Goal: Task Accomplishment & Management: Complete application form

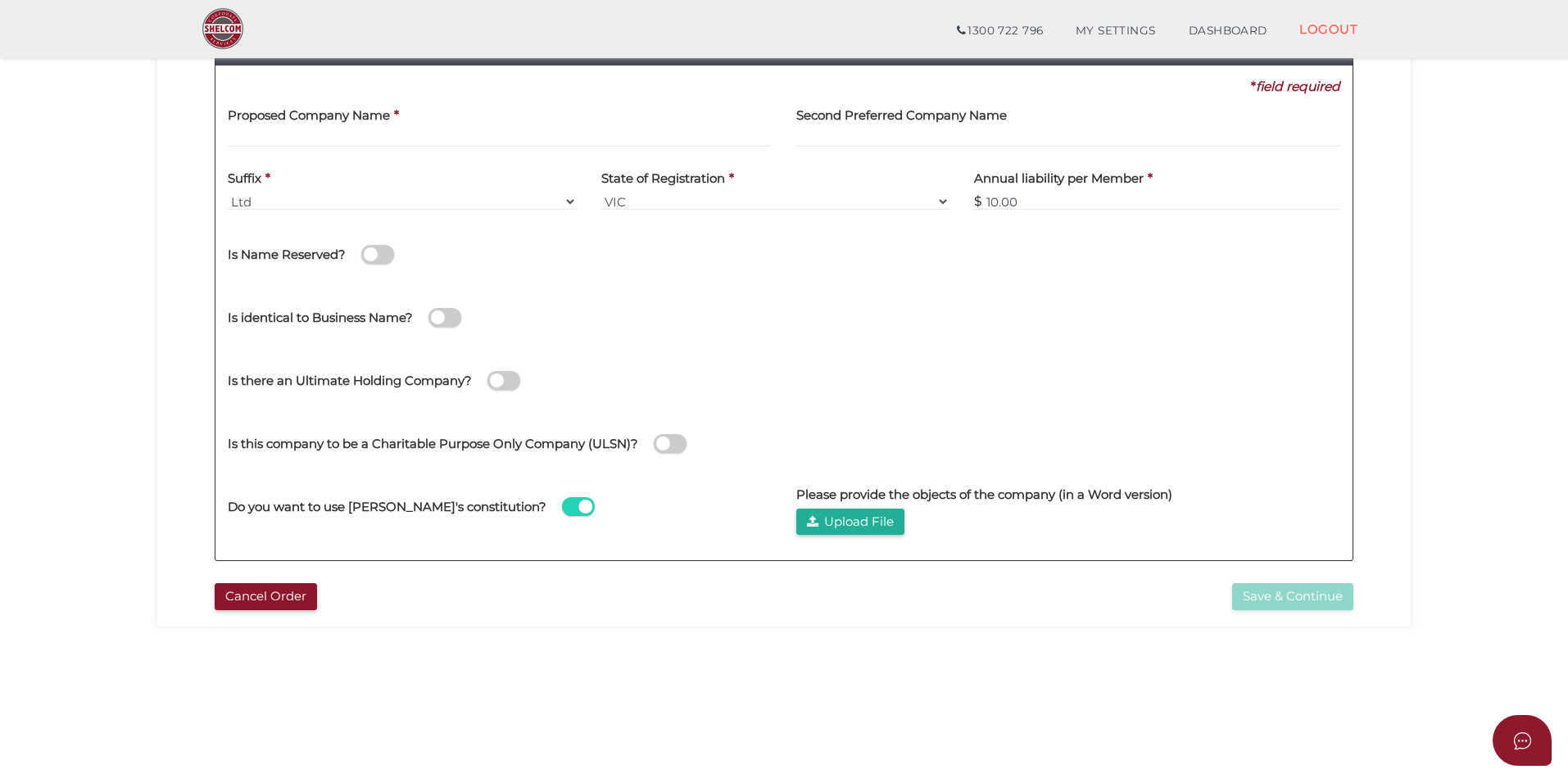
scroll to position [245, 0]
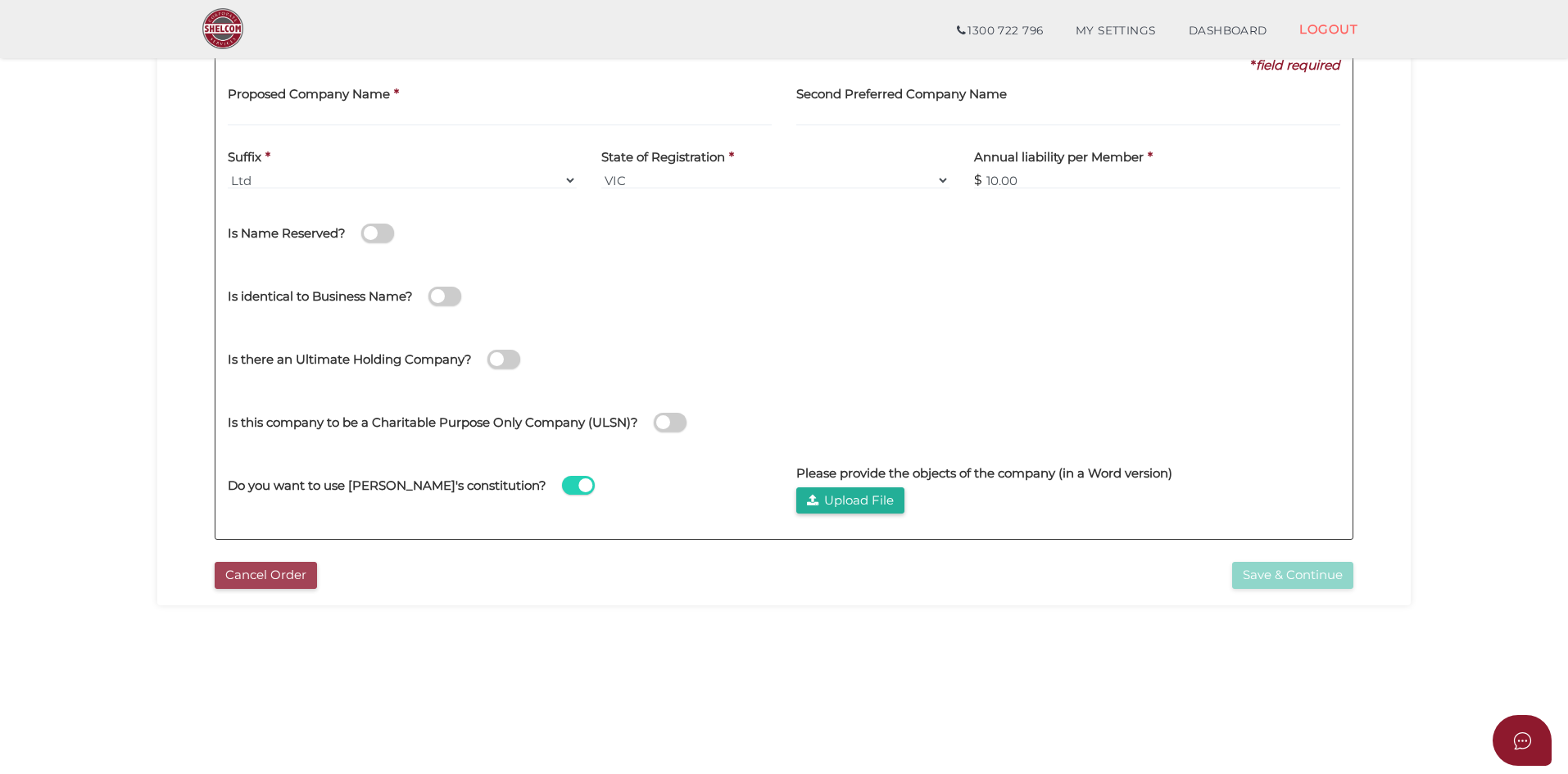
click at [277, 572] on button "Cancel Order" at bounding box center [265, 575] width 102 height 27
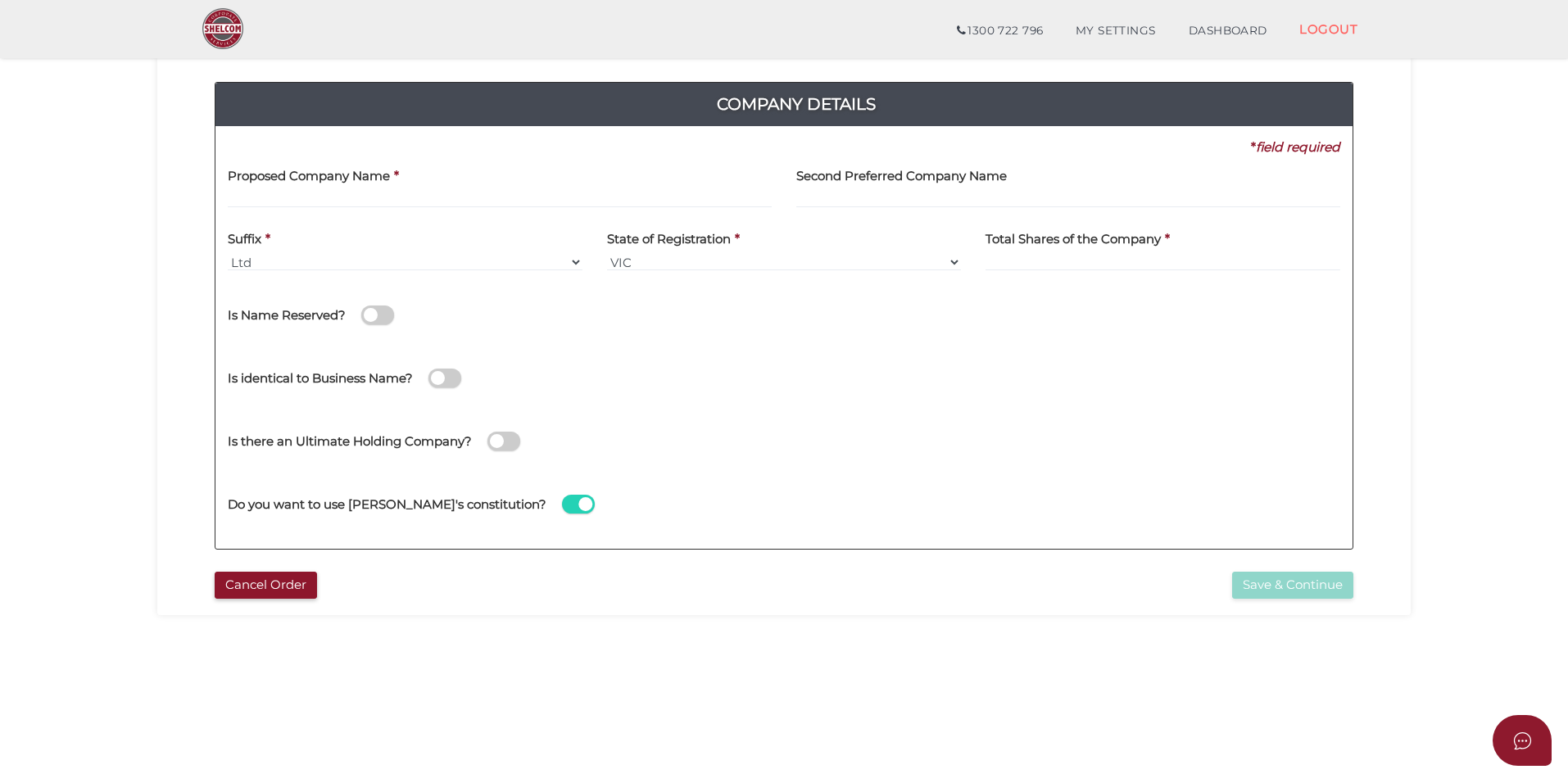
scroll to position [82, 0]
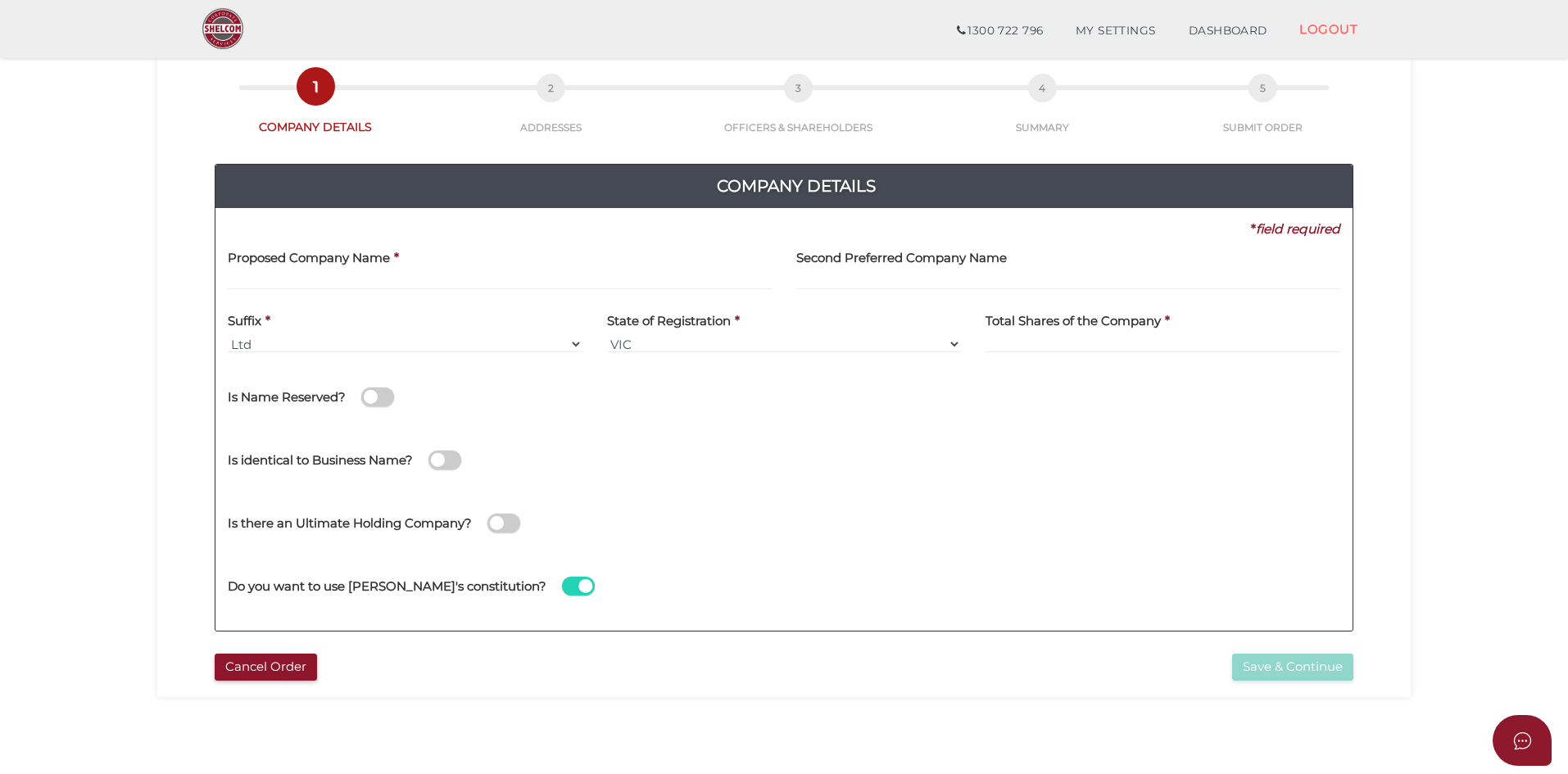
click at [335, 282] on input "text" at bounding box center [500, 281] width 544 height 18
click at [357, 340] on select "Ltd Ltd. Limited" at bounding box center [406, 344] width 355 height 18
select select "Ltd."
click at [228, 335] on select "Ltd Ltd. Limited" at bounding box center [406, 344] width 355 height 18
click at [668, 336] on select "VIC ACT NSW NT QLD TAS WA SA" at bounding box center [785, 344] width 355 height 18
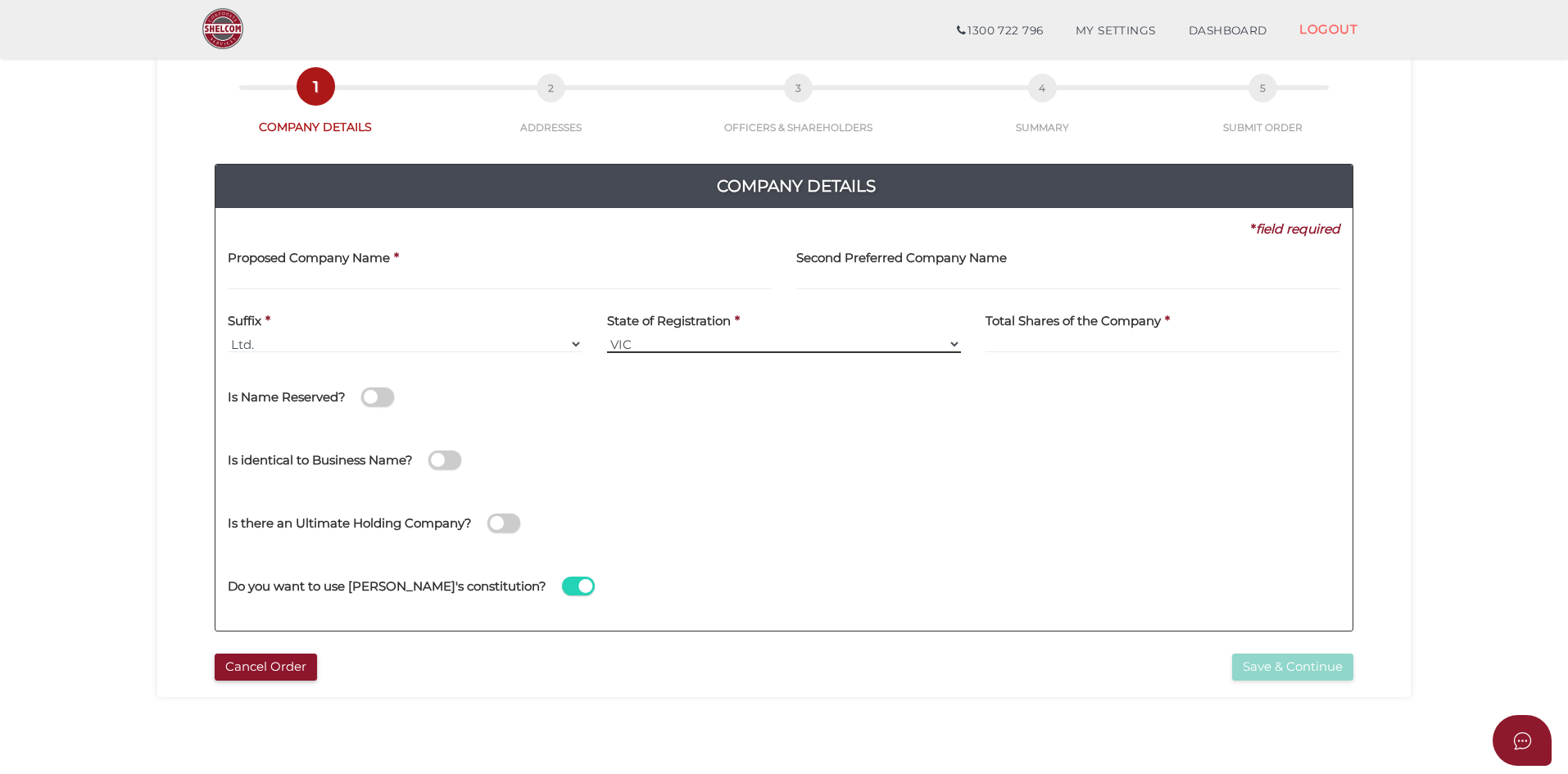
click at [668, 336] on select "VIC ACT NSW NT QLD TAS WA SA" at bounding box center [785, 344] width 355 height 18
click at [1048, 325] on h4 "Total Shares of the Company" at bounding box center [1073, 321] width 176 height 14
click at [1047, 338] on input at bounding box center [1163, 344] width 355 height 18
type input "34"
click at [378, 399] on span at bounding box center [377, 397] width 32 height 19
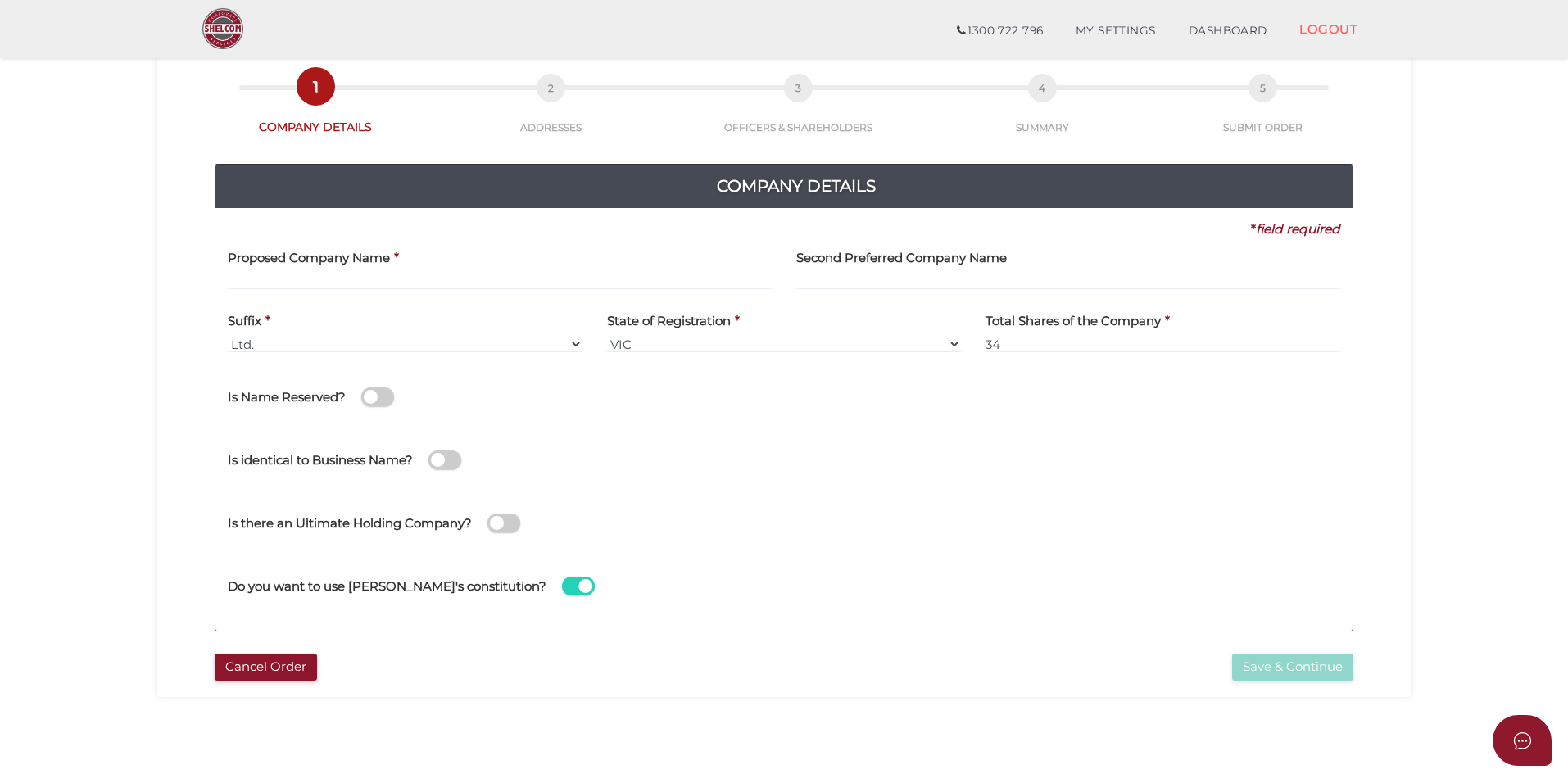
click at [0, 0] on input "checkbox" at bounding box center [0, 0] width 0 height 0
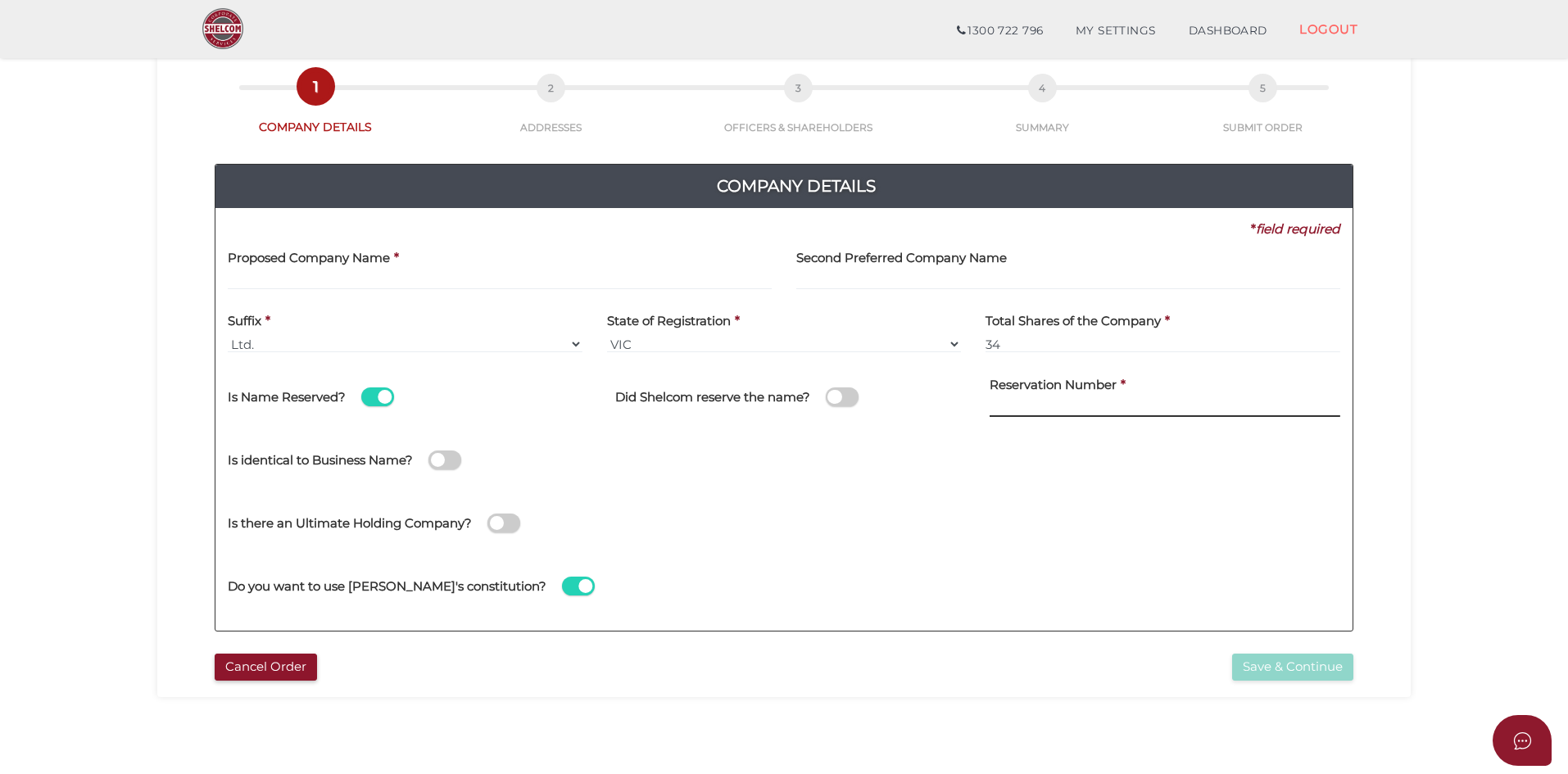
click at [1080, 403] on input at bounding box center [1164, 408] width 350 height 18
type input "3435454545"
click at [435, 461] on span at bounding box center [445, 460] width 32 height 19
click at [0, 0] on input "checkbox" at bounding box center [0, 0] width 0 height 0
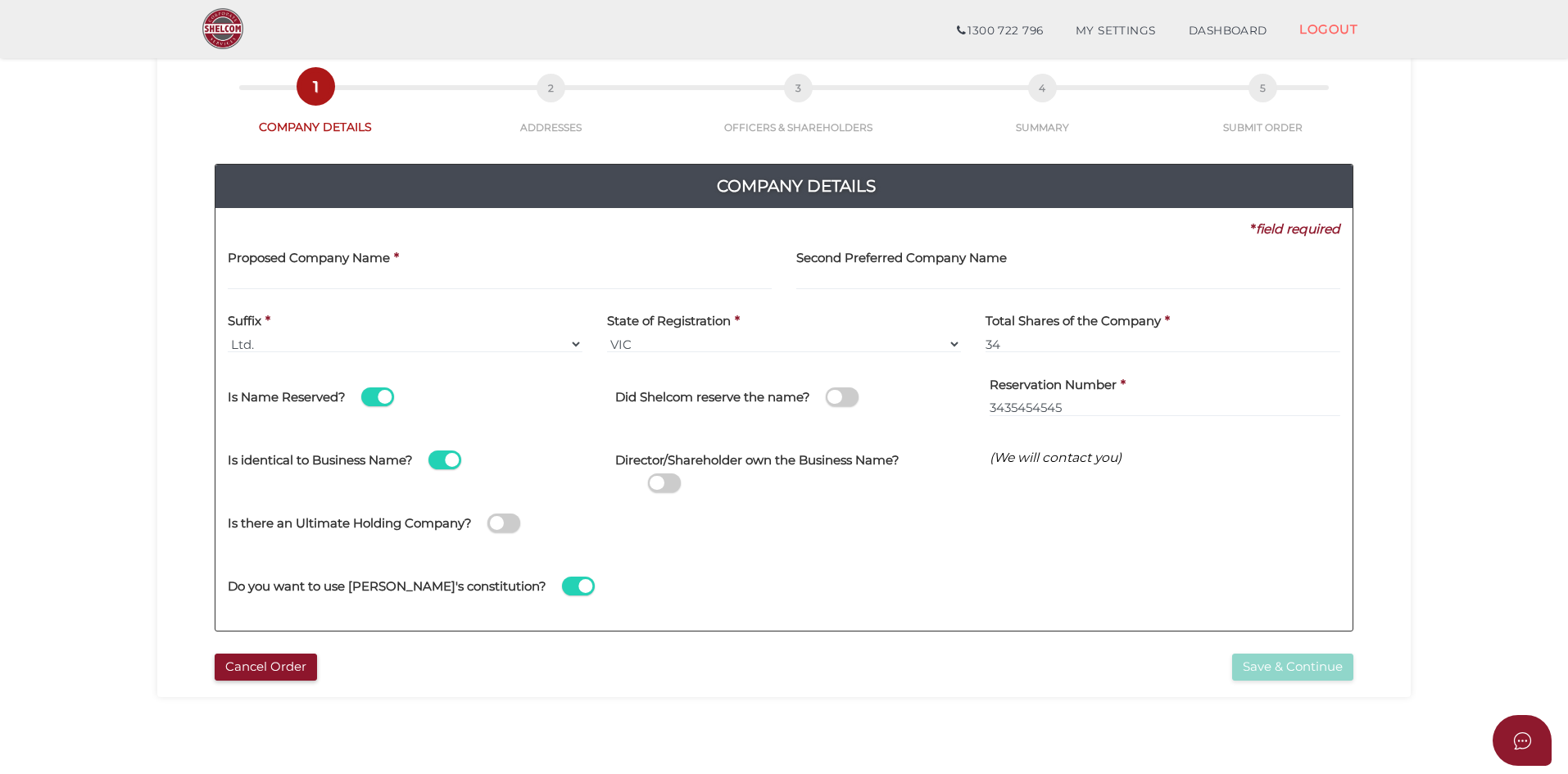
click at [829, 398] on span at bounding box center [842, 397] width 32 height 19
click at [0, 0] on input "checkbox" at bounding box center [0, 0] width 0 height 0
click at [631, 473] on div "Director/Shareholder own the Business Name?" at bounding box center [790, 460] width 350 height 64
click at [651, 483] on span at bounding box center [665, 483] width 32 height 19
click at [0, 0] on input "checkbox" at bounding box center [0, 0] width 0 height 0
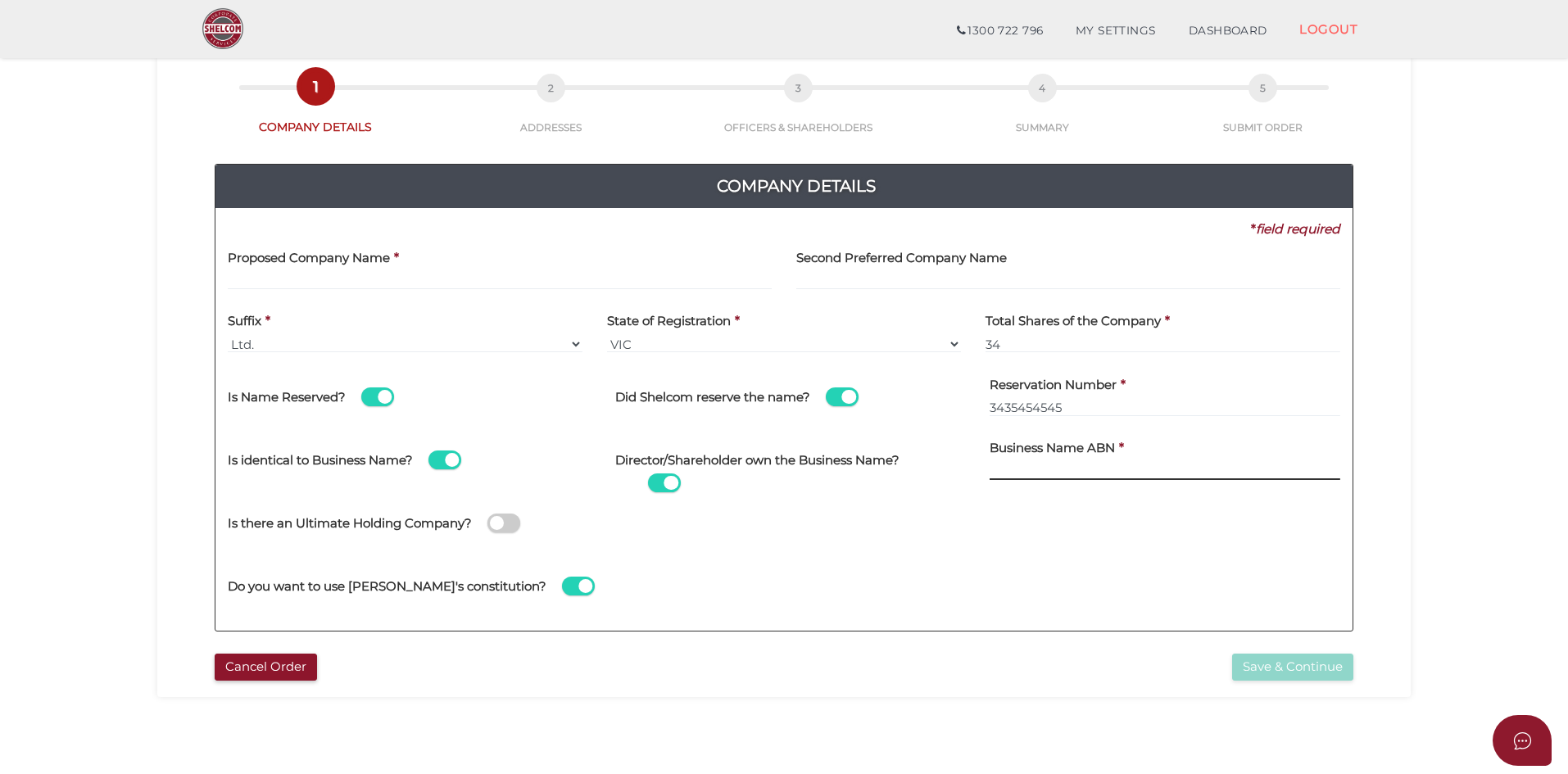
click at [1081, 464] on input at bounding box center [1164, 471] width 350 height 18
type input "34 354 545 45"
click at [509, 517] on span at bounding box center [504, 523] width 32 height 19
click at [0, 0] on input "checkbox" at bounding box center [0, 0] width 0 height 0
select select
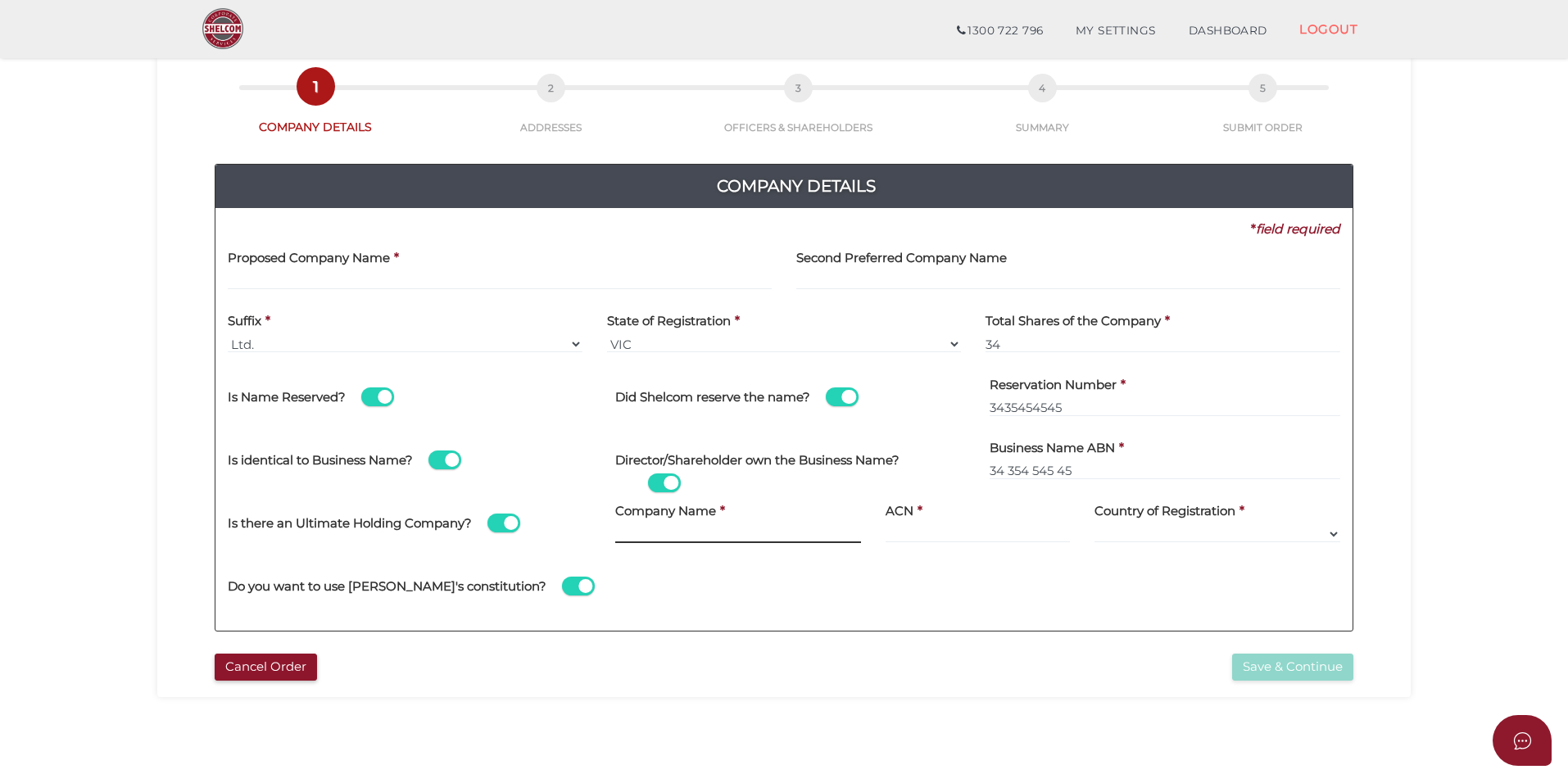
click at [776, 529] on input at bounding box center [737, 533] width 245 height 18
type input "Test Company"
click at [961, 541] on input at bounding box center [978, 533] width 184 height 18
type input "435454545"
click at [1152, 526] on select "Afghanistan Albania Algeria American Samoa Andorra Angola Anguilla Antarctica A…" at bounding box center [1217, 533] width 245 height 18
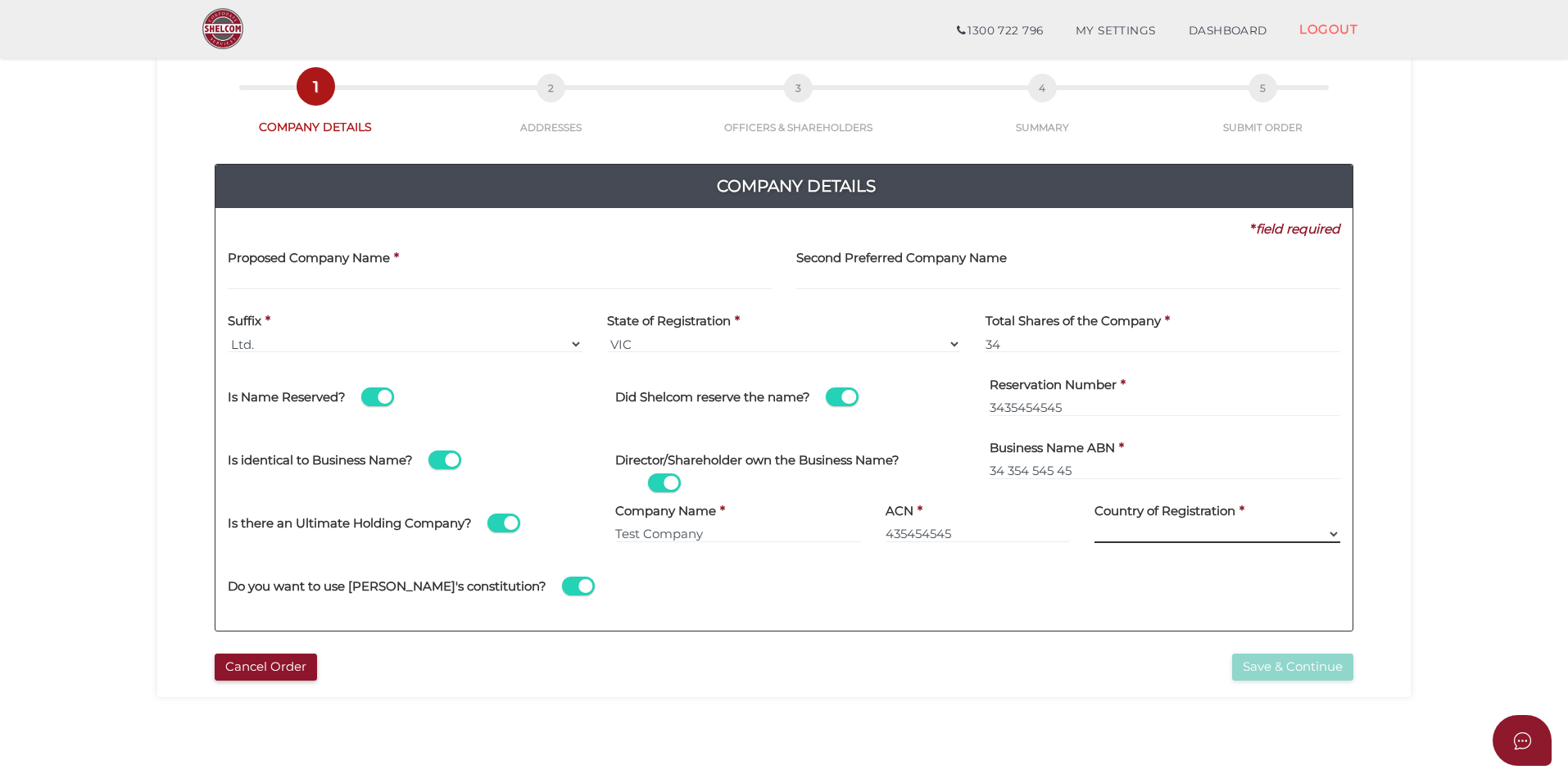
select select "Bangladesh"
click at [1094, 525] on select "Afghanistan Albania Algeria American Samoa Andorra Angola Anguilla Antarctica A…" at bounding box center [1217, 533] width 245 height 18
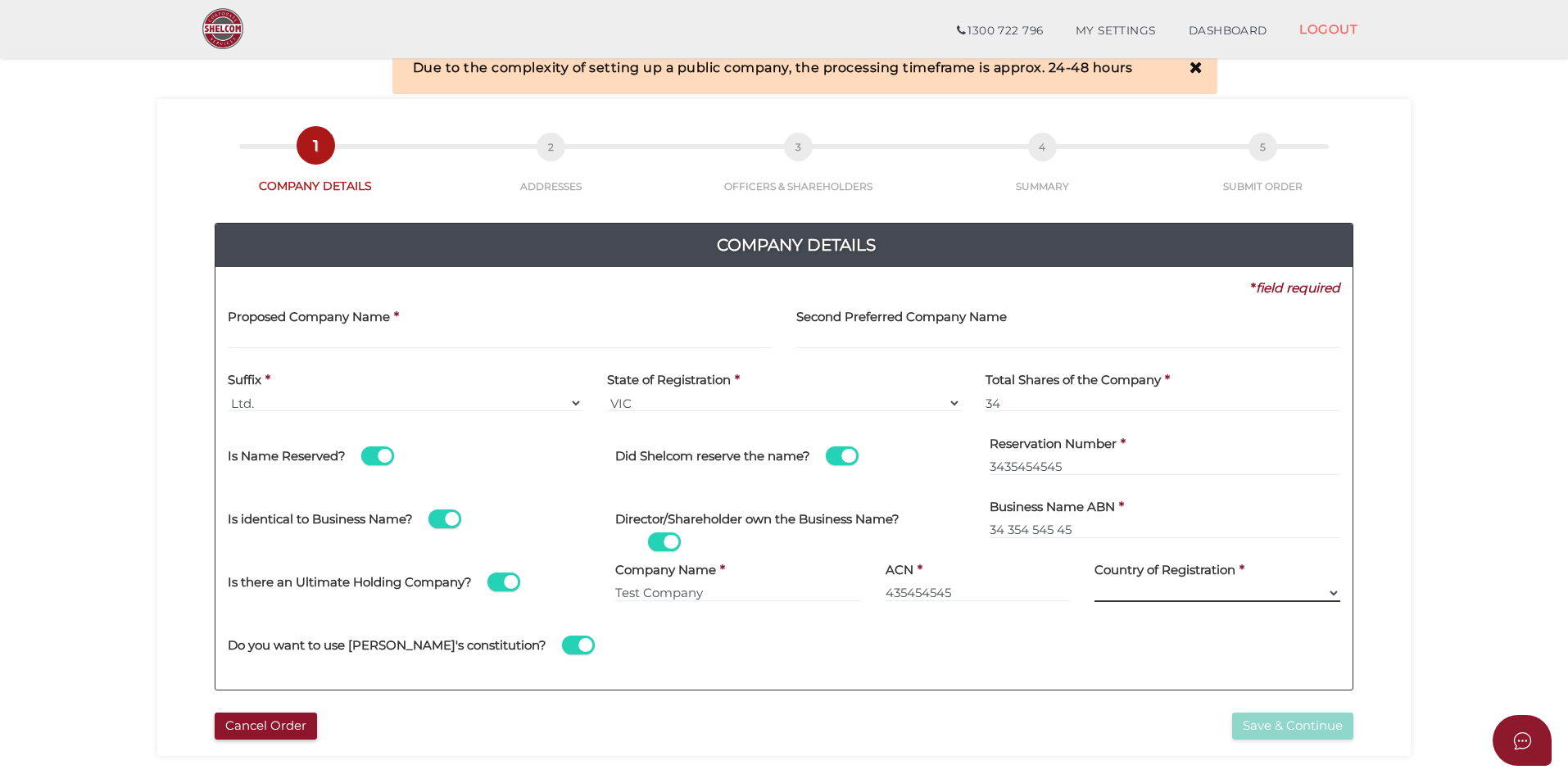
scroll to position [105, 0]
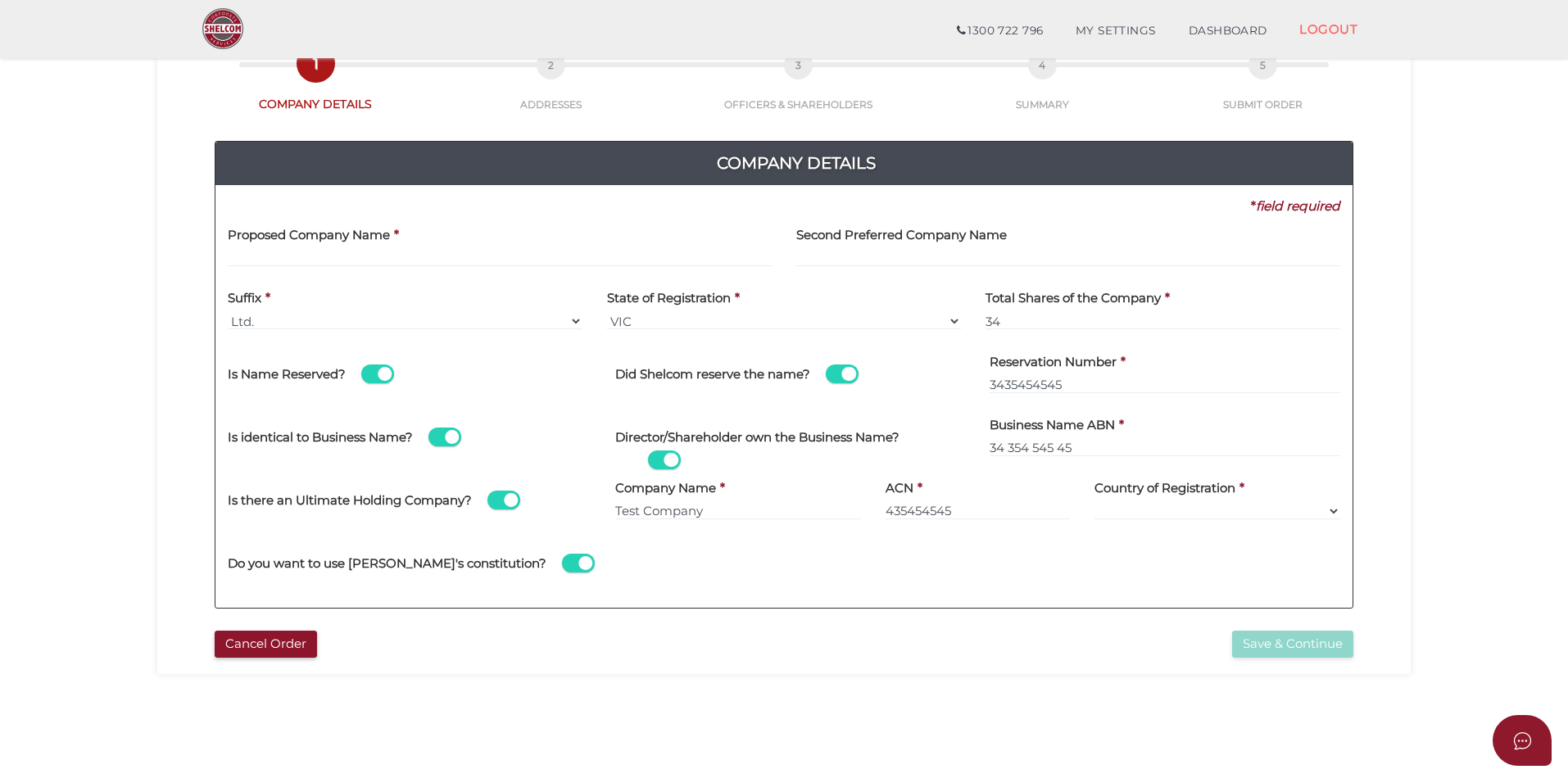
click at [670, 464] on span at bounding box center [665, 460] width 32 height 19
click at [0, 0] on input "checkbox" at bounding box center [0, 0] width 0 height 0
click at [670, 464] on span at bounding box center [665, 460] width 32 height 19
click at [0, 0] on input "checkbox" at bounding box center [0, 0] width 0 height 0
click at [1036, 436] on label "Business Name ABN" at bounding box center [1051, 422] width 125 height 33
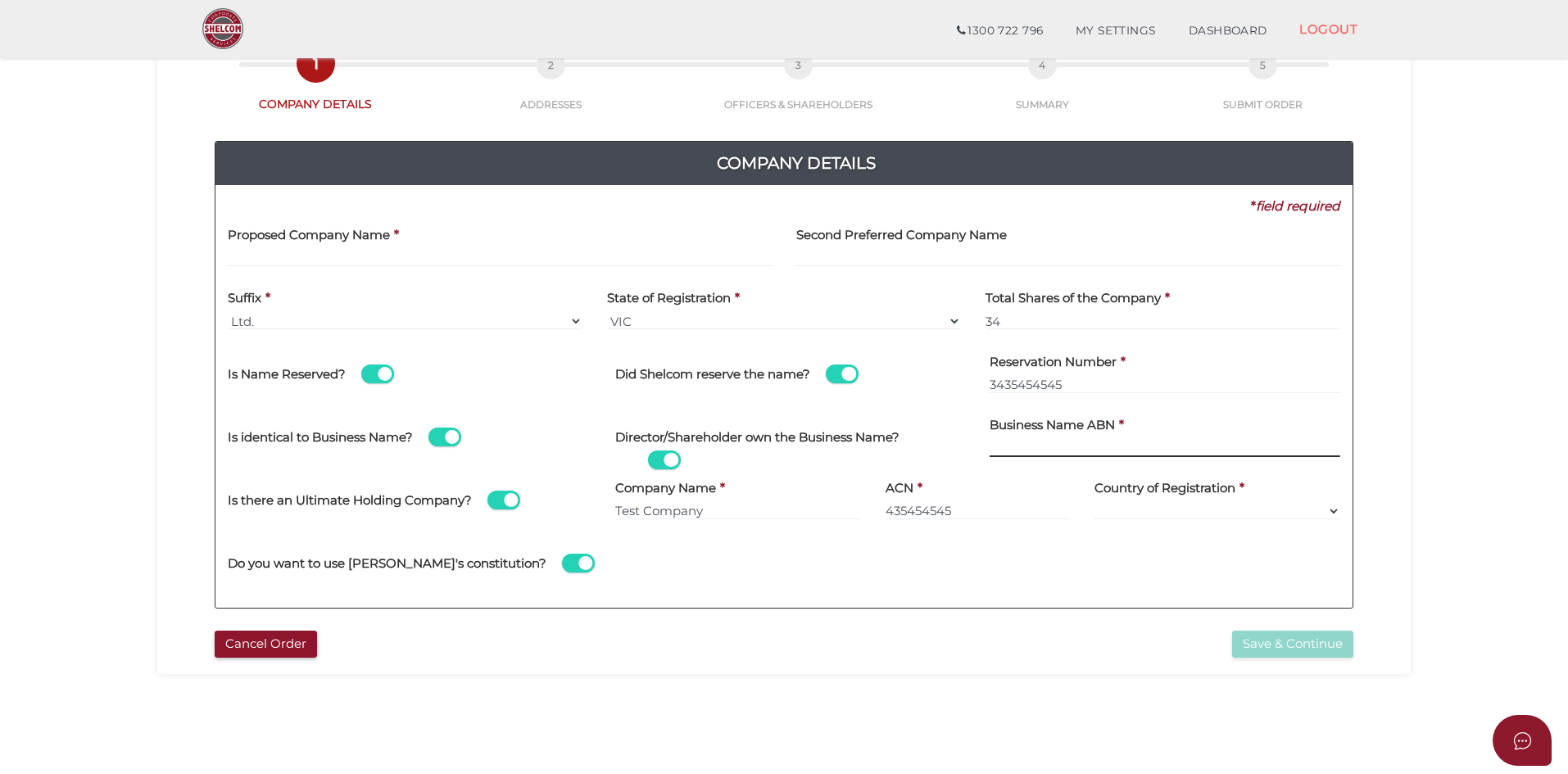
click at [1031, 447] on input at bounding box center [1164, 448] width 350 height 18
type input "33 434 353 535"
click at [1064, 384] on input "3435454545" at bounding box center [1164, 385] width 350 height 18
type input "34354545455454545454"
click at [1019, 321] on input "34" at bounding box center [1163, 321] width 355 height 18
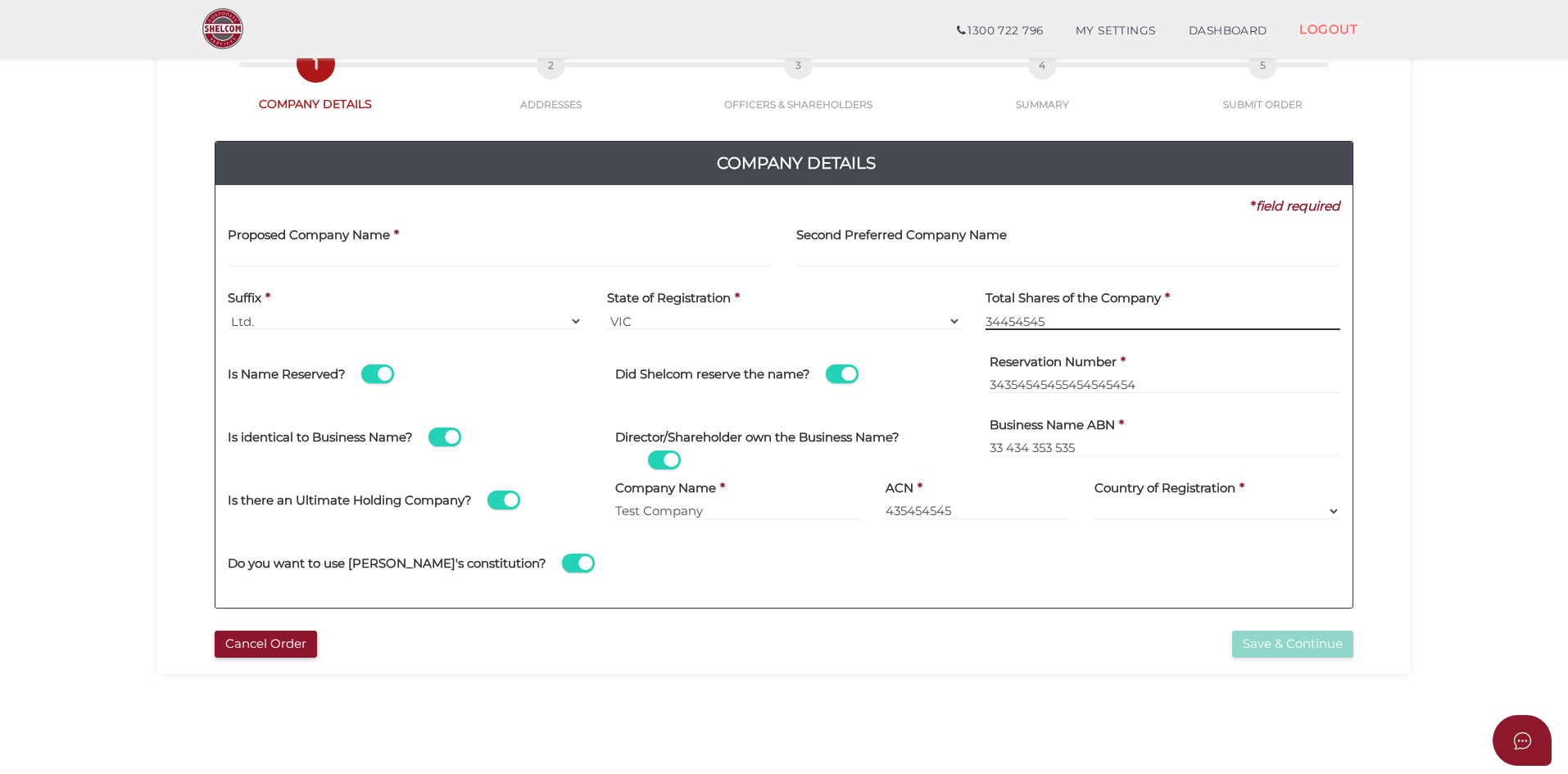
type input "34454545"
click at [357, 314] on select "Ltd Ltd. Limited" at bounding box center [406, 321] width 355 height 18
select select "Limited"
click at [228, 312] on select "Ltd Ltd. Limited" at bounding box center [406, 321] width 355 height 18
click at [730, 322] on select "VIC ACT NSW NT QLD TAS WA SA" at bounding box center [785, 321] width 355 height 18
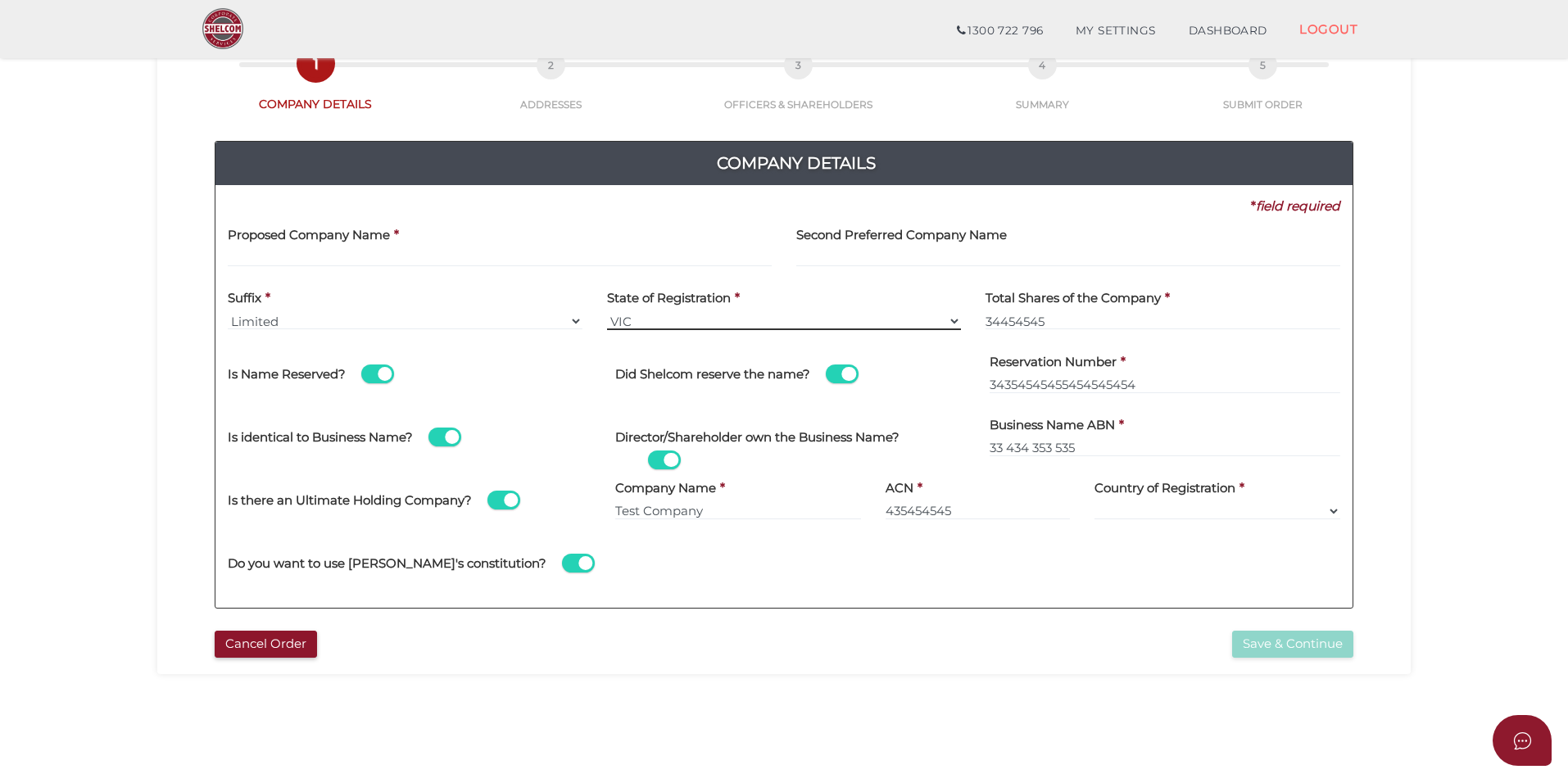
select select "ACT"
click at [607, 312] on select "VIC ACT NSW NT QLD TAS WA SA" at bounding box center [785, 321] width 355 height 18
click at [1044, 328] on input "34454545" at bounding box center [1163, 321] width 355 height 18
click at [380, 372] on span at bounding box center [377, 374] width 32 height 19
click at [0, 0] on input "checkbox" at bounding box center [0, 0] width 0 height 0
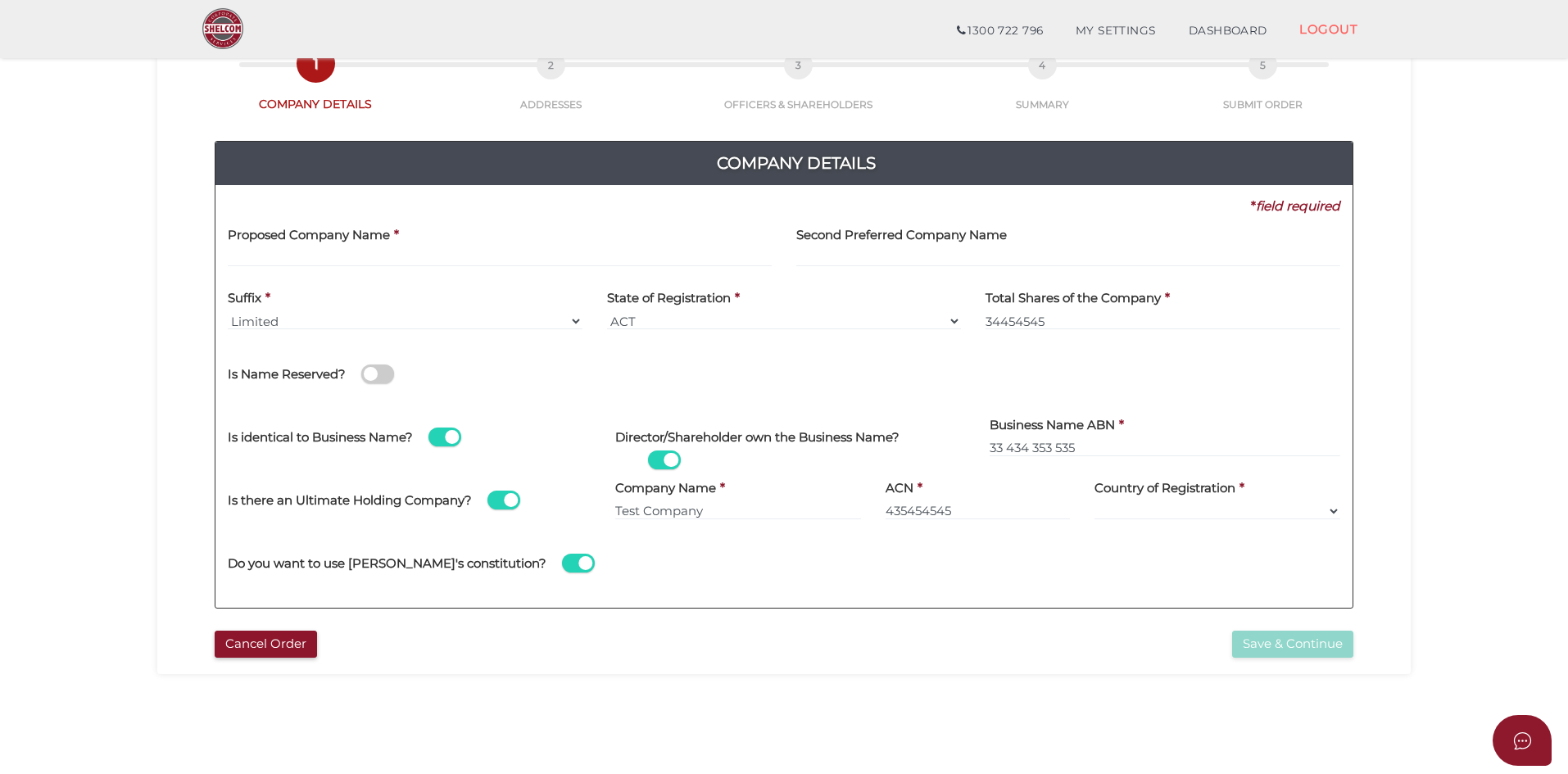
click at [380, 372] on span at bounding box center [377, 374] width 32 height 19
click at [0, 0] on input "checkbox" at bounding box center [0, 0] width 0 height 0
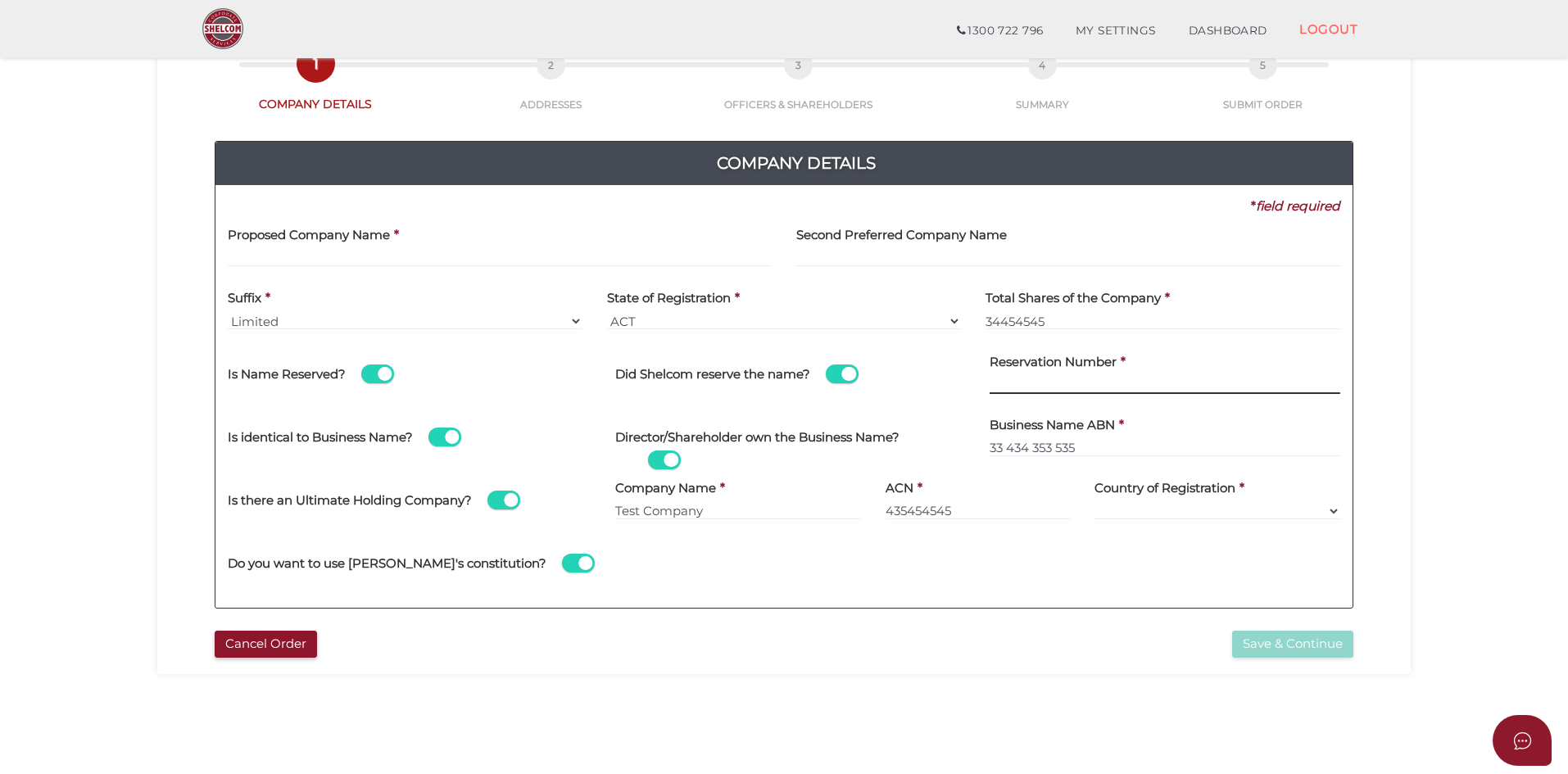
click at [1093, 382] on input at bounding box center [1164, 385] width 350 height 18
type input "4567"
click at [448, 426] on div "Is identical to Business Name?" at bounding box center [410, 429] width 363 height 46
click at [441, 435] on span at bounding box center [445, 437] width 32 height 19
click at [0, 0] on input "checkbox" at bounding box center [0, 0] width 0 height 0
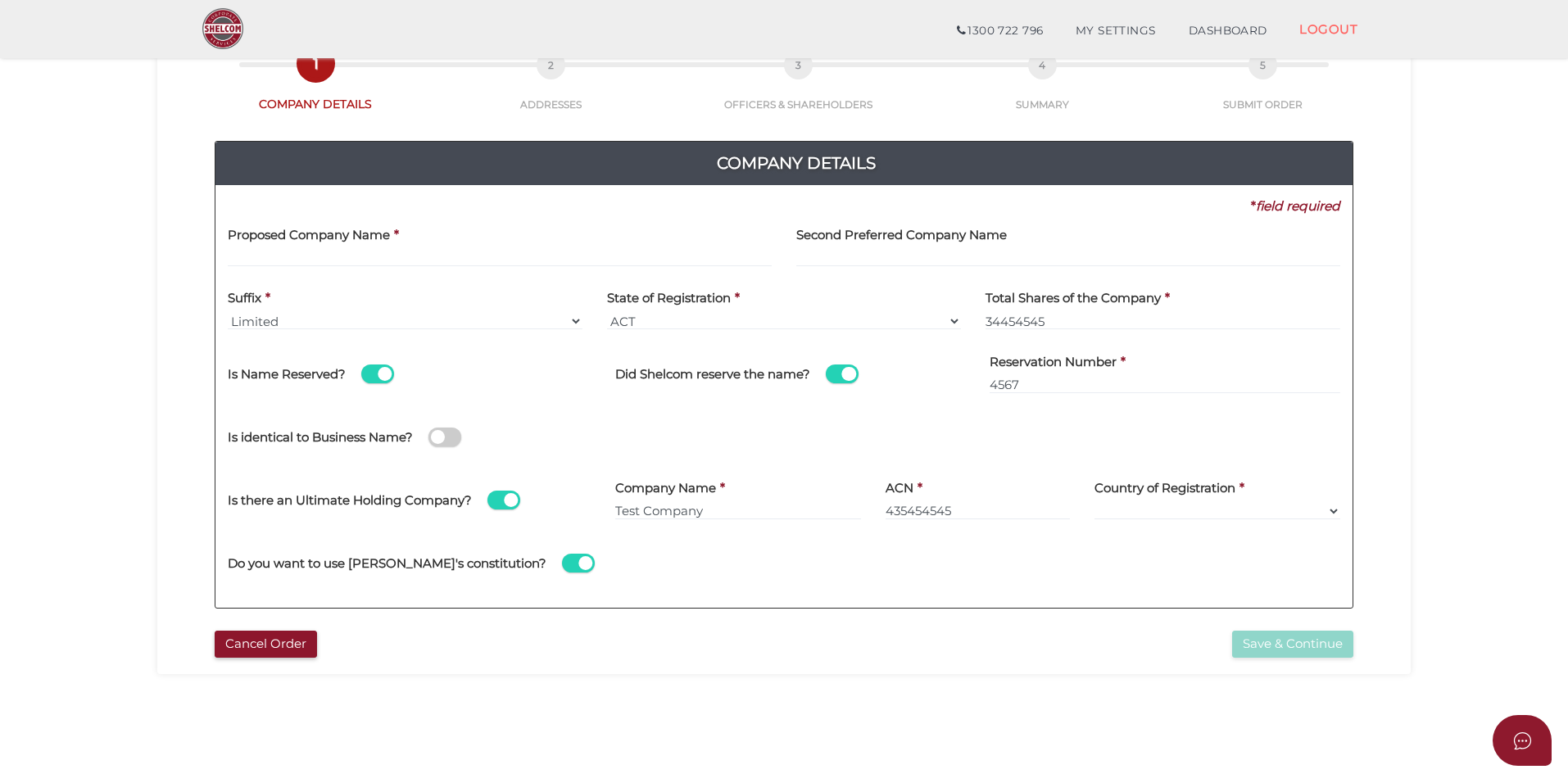
click at [441, 435] on span at bounding box center [445, 437] width 32 height 19
click at [0, 0] on input "checkbox" at bounding box center [0, 0] width 0 height 0
click at [681, 464] on div "Director/Shareholder own the Business Name?" at bounding box center [790, 437] width 350 height 64
click at [664, 463] on span at bounding box center [665, 460] width 32 height 19
click at [0, 0] on input "checkbox" at bounding box center [0, 0] width 0 height 0
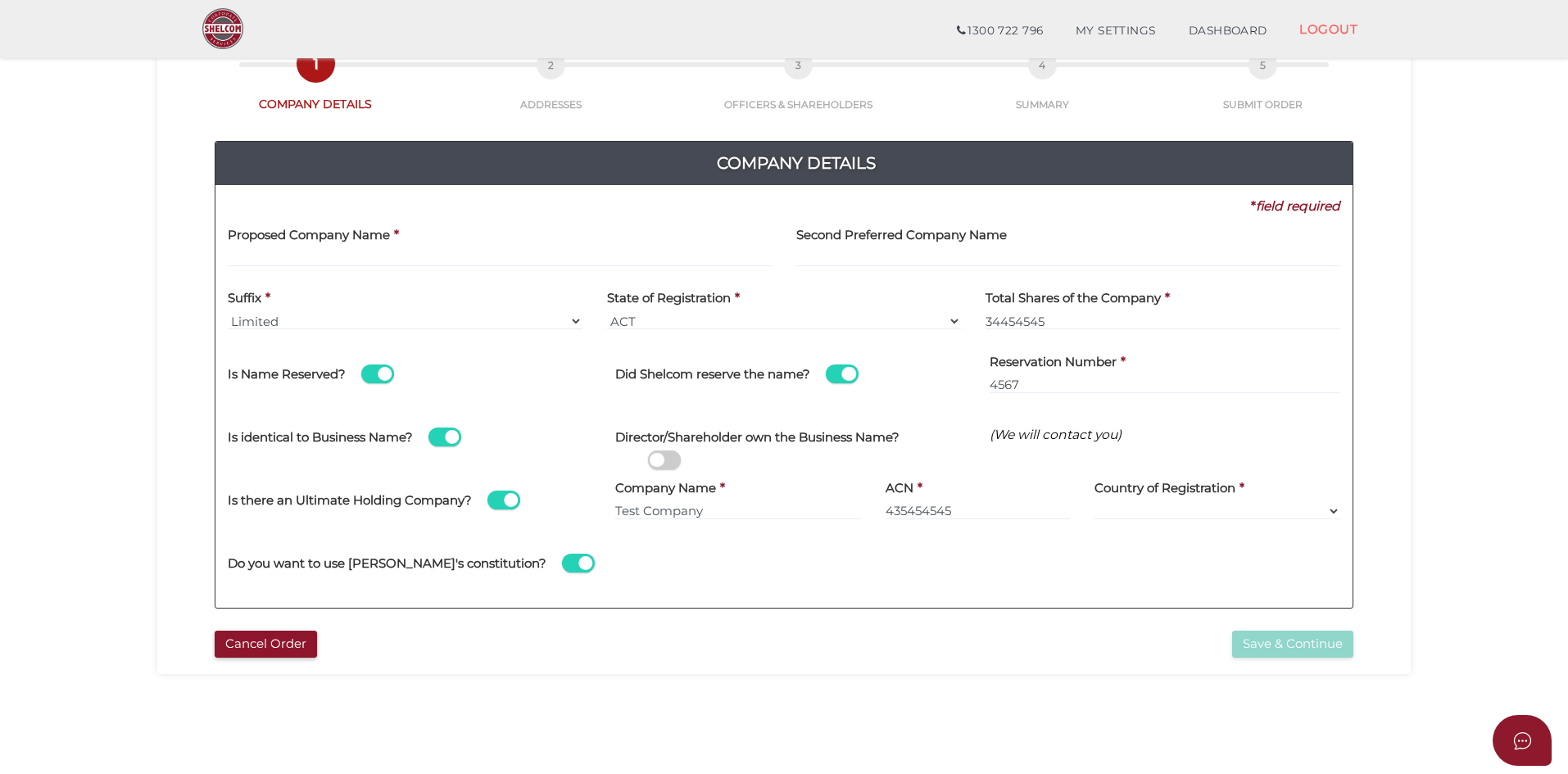
click at [664, 463] on span at bounding box center [665, 460] width 32 height 19
click at [0, 0] on input "checkbox" at bounding box center [0, 0] width 0 height 0
click at [498, 500] on span at bounding box center [504, 500] width 32 height 19
click at [0, 0] on input "checkbox" at bounding box center [0, 0] width 0 height 0
click at [498, 500] on span at bounding box center [504, 500] width 32 height 19
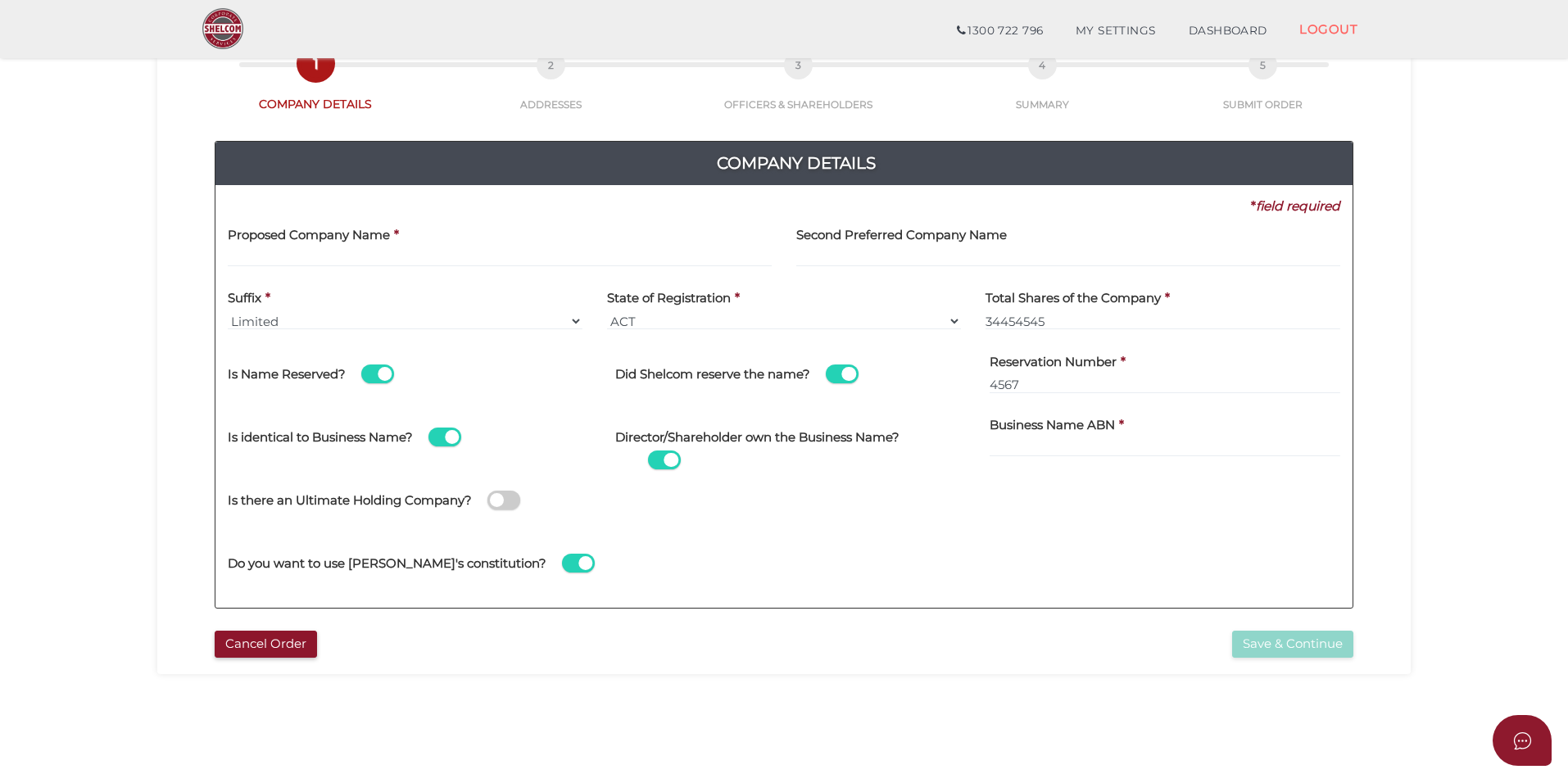
click at [0, 0] on input "checkbox" at bounding box center [0, 0] width 0 height 0
select select
click at [562, 572] on span at bounding box center [579, 563] width 32 height 19
click at [0, 0] on input "checkbox" at bounding box center [0, 0] width 0 height 0
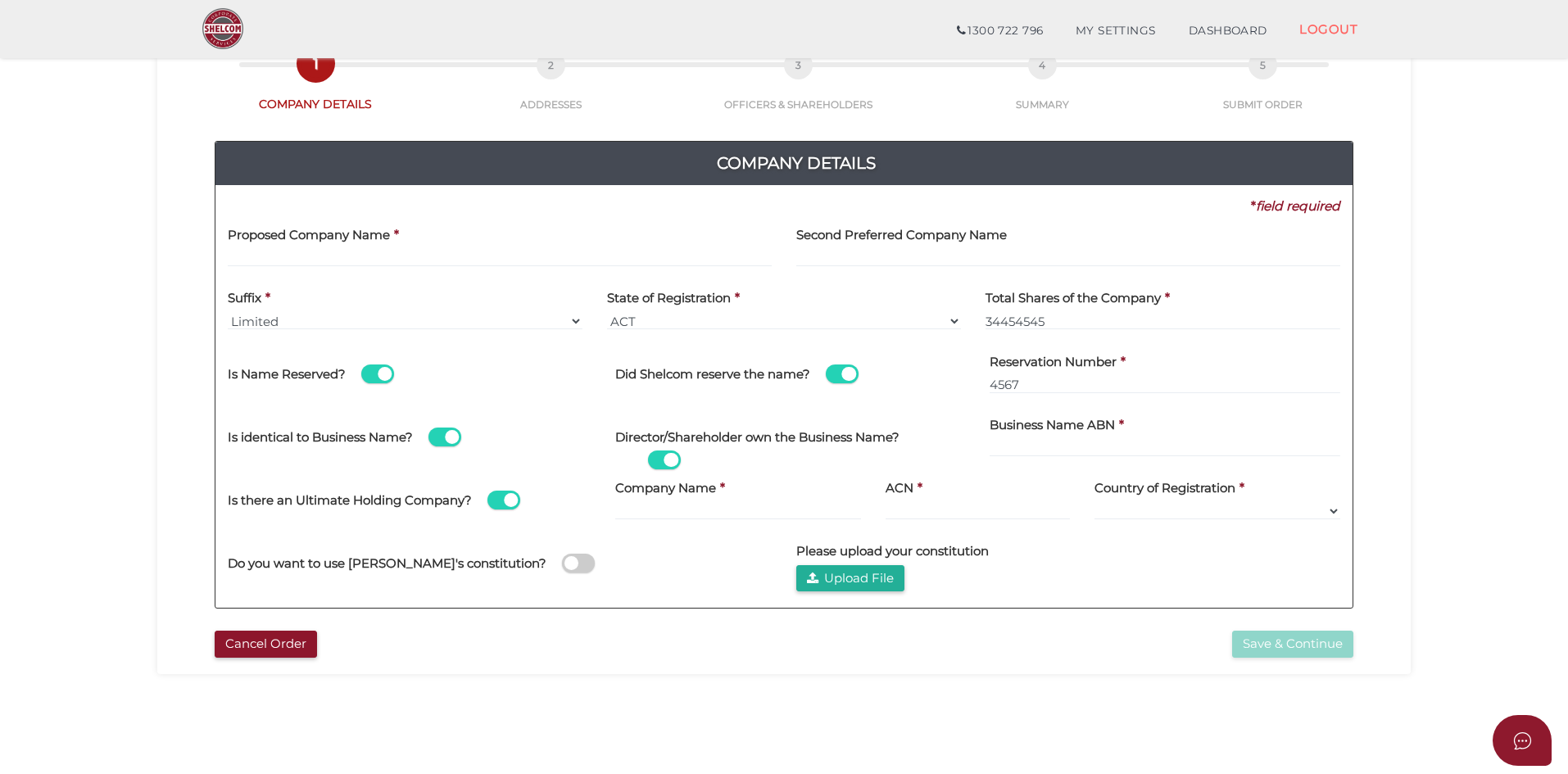
click at [562, 572] on span at bounding box center [579, 563] width 32 height 19
click at [0, 0] on input "checkbox" at bounding box center [0, 0] width 0 height 0
click at [725, 502] on input at bounding box center [737, 511] width 245 height 18
type input "Test company"
click at [946, 513] on input at bounding box center [978, 511] width 184 height 18
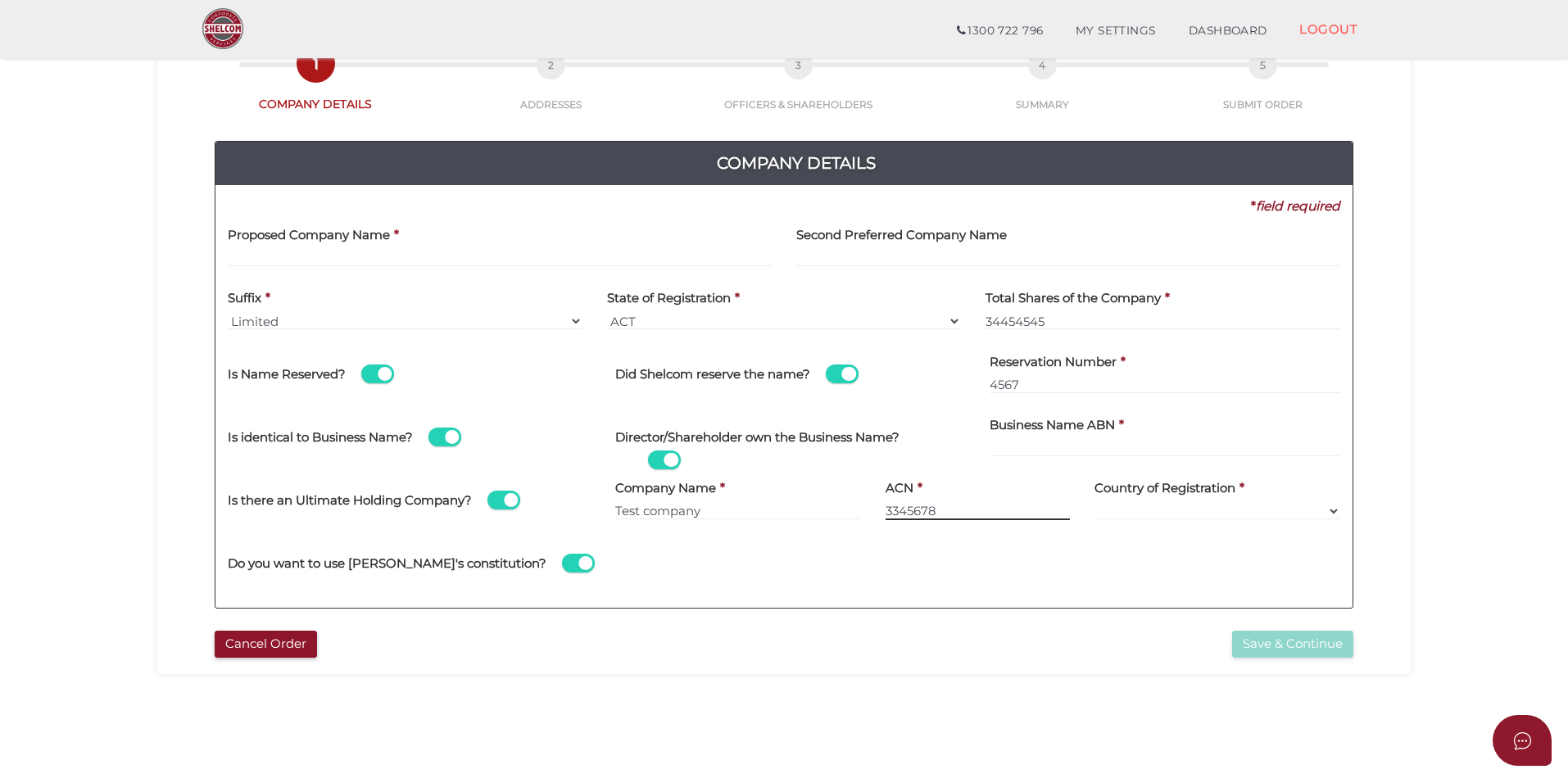
type input "3345678"
click at [1219, 510] on select "Afghanistan Albania Algeria American Samoa Andorra Angola Anguilla Antarctica A…" at bounding box center [1217, 511] width 245 height 18
select select "Bangladesh"
click at [1094, 502] on select "Afghanistan Albania Algeria American Samoa Andorra Angola Anguilla Antarctica A…" at bounding box center [1217, 511] width 245 height 18
click at [425, 313] on select "Ltd Ltd. Limited" at bounding box center [406, 321] width 355 height 18
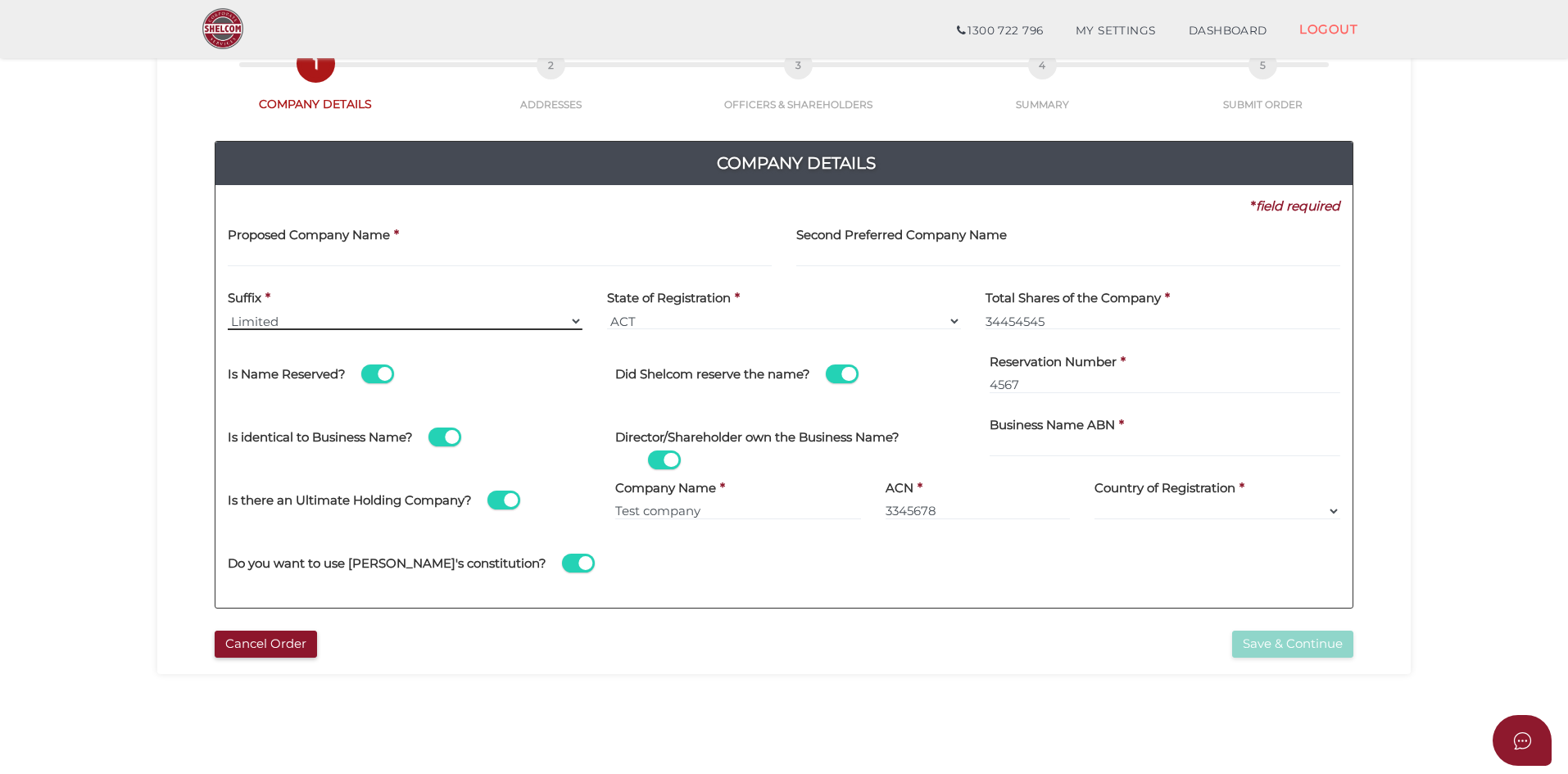
select select "Ltd."
click at [228, 312] on select "Ltd Ltd. Limited" at bounding box center [406, 321] width 355 height 18
click at [701, 320] on select "VIC ACT NSW NT QLD TAS WA SA" at bounding box center [785, 321] width 355 height 18
click at [919, 311] on div "VIC State of Registration * VIC ACT NSW NT QLD TAS WA SA" at bounding box center [785, 305] width 355 height 52
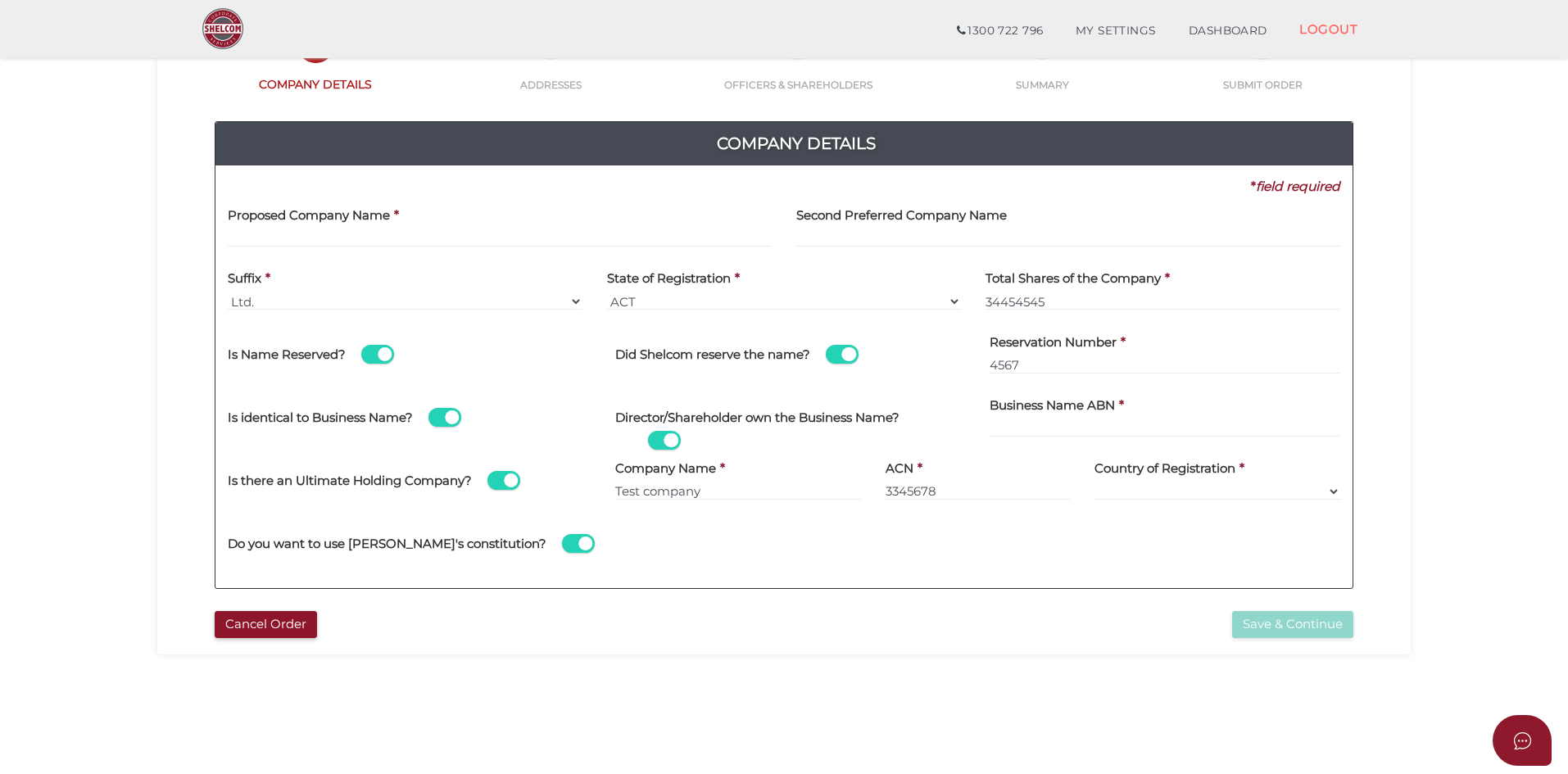
scroll to position [0, 0]
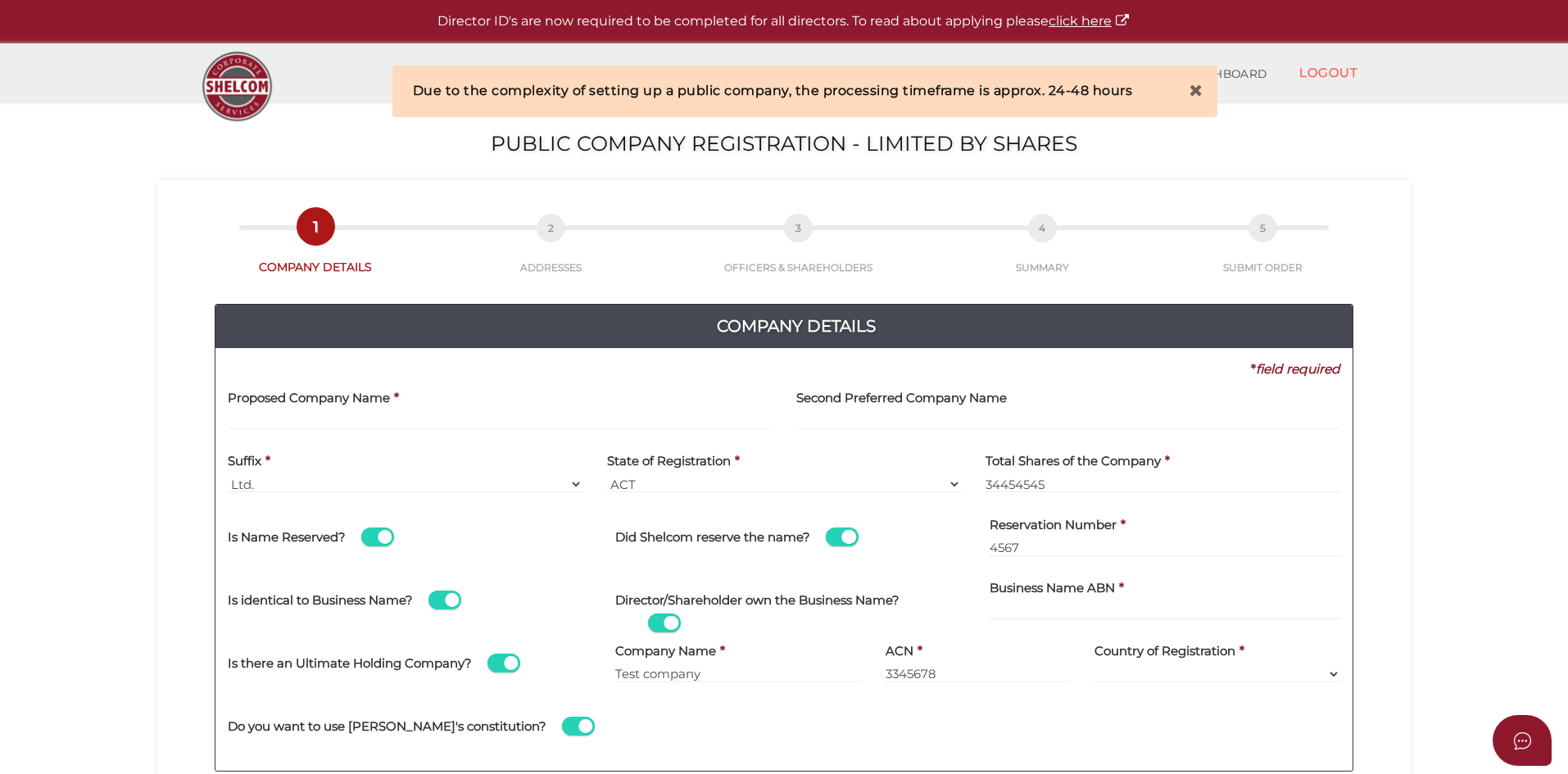
click at [1192, 91] on icon at bounding box center [1197, 90] width 14 height 16
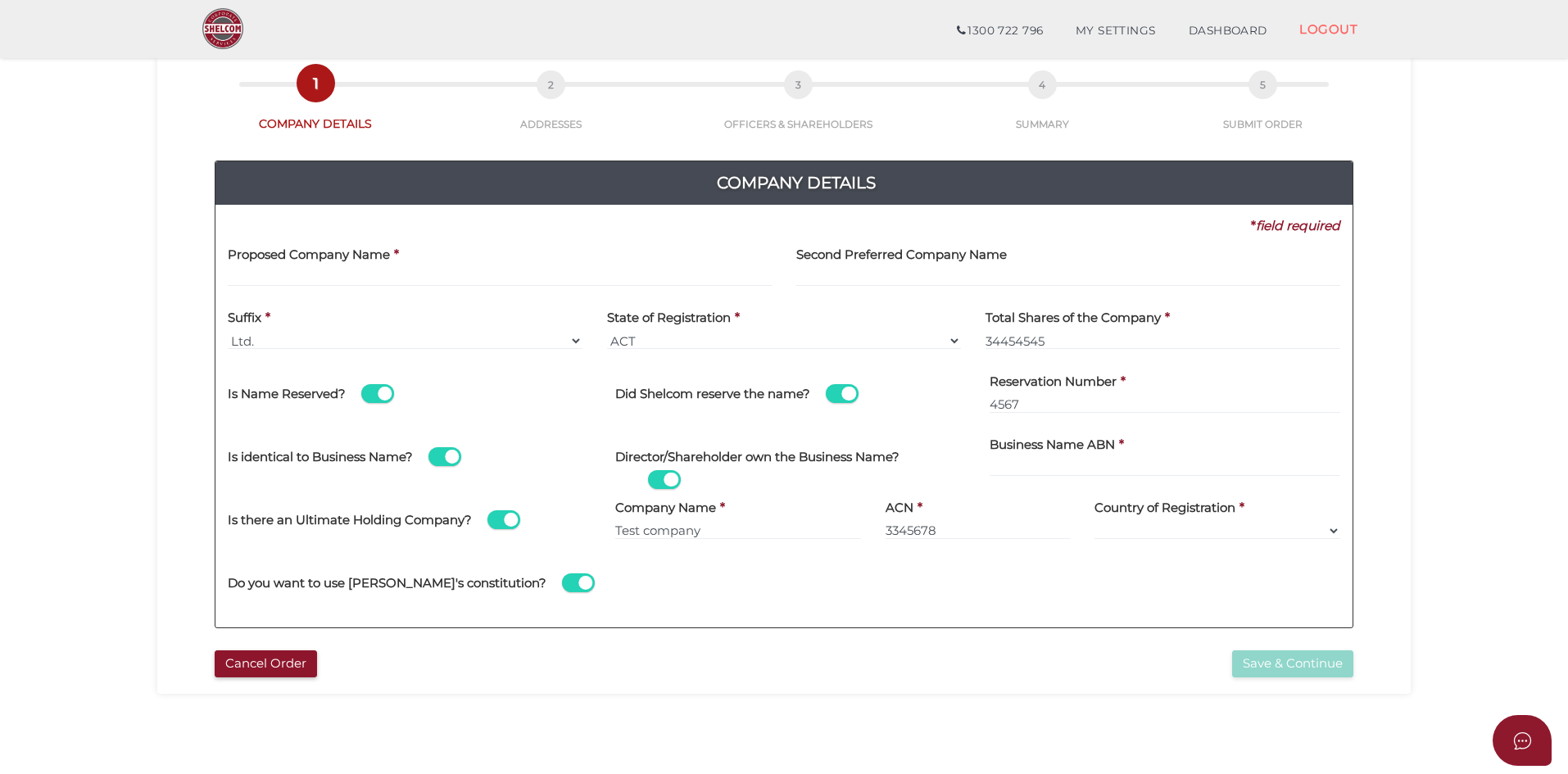
scroll to position [82, 0]
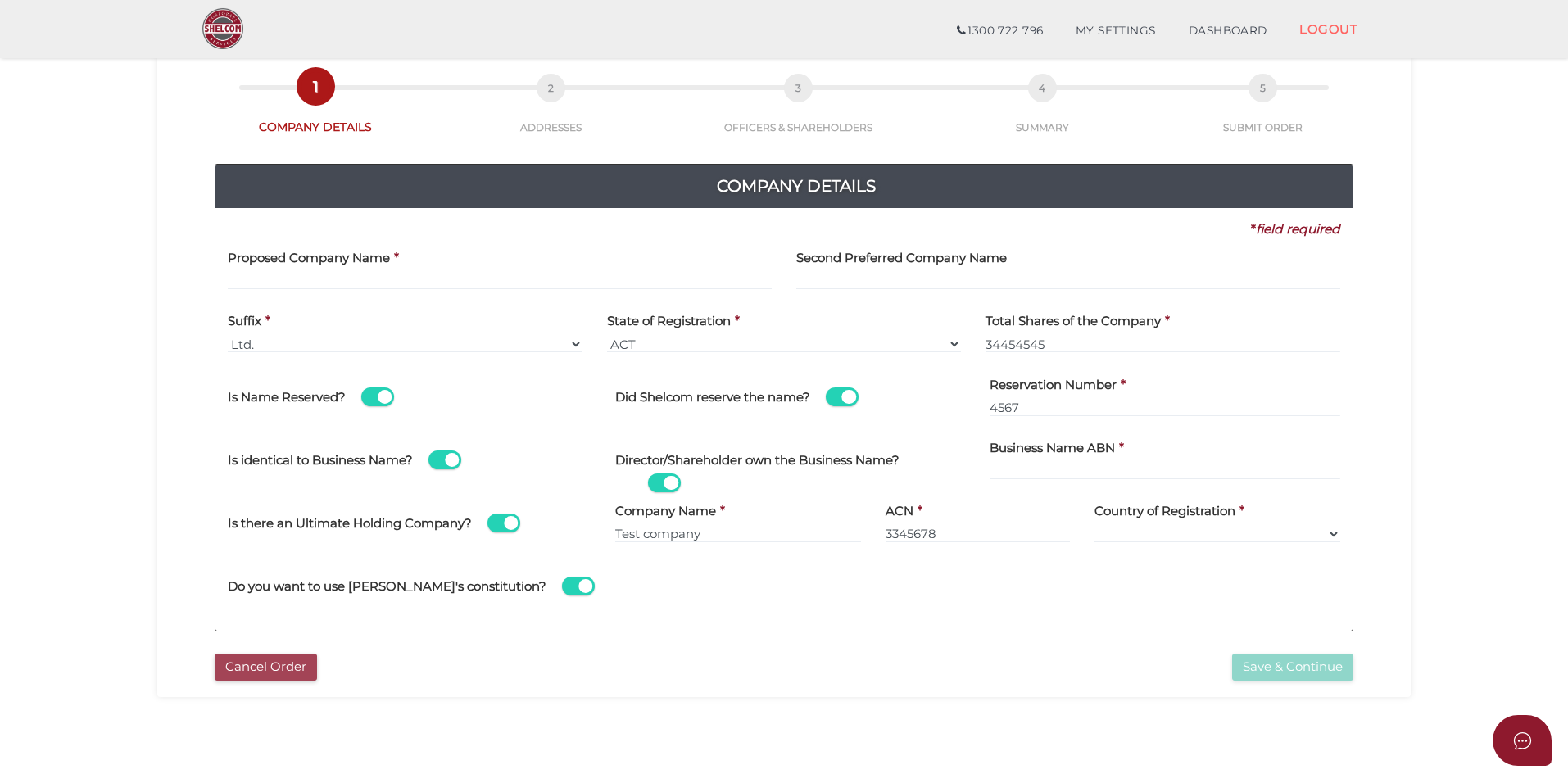
click at [294, 666] on button "Cancel Order" at bounding box center [265, 667] width 102 height 27
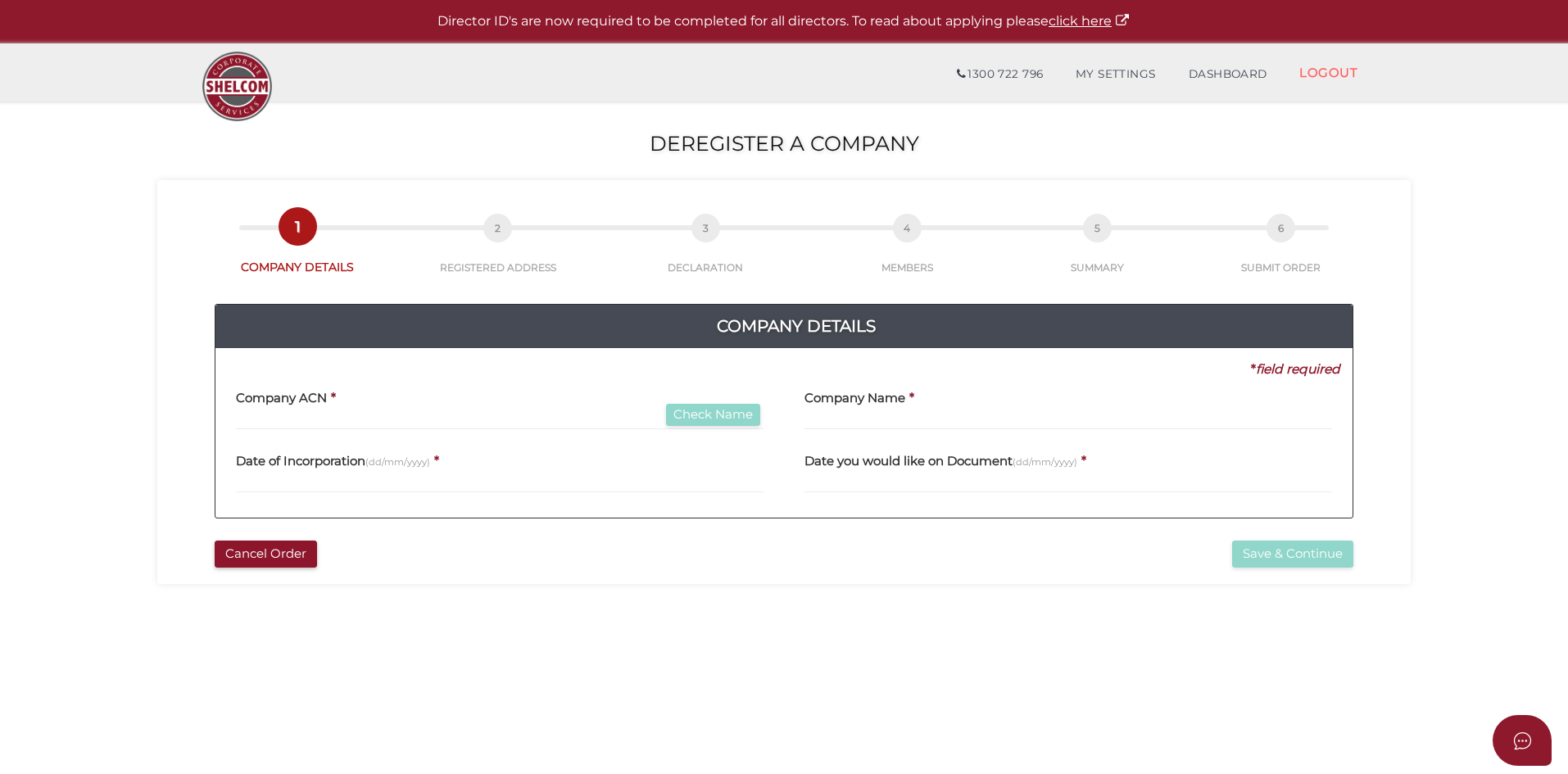
click at [423, 420] on input "text" at bounding box center [499, 421] width 528 height 18
type input "567434343"
click at [723, 408] on button "Check Name" at bounding box center [713, 414] width 95 height 22
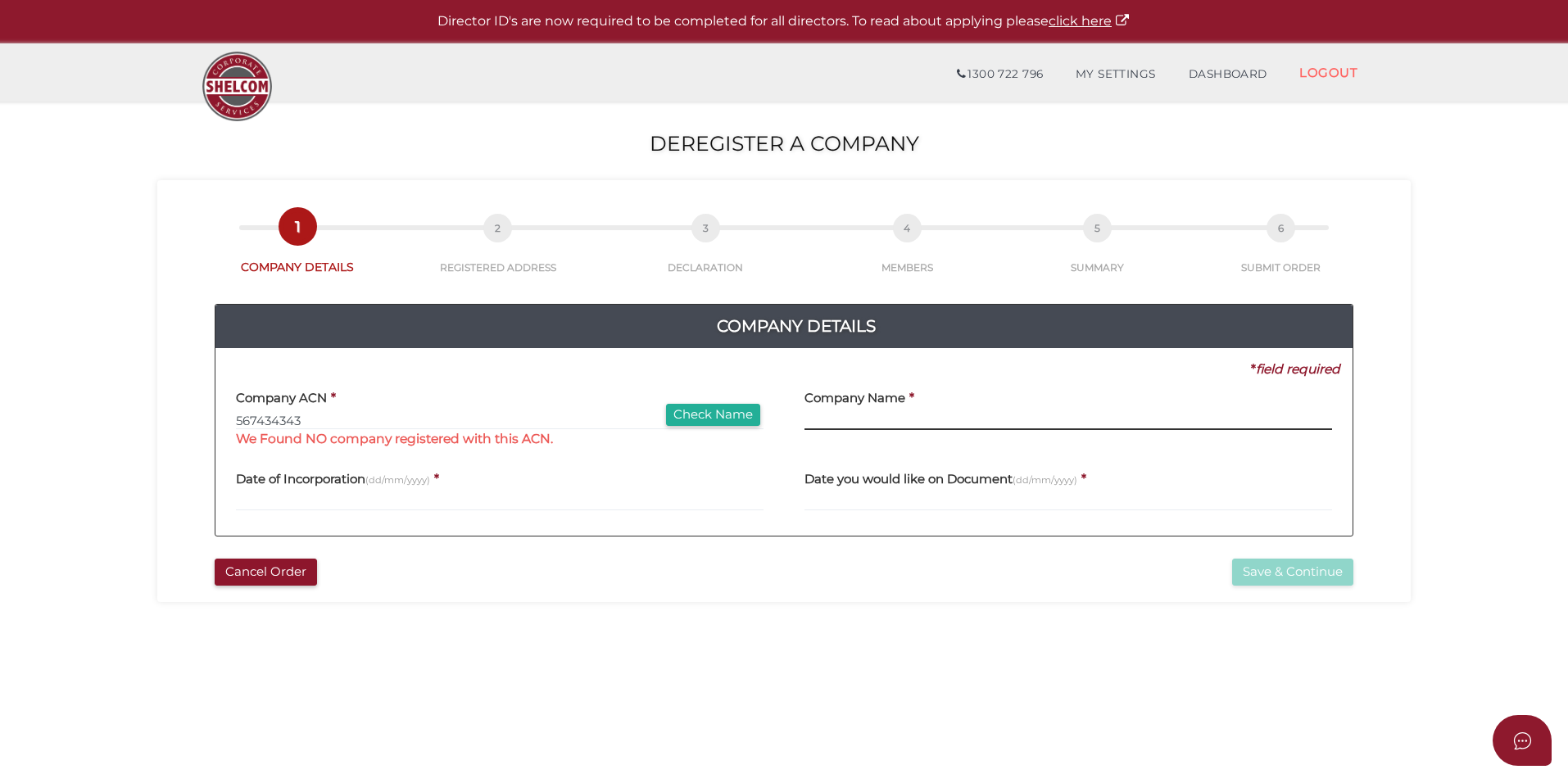
click at [921, 429] on input "text" at bounding box center [1069, 421] width 528 height 18
type input "Test name"
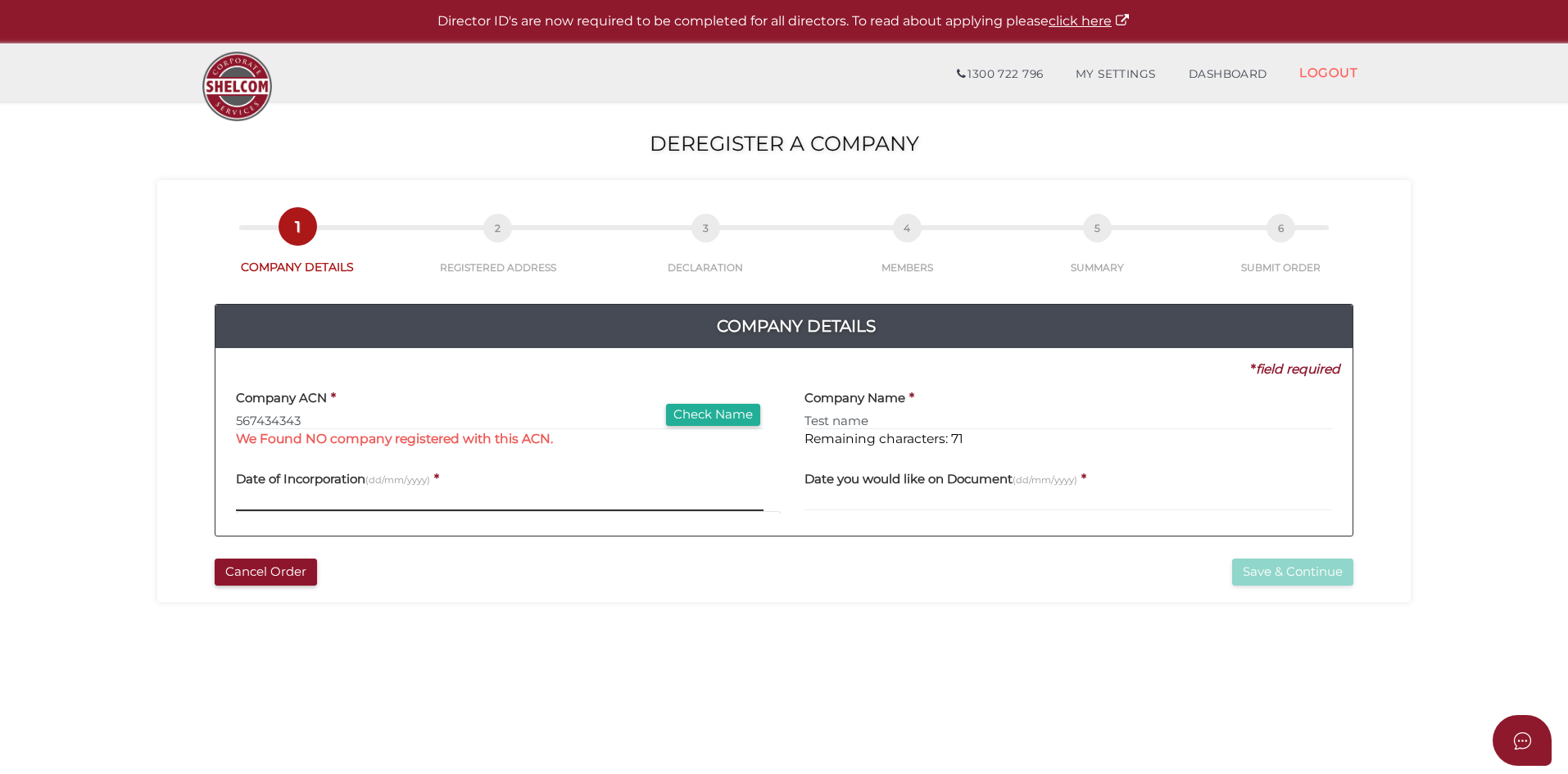
click at [521, 499] on input "text" at bounding box center [499, 502] width 528 height 18
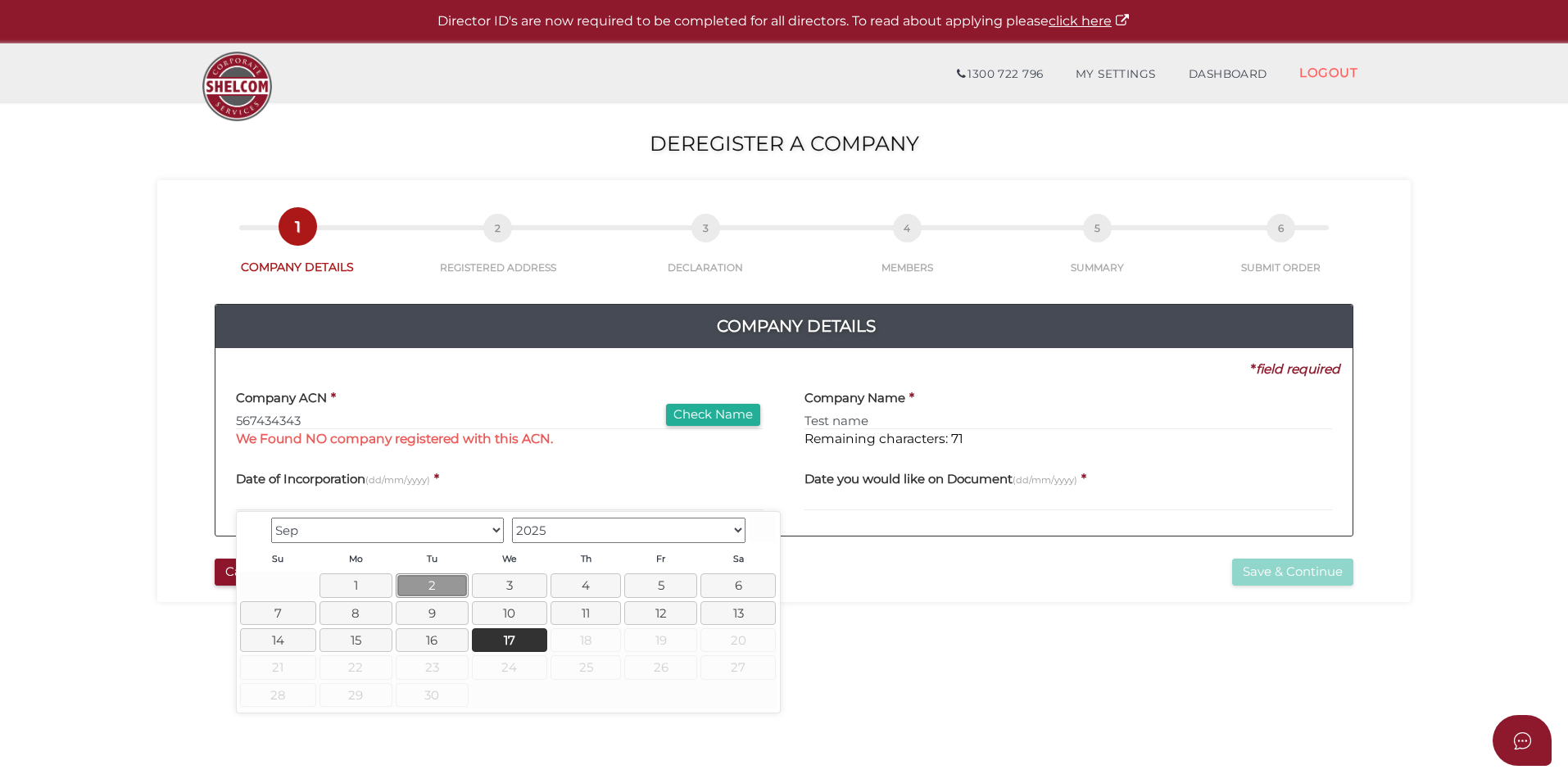
click at [398, 582] on link "2" at bounding box center [432, 585] width 73 height 24
type input "02/09/2025"
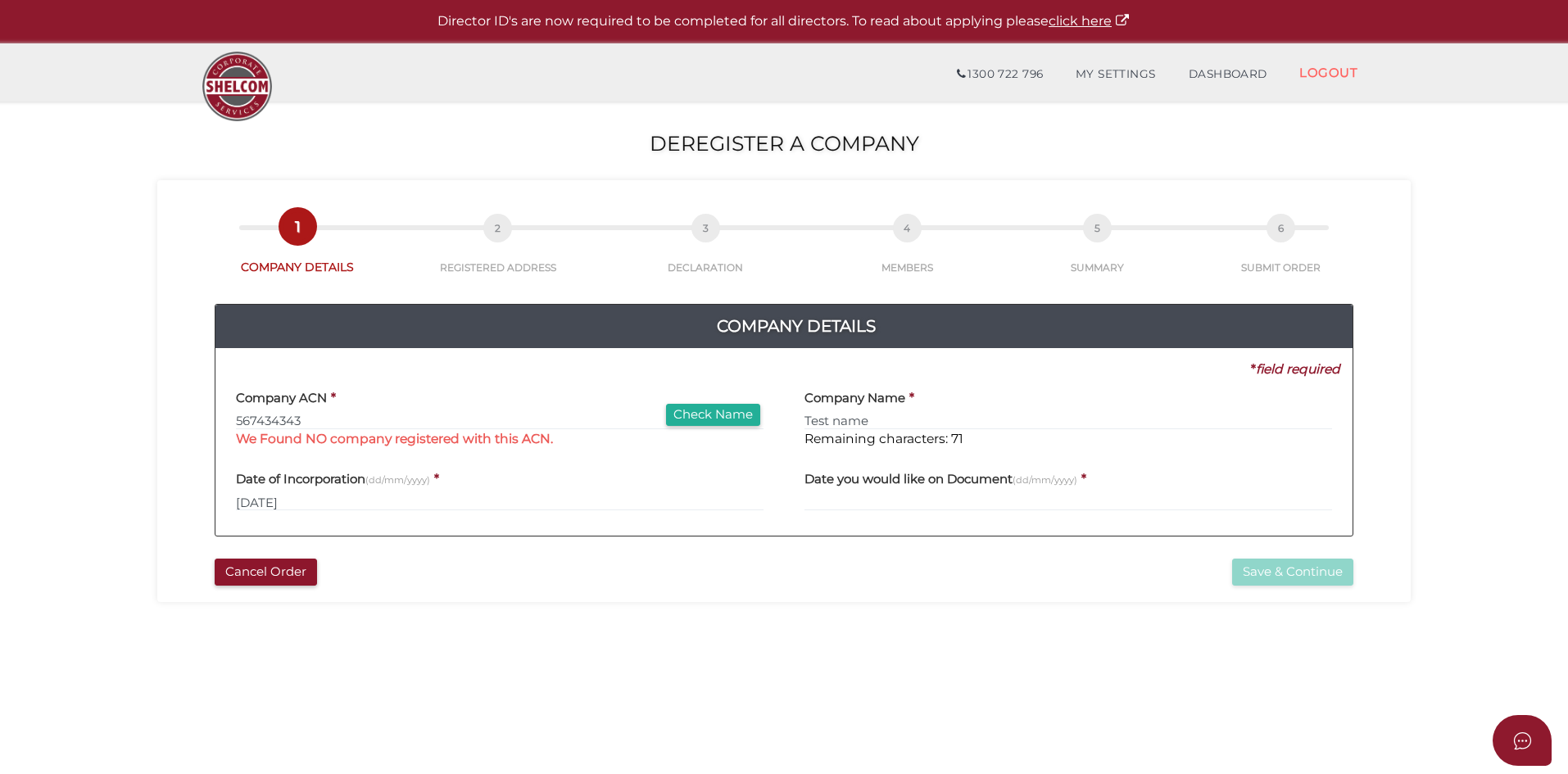
click at [1028, 484] on small "(dd/mm/yyyy)" at bounding box center [1046, 480] width 65 height 11
click at [955, 481] on h4 "Date you would like on Document (dd/mm/yyyy)" at bounding box center [942, 479] width 273 height 14
click at [1056, 482] on small "(dd/mm/yyyy)" at bounding box center [1046, 480] width 65 height 11
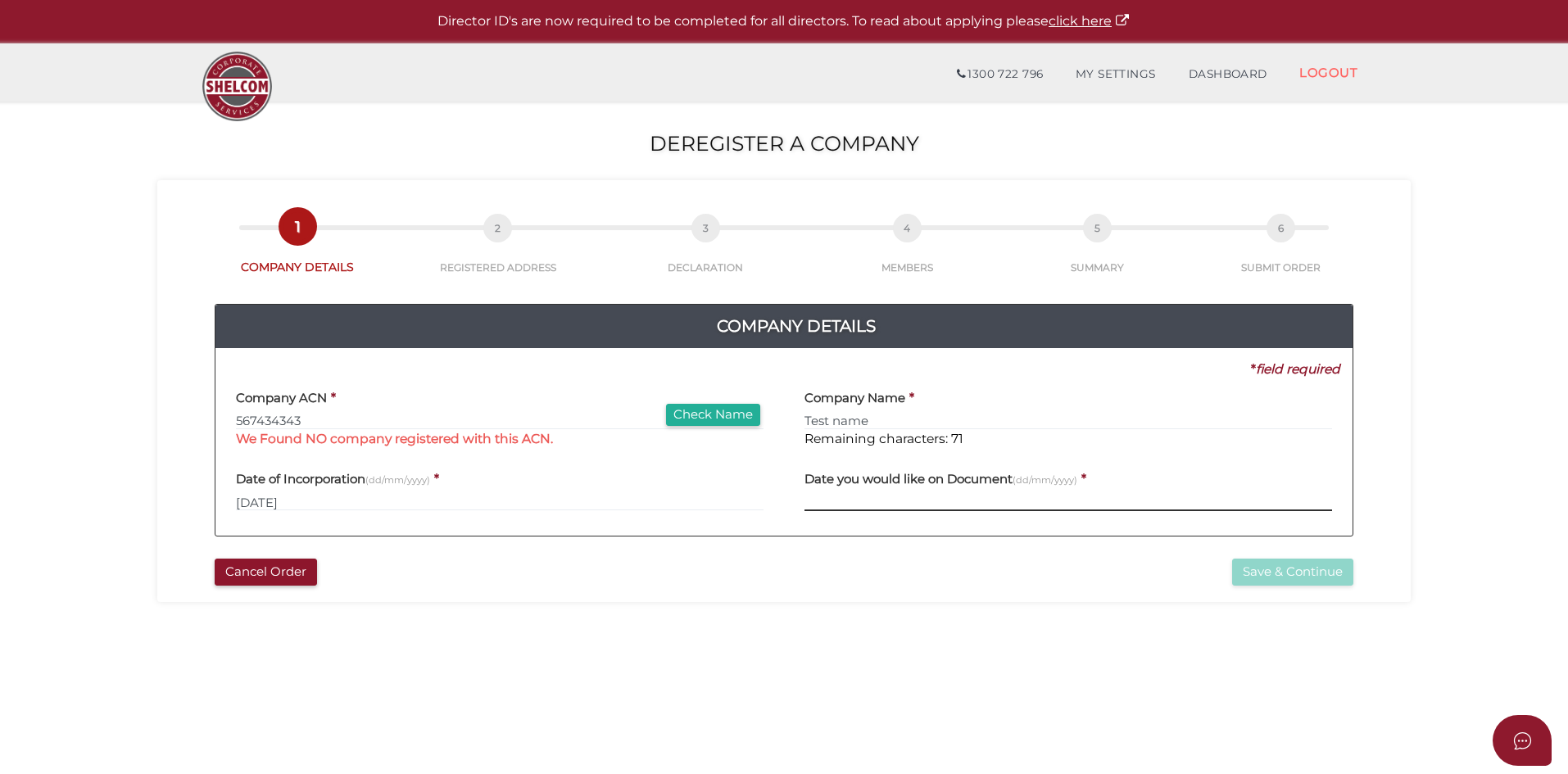
click at [993, 494] on input "text" at bounding box center [1069, 502] width 528 height 18
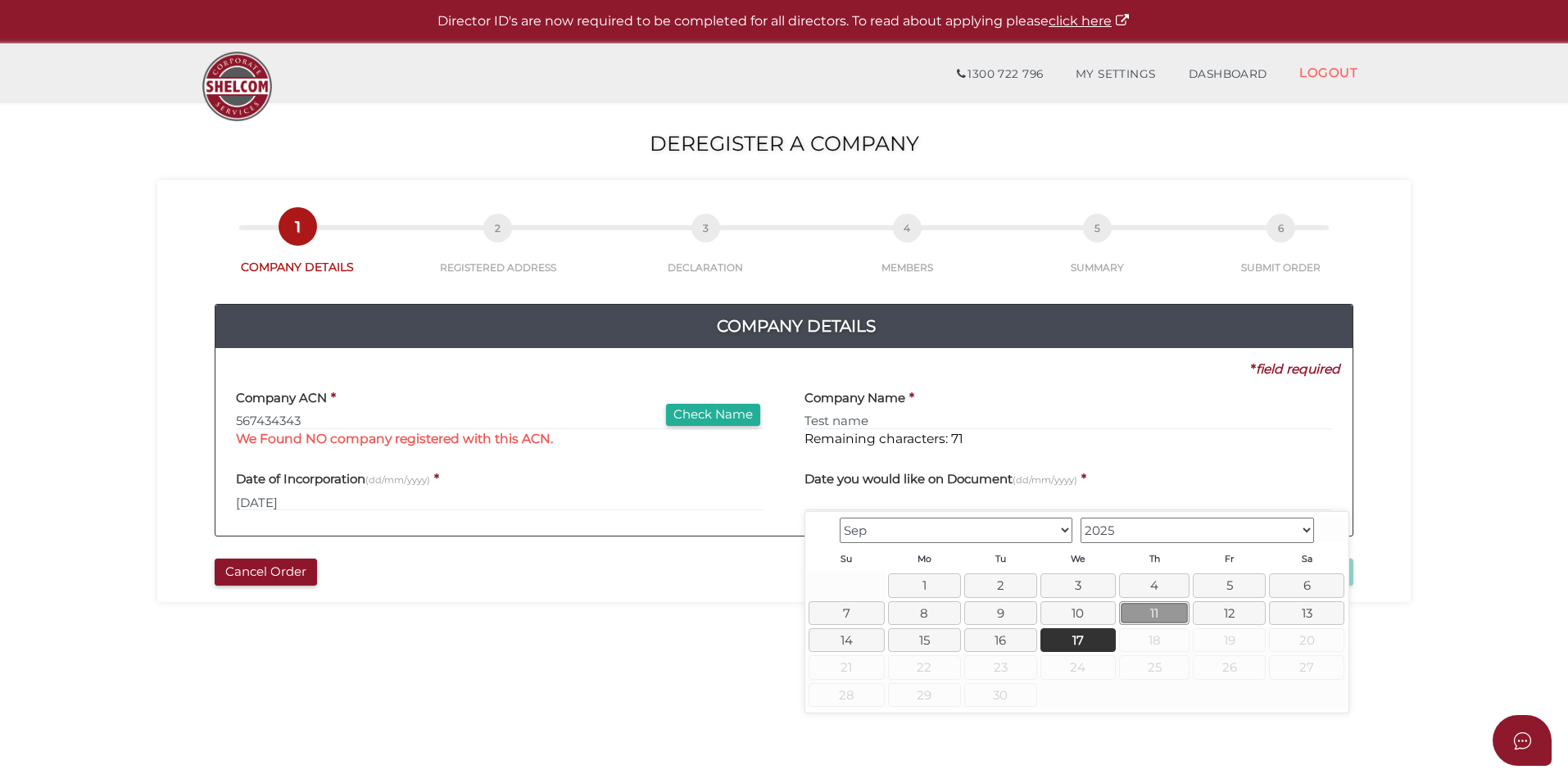
click at [1186, 615] on link "11" at bounding box center [1155, 613] width 71 height 24
type input "11/09/2025"
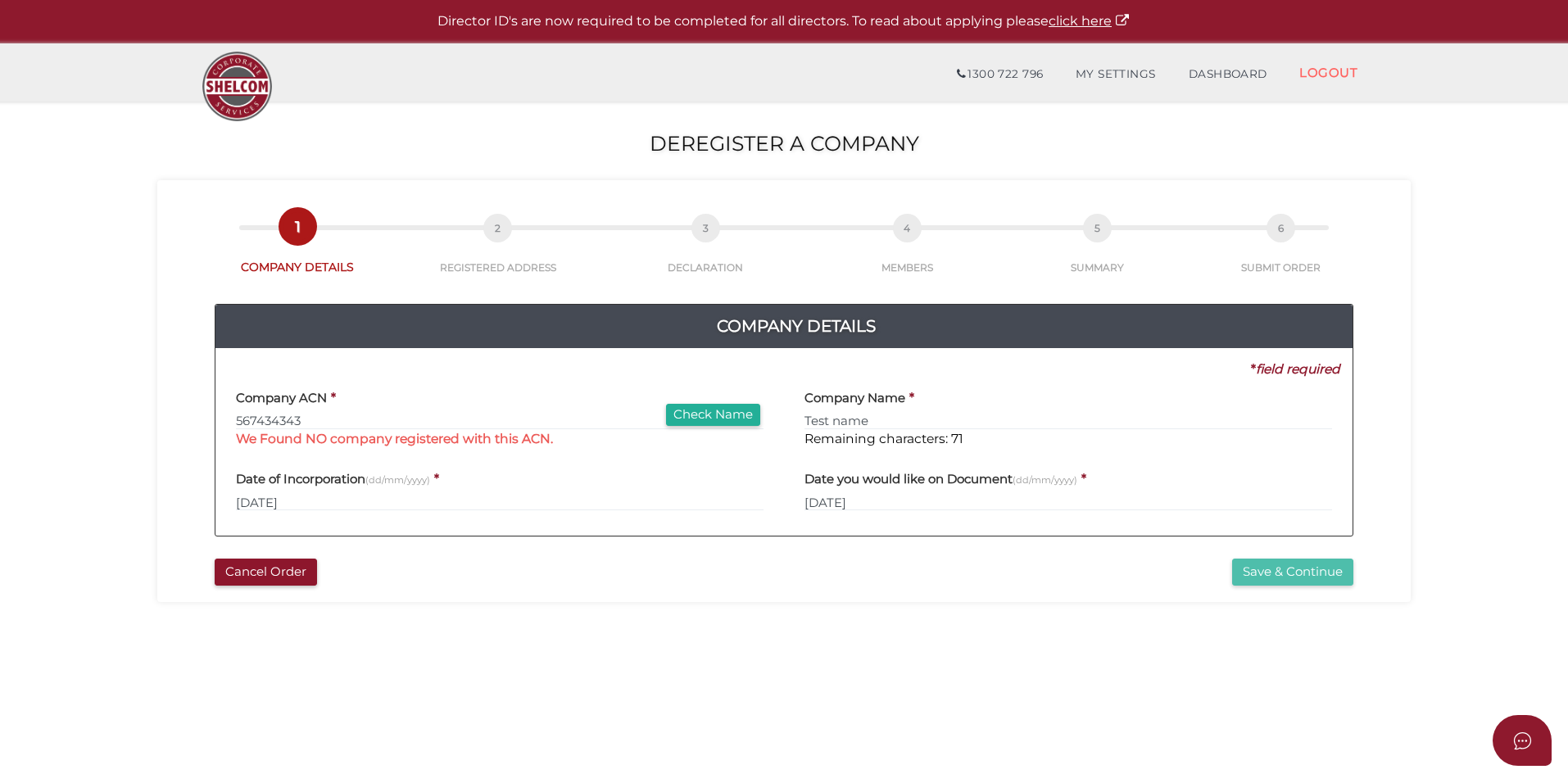
click at [1269, 581] on button "Save & Continue" at bounding box center [1292, 572] width 121 height 27
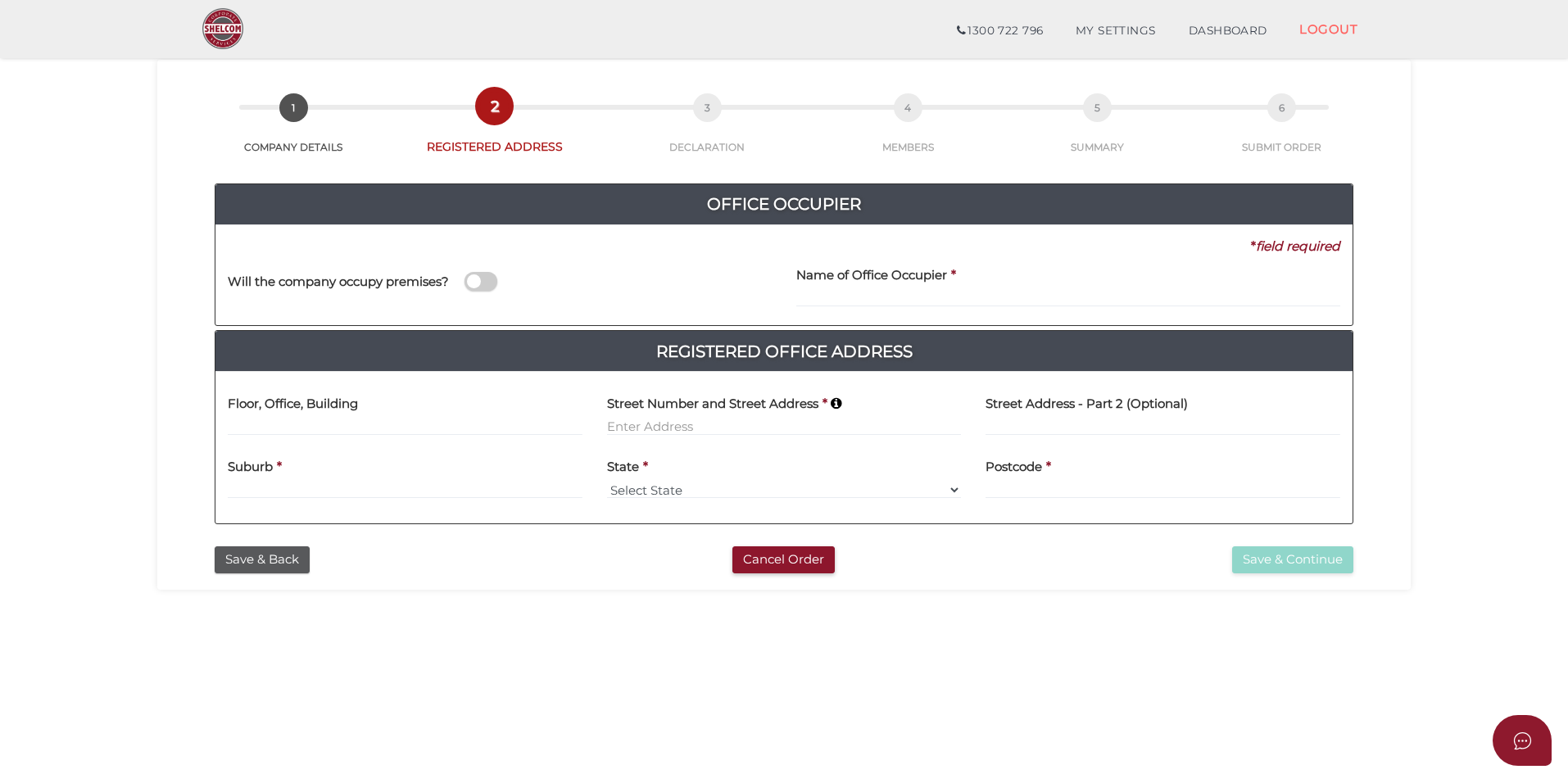
scroll to position [164, 0]
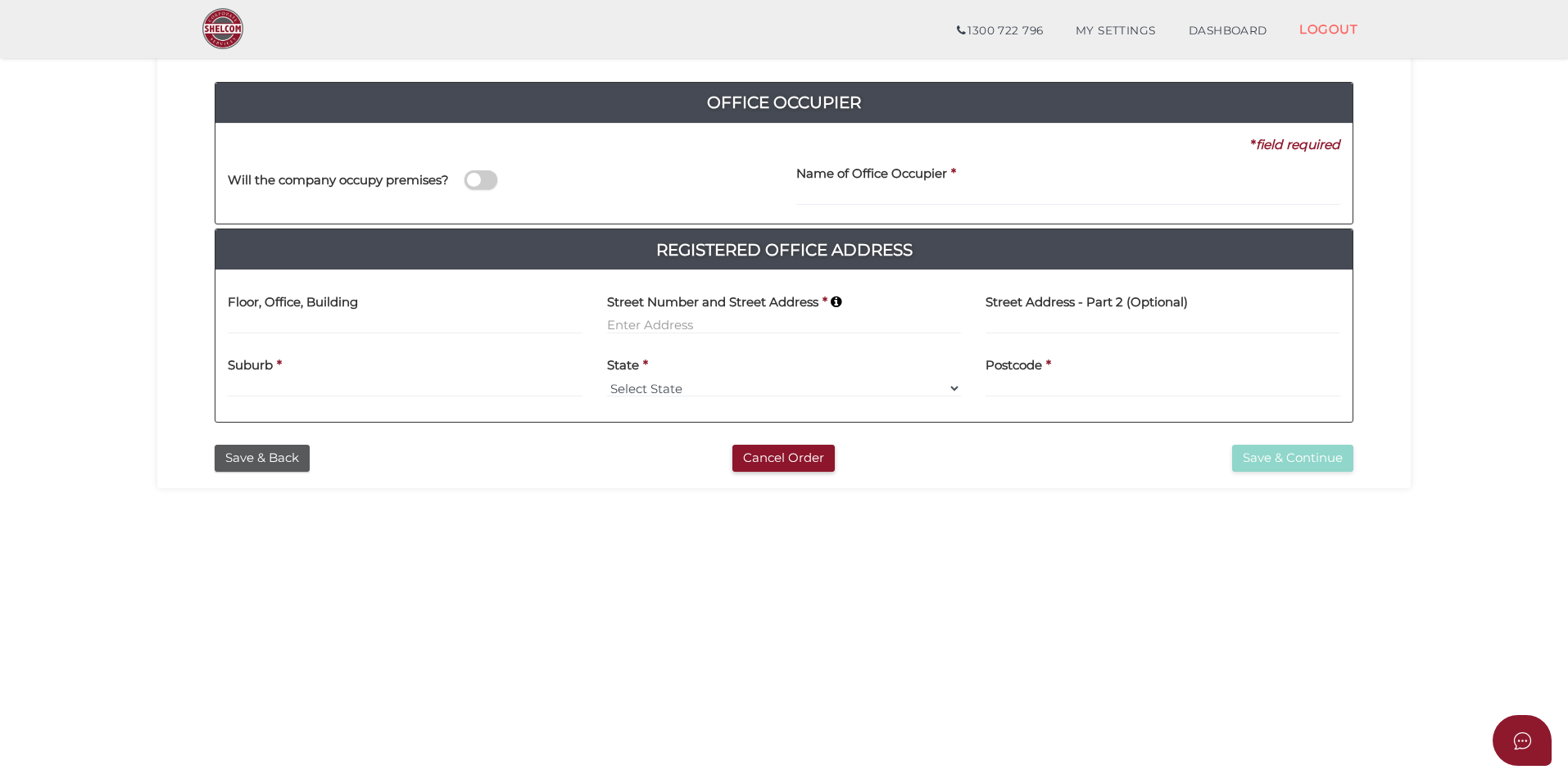
click at [401, 307] on div "Floor, Office, Building" at bounding box center [406, 308] width 355 height 52
click at [330, 326] on input at bounding box center [406, 324] width 355 height 18
type input "4yh"
click at [715, 338] on div "Street Number and Street Address *" at bounding box center [784, 314] width 379 height 64
click at [729, 320] on input at bounding box center [785, 324] width 355 height 18
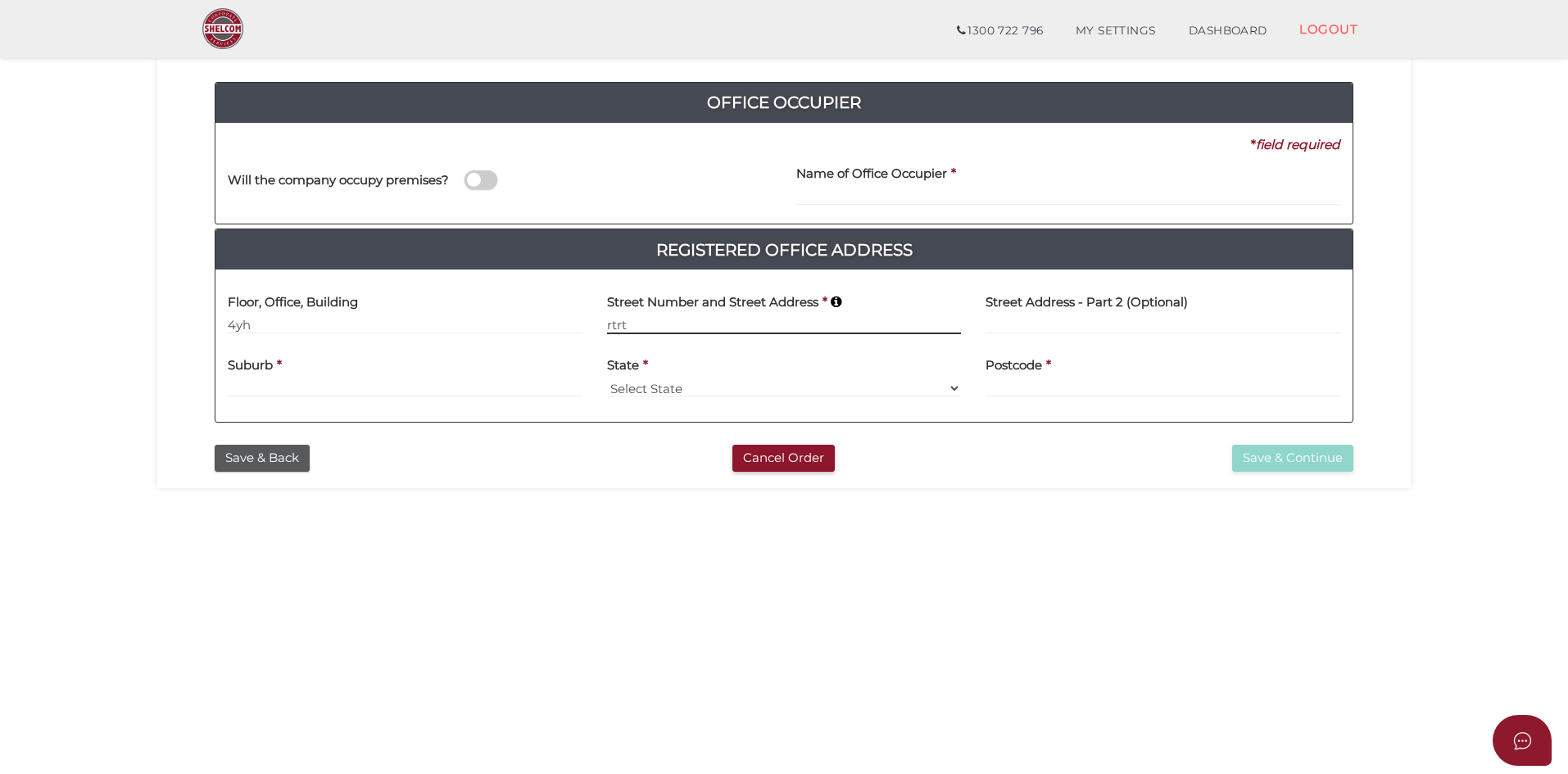
click at [729, 320] on input "rtrt" at bounding box center [785, 324] width 355 height 18
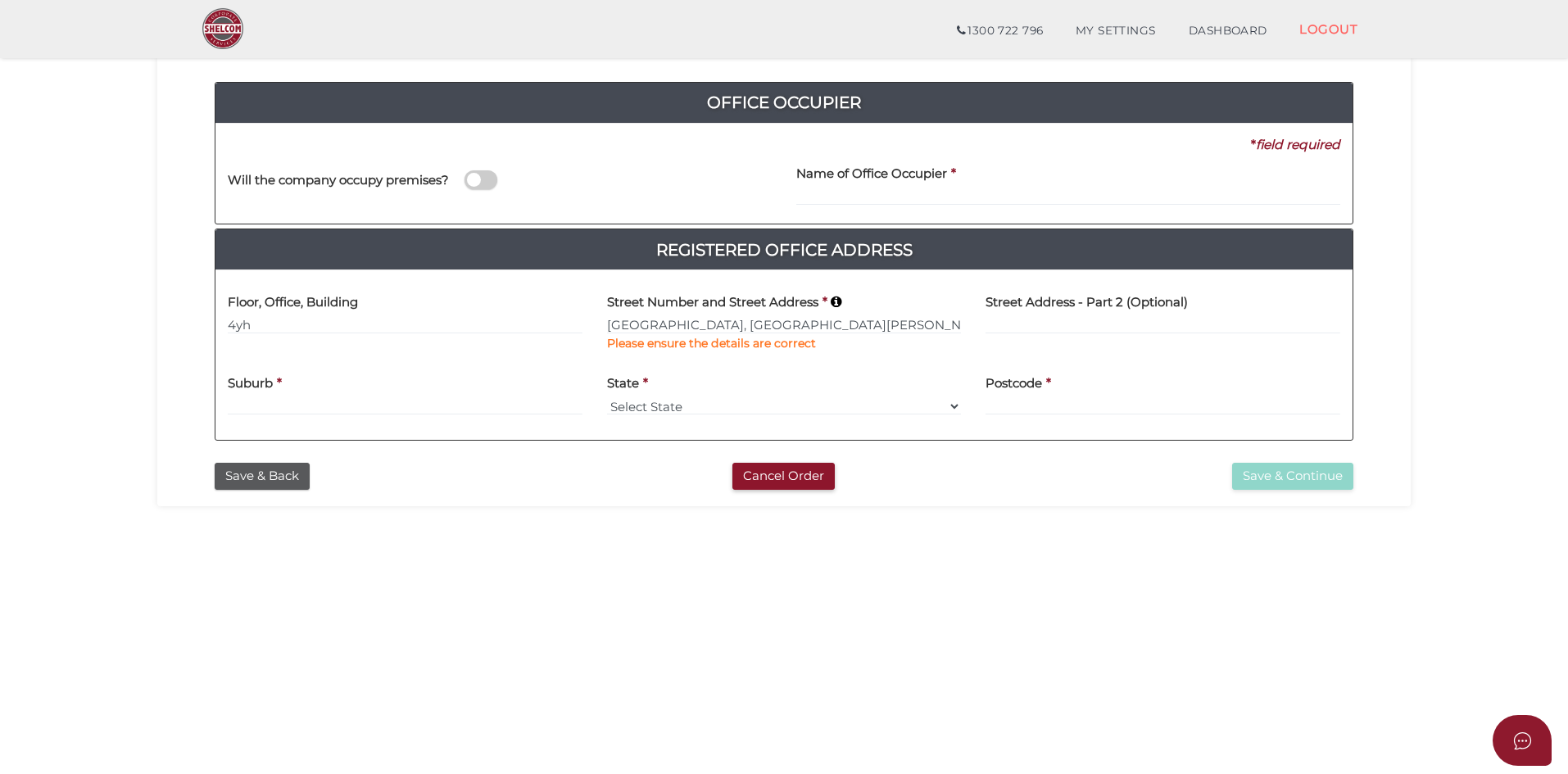
type input "[GEOGRAPHIC_DATA]"
type input "[GEOGRAPHIC_DATA][PERSON_NAME]"
select select "WA"
type input "6525"
click at [1047, 339] on div "Street Address - Part 2 (Optional)" at bounding box center [1162, 324] width 379 height 82
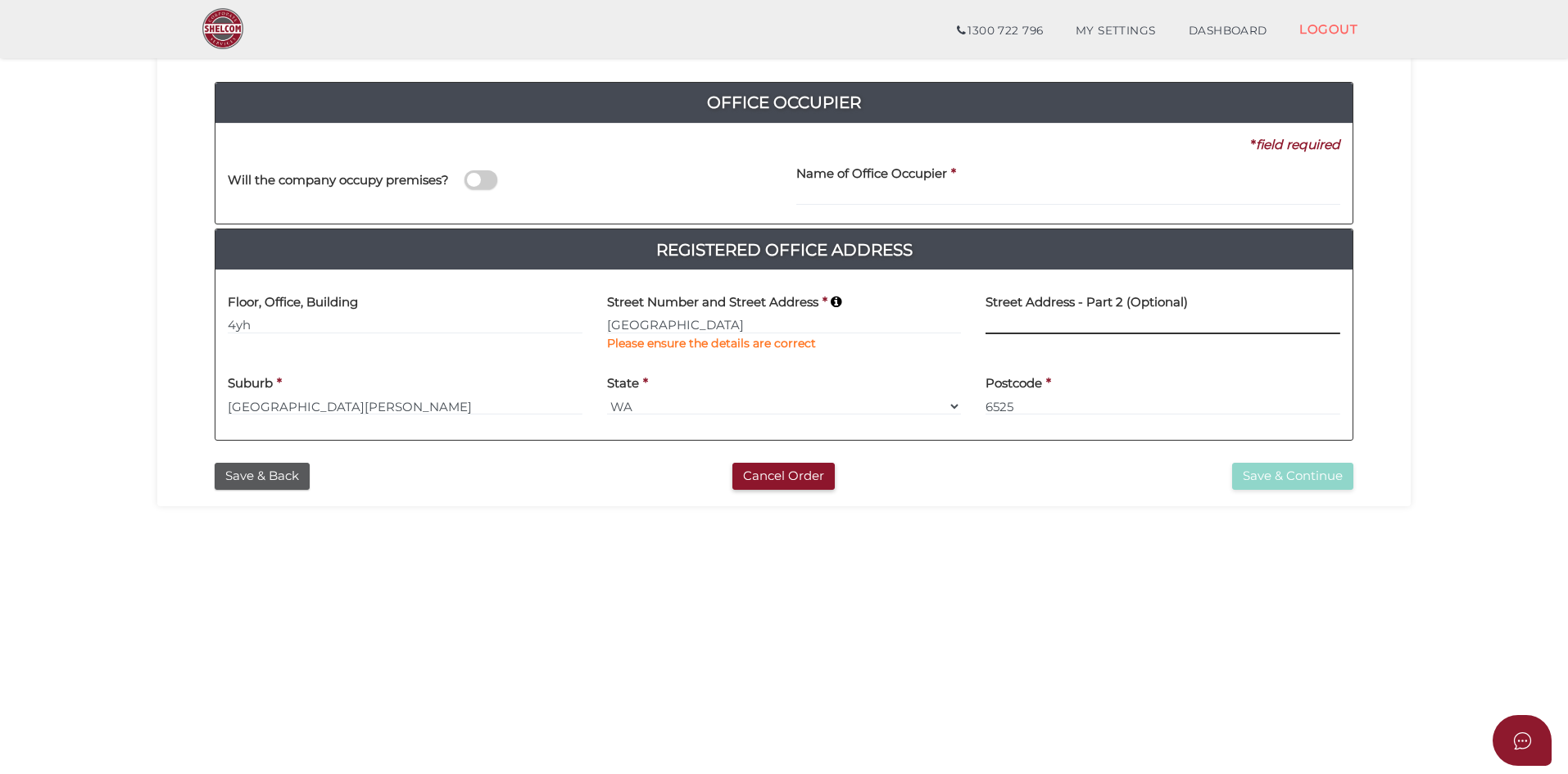
click at [1058, 318] on input at bounding box center [1163, 324] width 355 height 18
type input "g"
click at [422, 411] on input "[GEOGRAPHIC_DATA][PERSON_NAME]" at bounding box center [406, 406] width 355 height 18
click at [656, 402] on select "Select State [GEOGRAPHIC_DATA] [GEOGRAPHIC_DATA] [GEOGRAPHIC_DATA] [GEOGRAPHIC_…" at bounding box center [785, 406] width 355 height 18
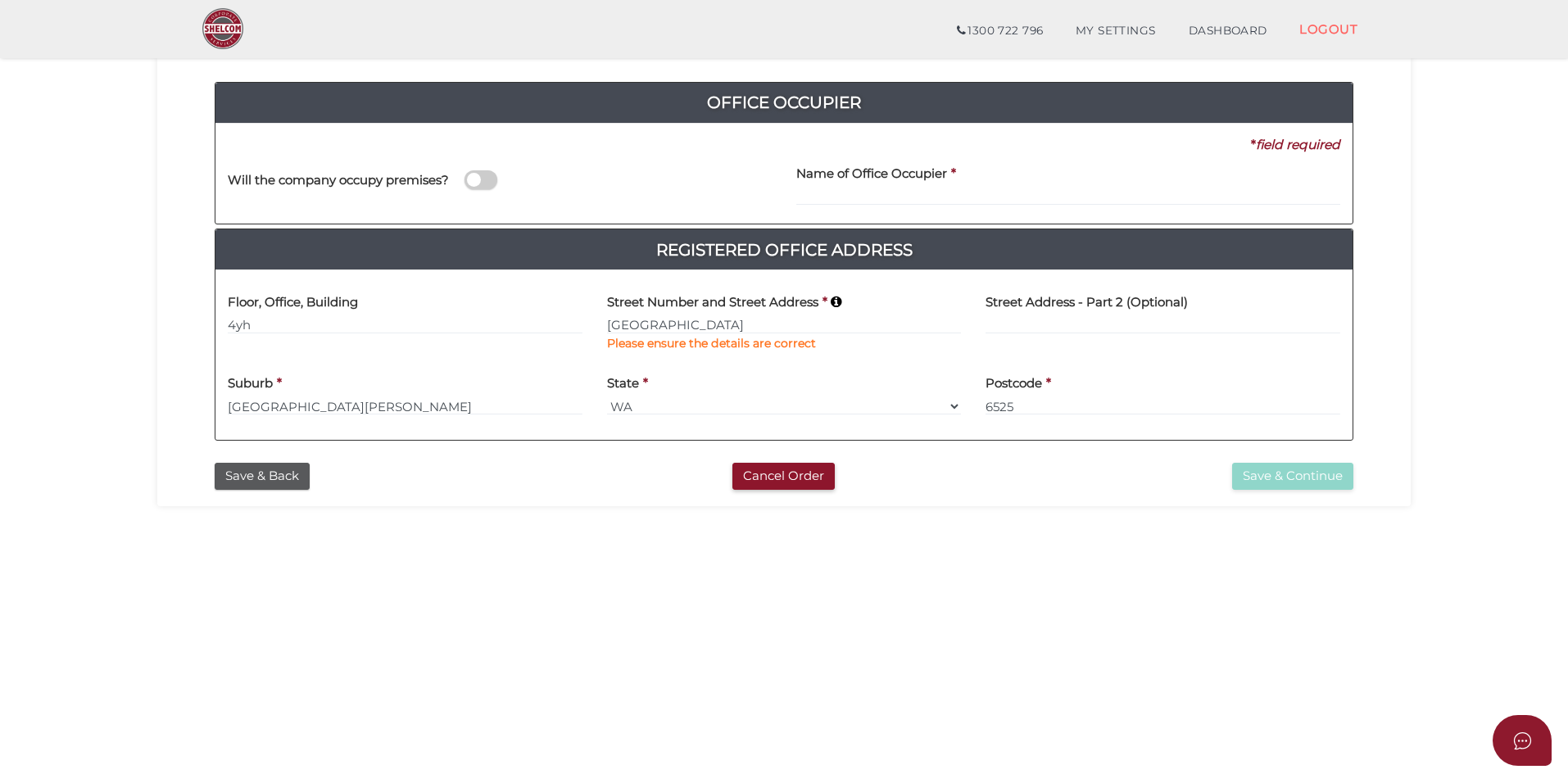
click at [1075, 494] on div "db5cfb98c49a54845033ffb017ba4b41 1 COMPANY DETAILS 2 REGISTERED ADDRESS 3 DECLA…" at bounding box center [784, 232] width 1254 height 548
click at [794, 325] on input "[GEOGRAPHIC_DATA]" at bounding box center [785, 324] width 355 height 18
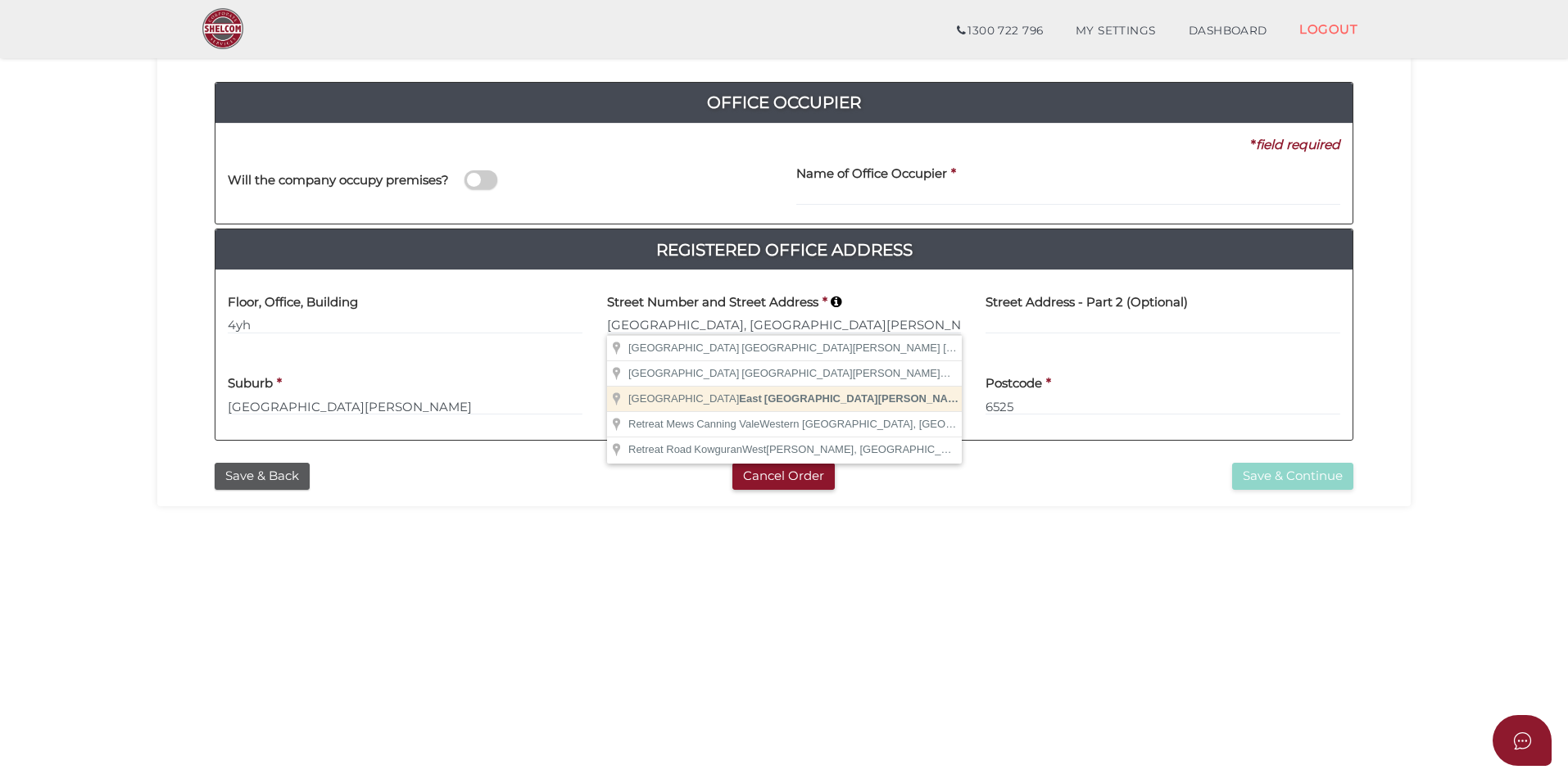
type input "[GEOGRAPHIC_DATA]"
type input "[GEOGRAPHIC_DATA][PERSON_NAME]"
select select "WA"
type input "6525"
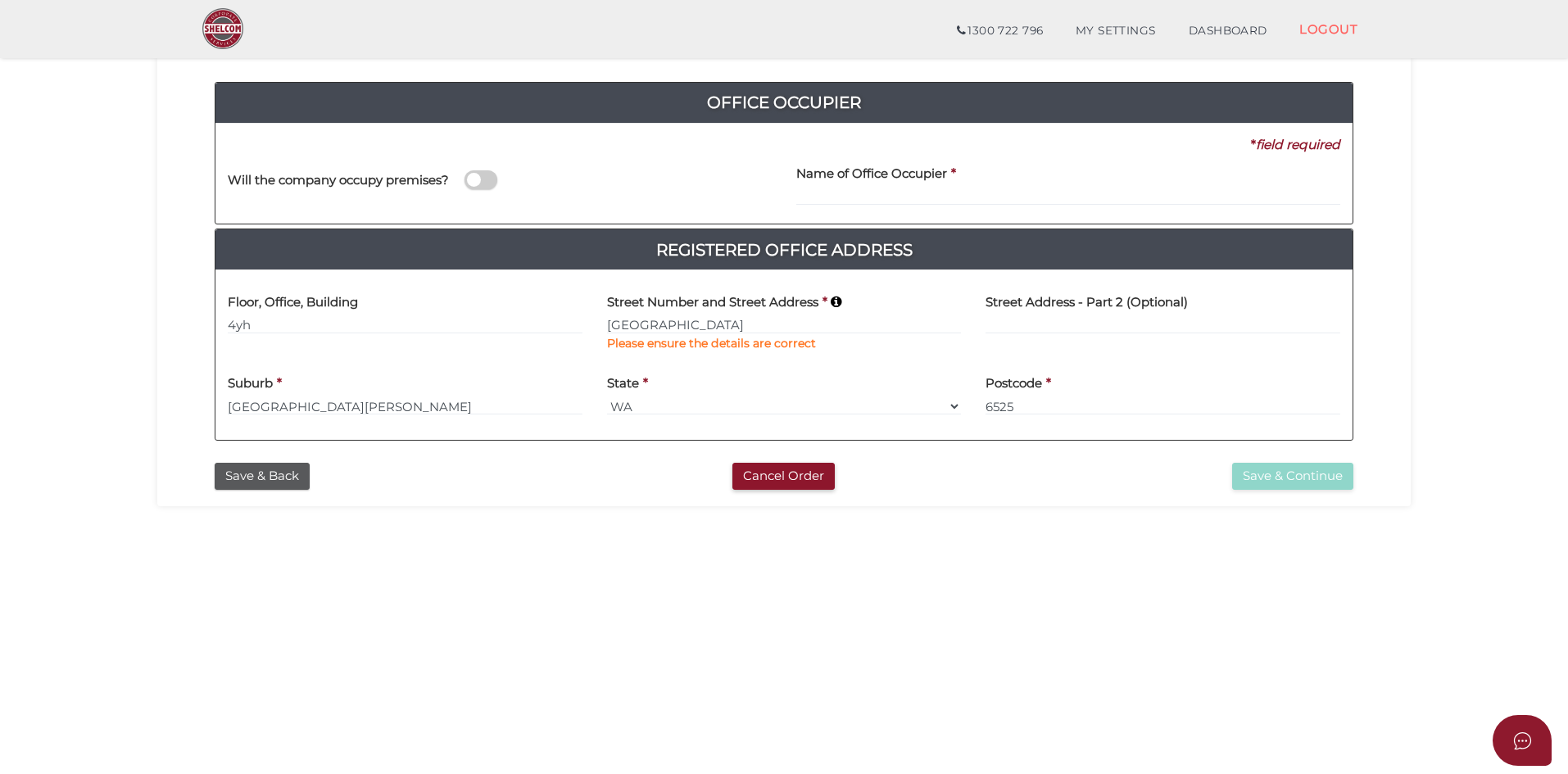
click at [793, 376] on div "State * Select State [GEOGRAPHIC_DATA] [GEOGRAPHIC_DATA] [GEOGRAPHIC_DATA] [GEO…" at bounding box center [785, 390] width 355 height 52
click at [1069, 324] on input at bounding box center [1163, 324] width 355 height 18
type input "Test"
click at [1023, 393] on label "Postcode" at bounding box center [1013, 381] width 56 height 33
click at [846, 396] on div "State * Select State [GEOGRAPHIC_DATA] [GEOGRAPHIC_DATA] [GEOGRAPHIC_DATA] [GEO…" at bounding box center [785, 390] width 355 height 52
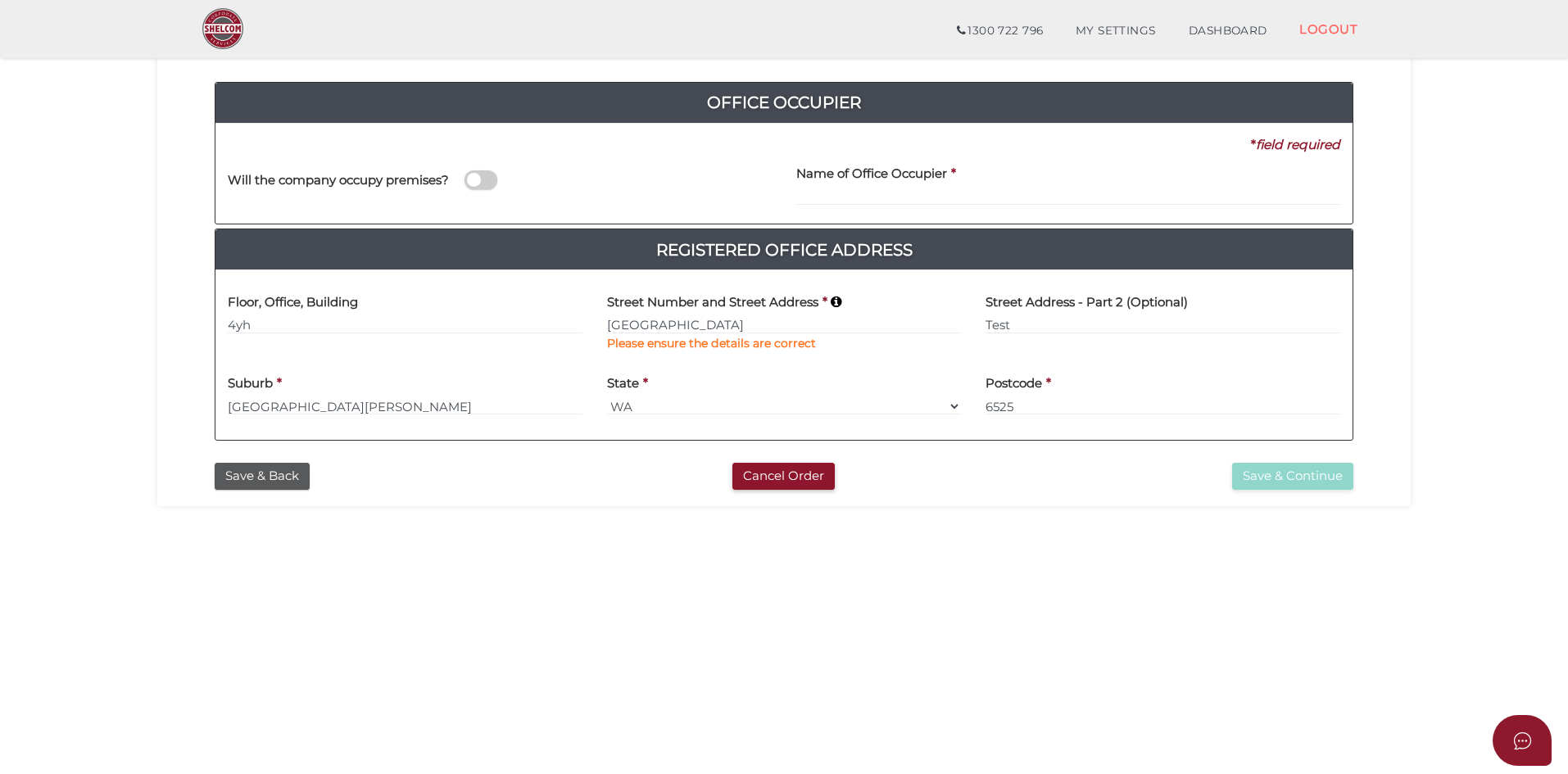
click at [784, 310] on label "Street Number and Street Address" at bounding box center [712, 299] width 211 height 33
click at [763, 322] on input "[GEOGRAPHIC_DATA]" at bounding box center [785, 324] width 355 height 18
type input "Testar Grove"
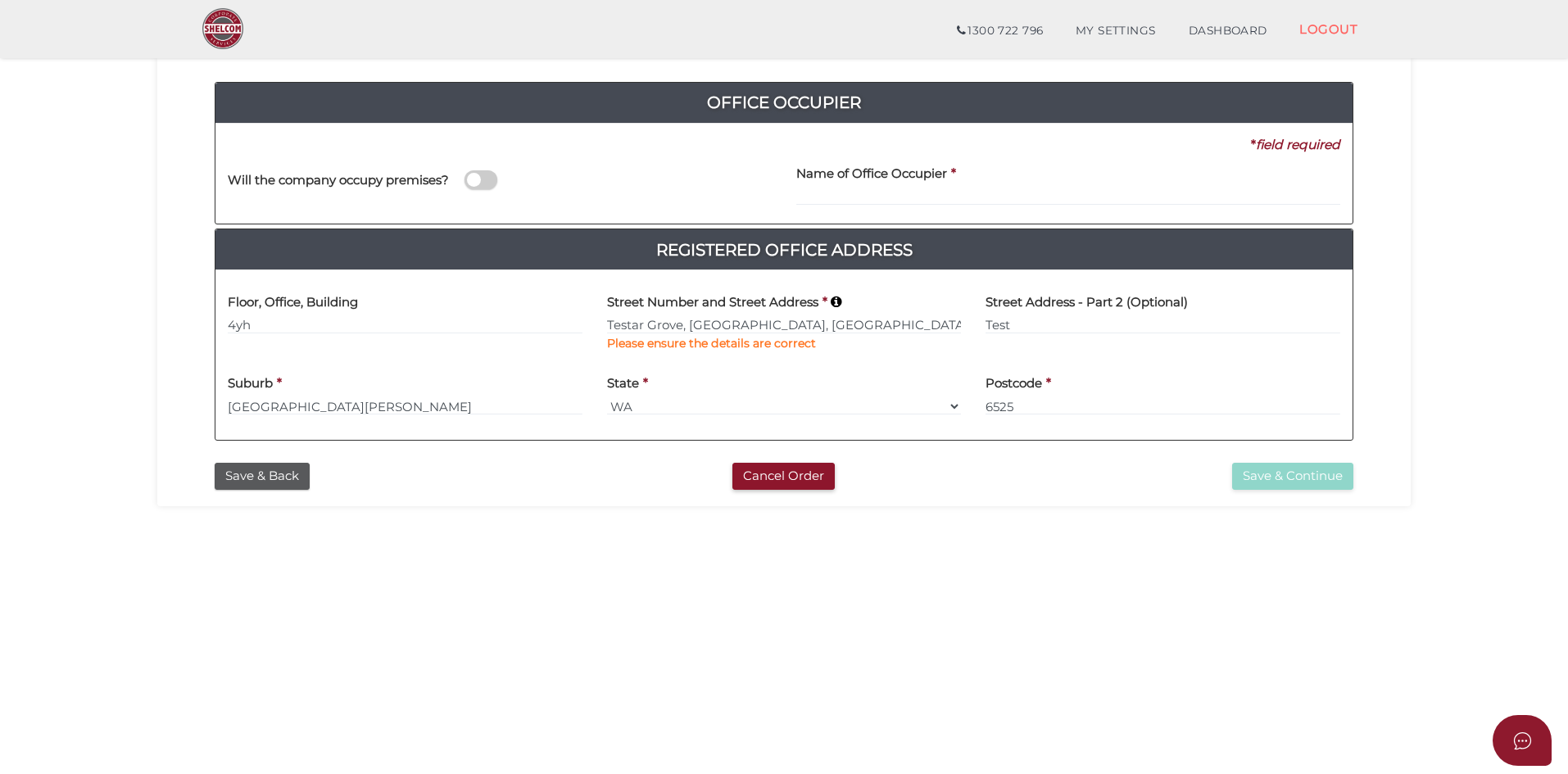
type input "Caulfield North"
select select "VIC"
type input "3161"
click at [778, 347] on b "Please ensure the details are correct" at bounding box center [711, 343] width 209 height 14
click at [1036, 321] on input "Test" at bounding box center [1163, 324] width 355 height 18
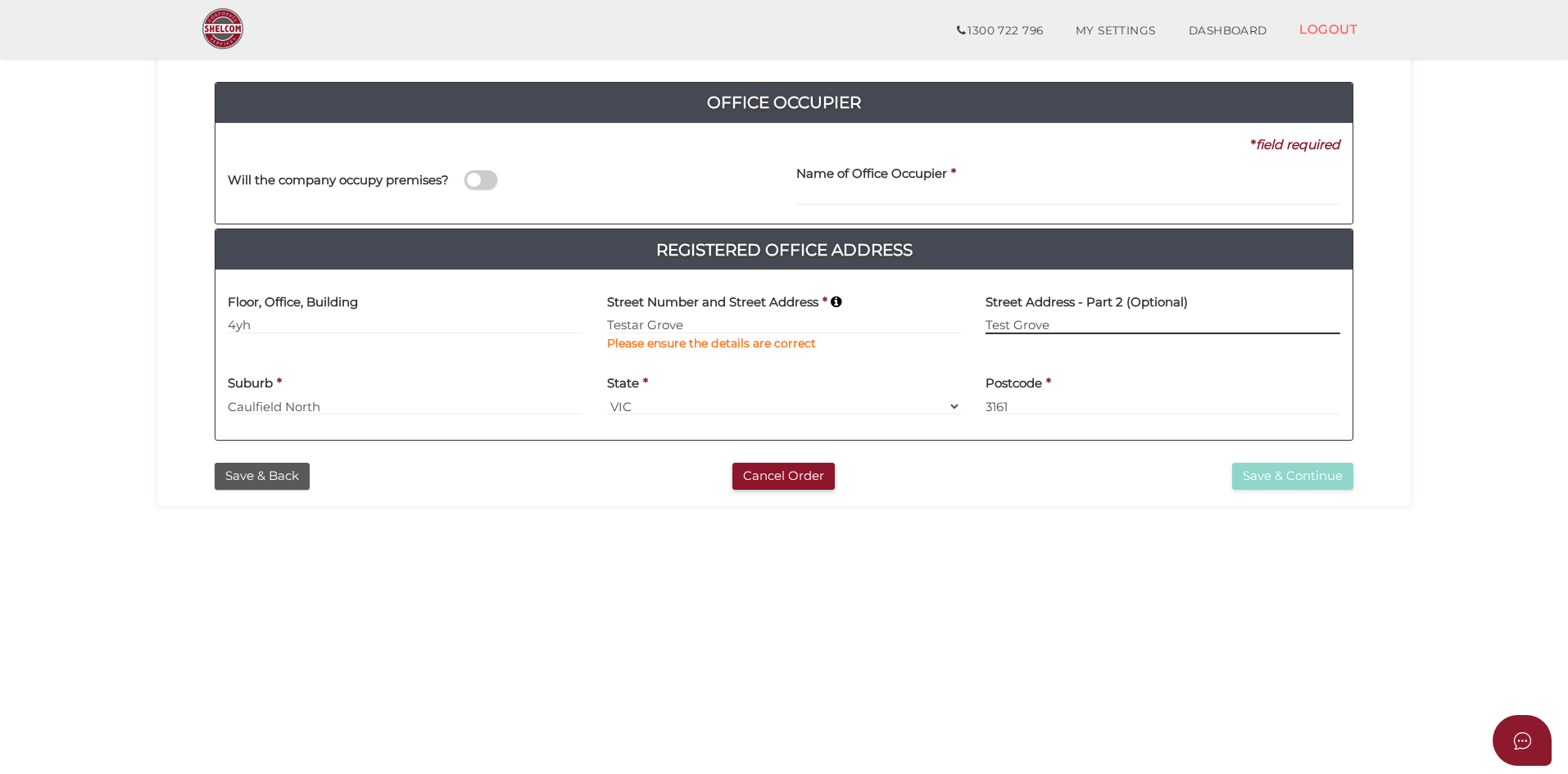
type input "Test Grove"
click at [1060, 446] on div "Office Occupier No * field required Will the company occupy premises? Name of O…" at bounding box center [784, 268] width 1163 height 373
click at [373, 334] on div "Floor, Office, Building 4yh" at bounding box center [405, 324] width 379 height 82
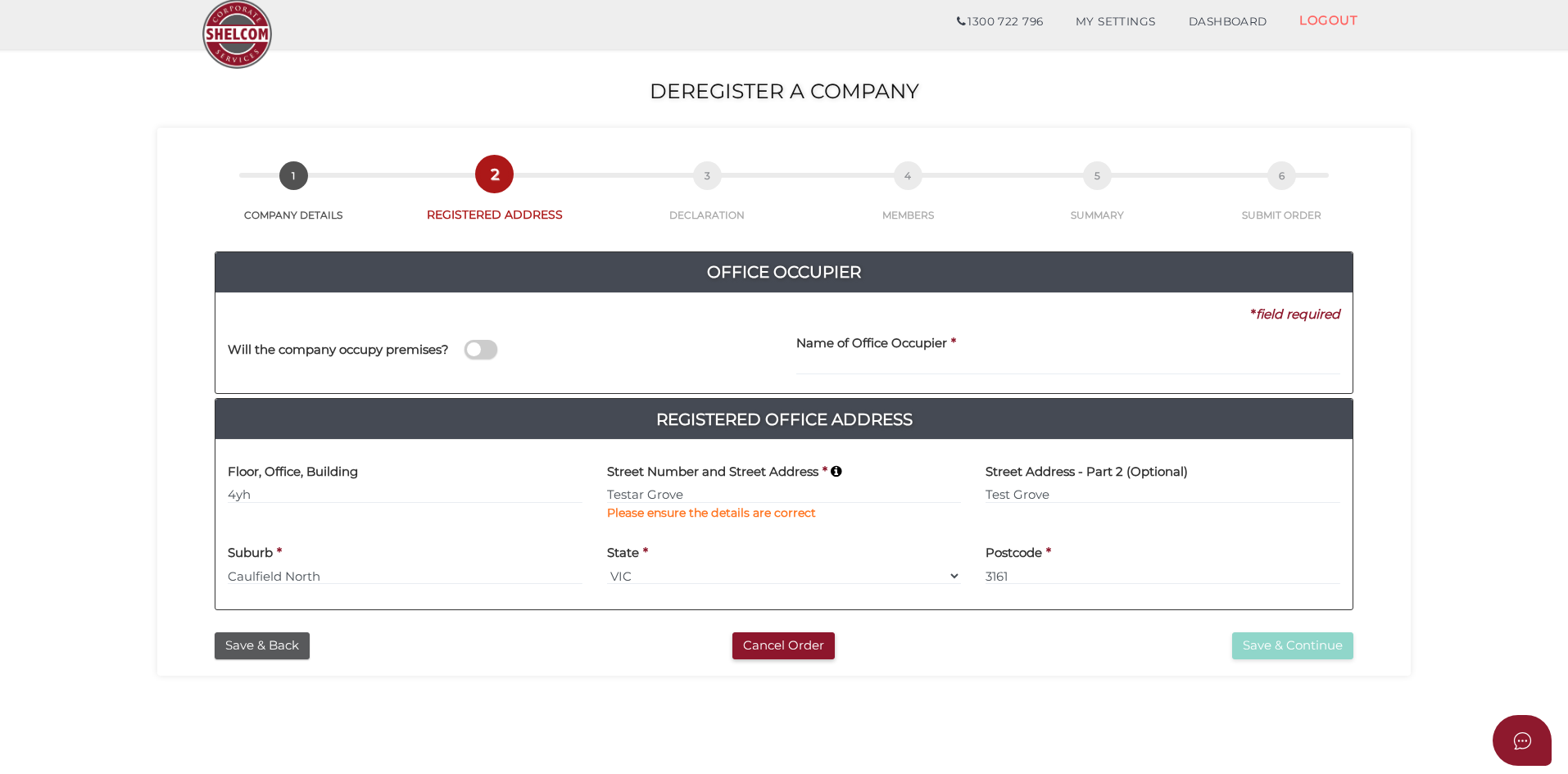
scroll to position [82, 0]
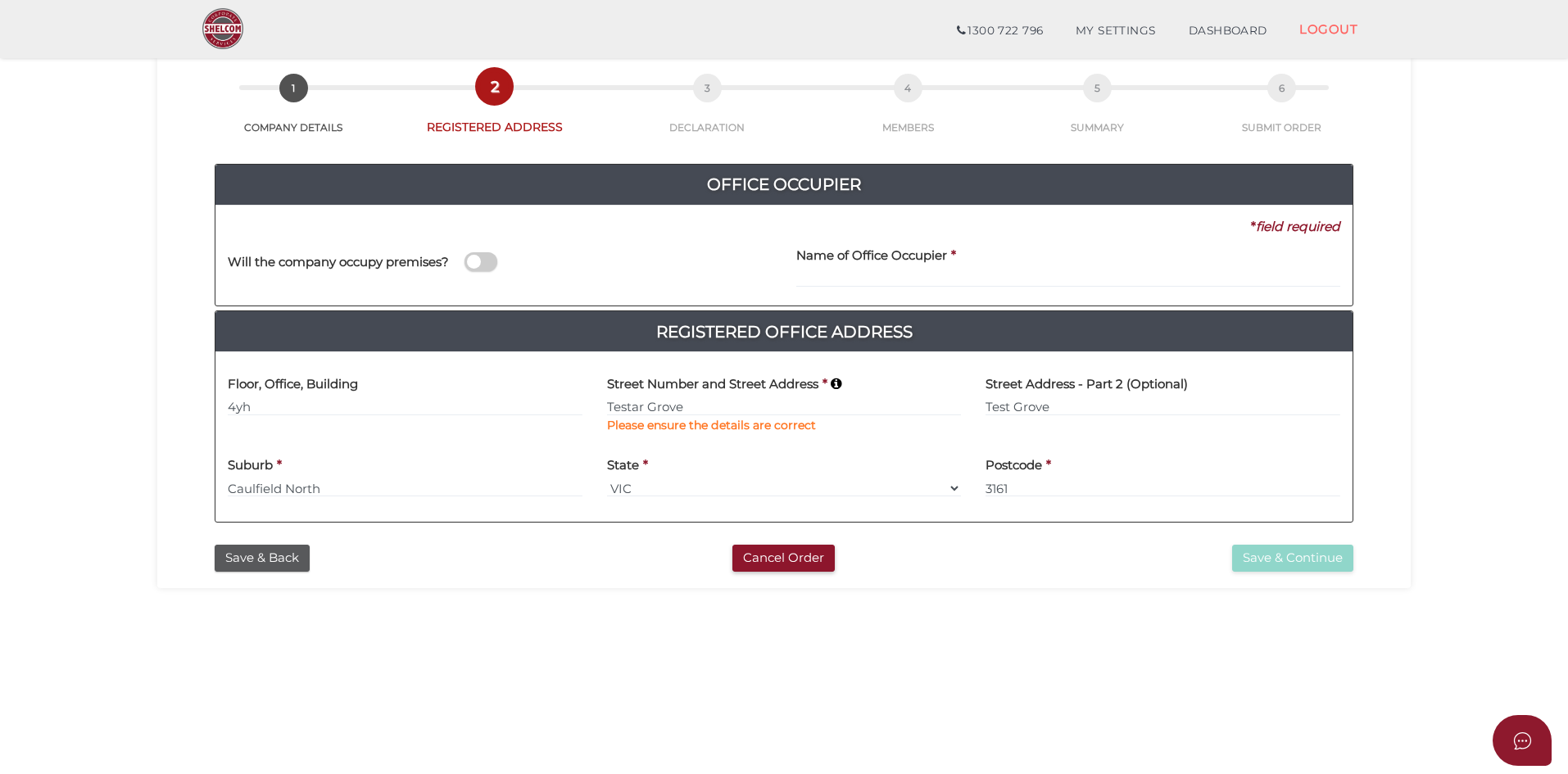
click at [484, 274] on div "Will the company occupy premises?" at bounding box center [499, 264] width 568 height 57
click at [481, 267] on span at bounding box center [480, 261] width 32 height 19
click at [0, 0] on input "checkbox" at bounding box center [0, 0] width 0 height 0
click at [679, 399] on input "Testar Grove" at bounding box center [785, 407] width 355 height 18
type input "Testar Grove"
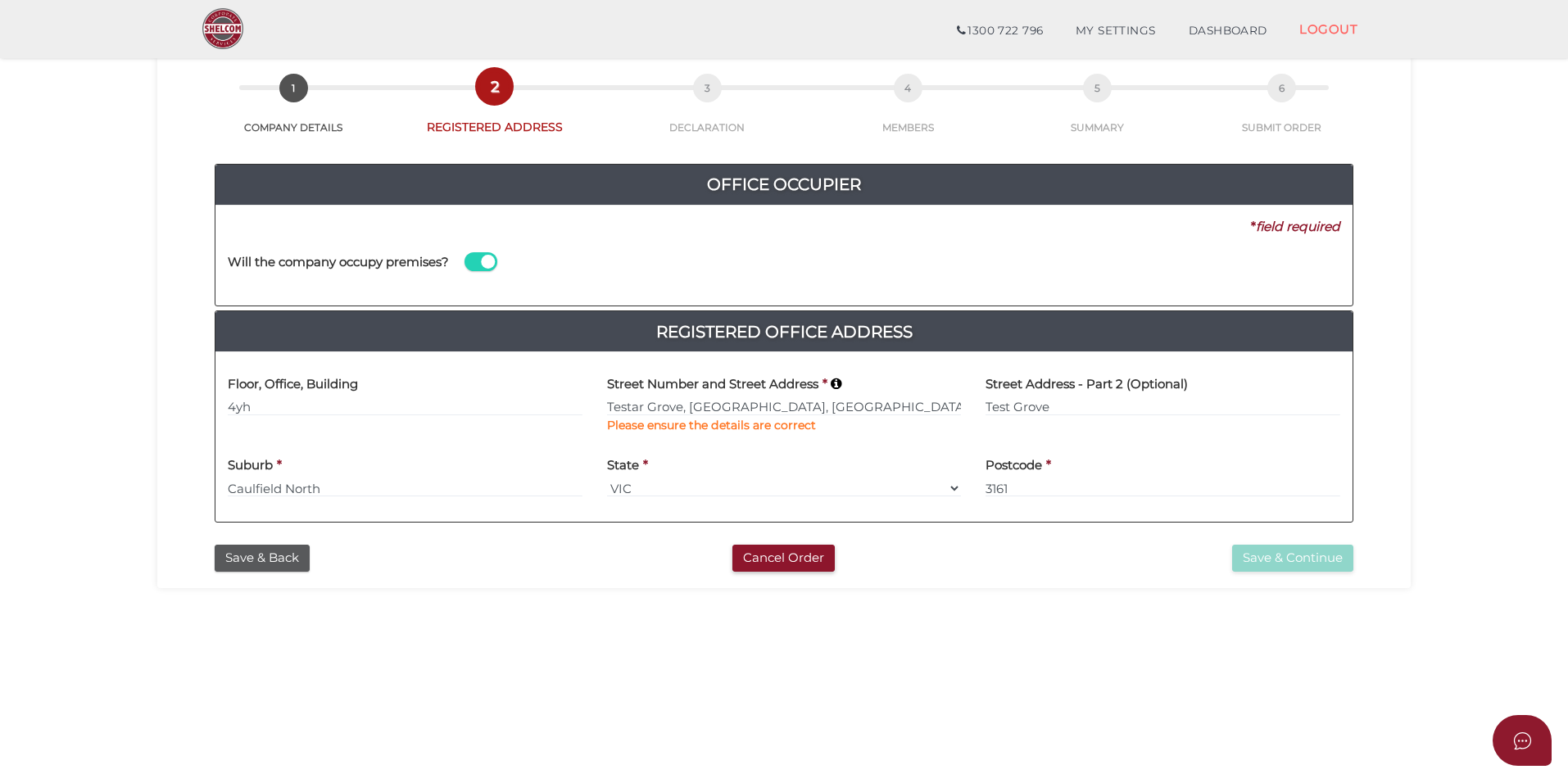
type input "Caulfield North"
select select "VIC"
type input "3161"
click at [706, 427] on b "Please ensure the details are correct" at bounding box center [711, 425] width 209 height 14
click at [411, 415] on input "4yh" at bounding box center [406, 407] width 355 height 18
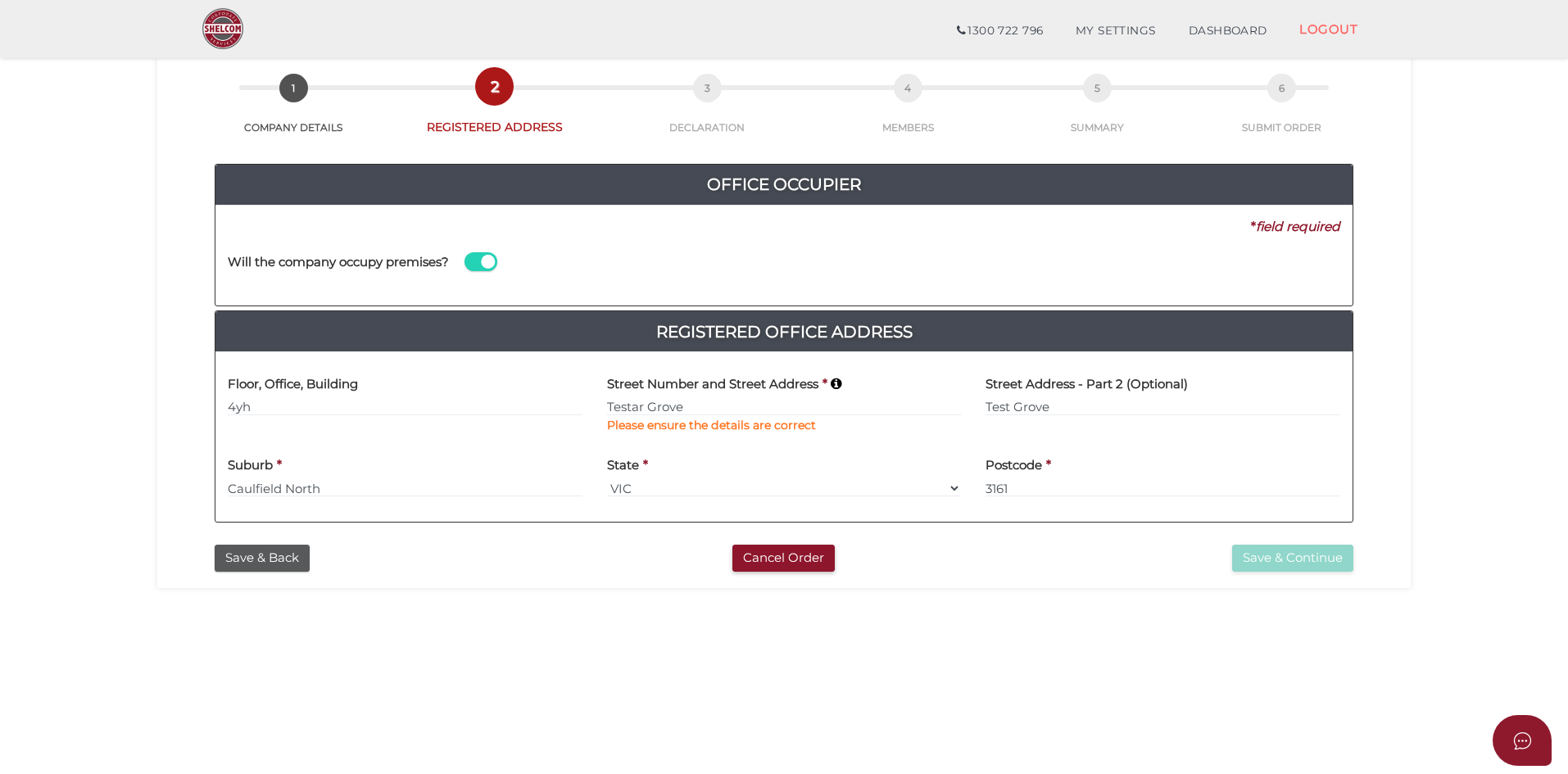
click at [649, 425] on b "Please ensure the details are correct" at bounding box center [711, 425] width 209 height 14
click at [1029, 416] on div "Street Address - Part 2 (Optional) [GEOGRAPHIC_DATA]" at bounding box center [1162, 406] width 379 height 82
click at [668, 412] on input "Testar Grove" at bounding box center [785, 407] width 355 height 18
type input "Testar Grove"
type input "Caulfield North"
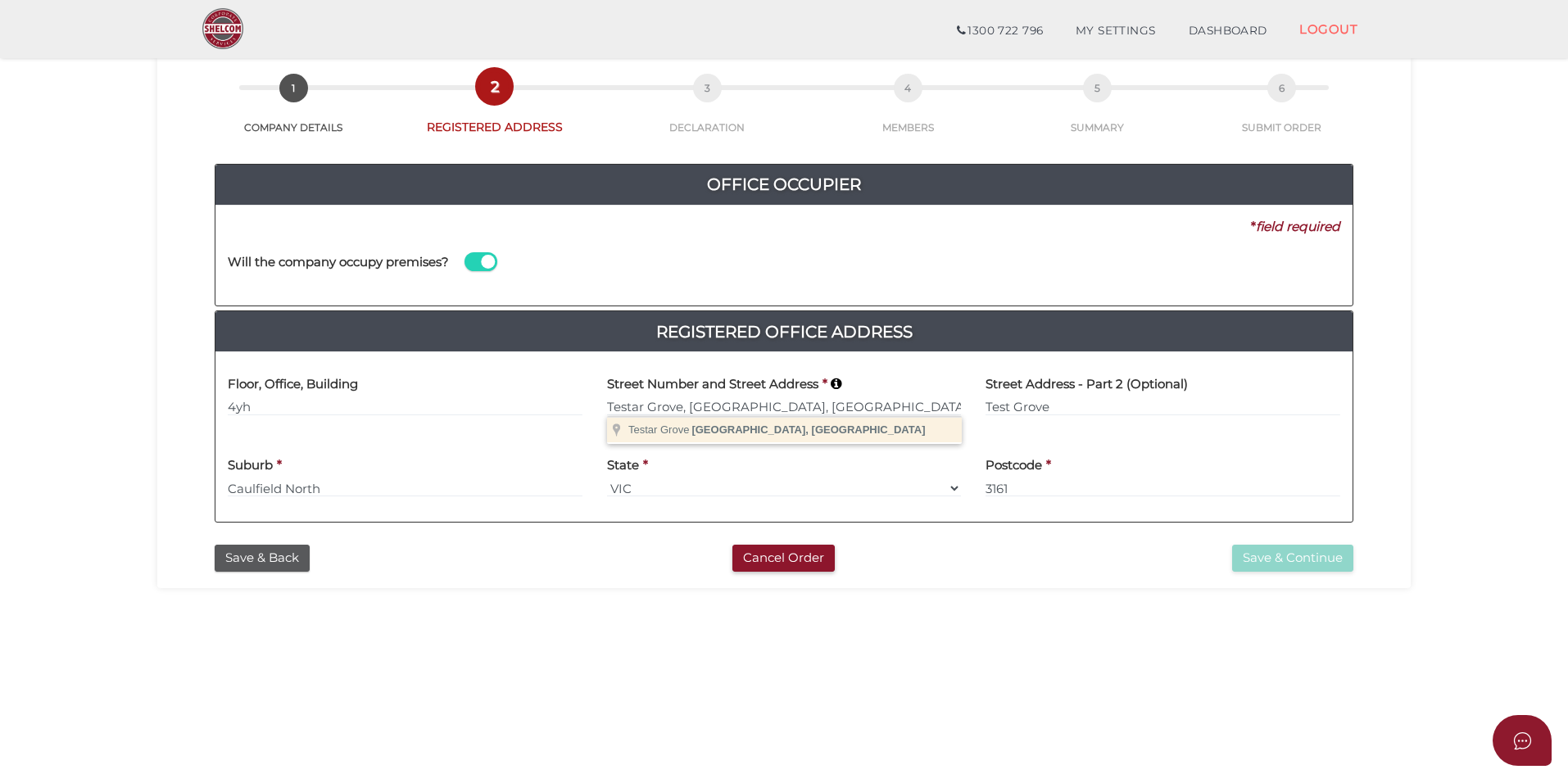
select select "VIC"
type input "3161"
click at [674, 435] on div "Street Number and Street Address * Testar Grove Please ensure the details are c…" at bounding box center [784, 406] width 379 height 82
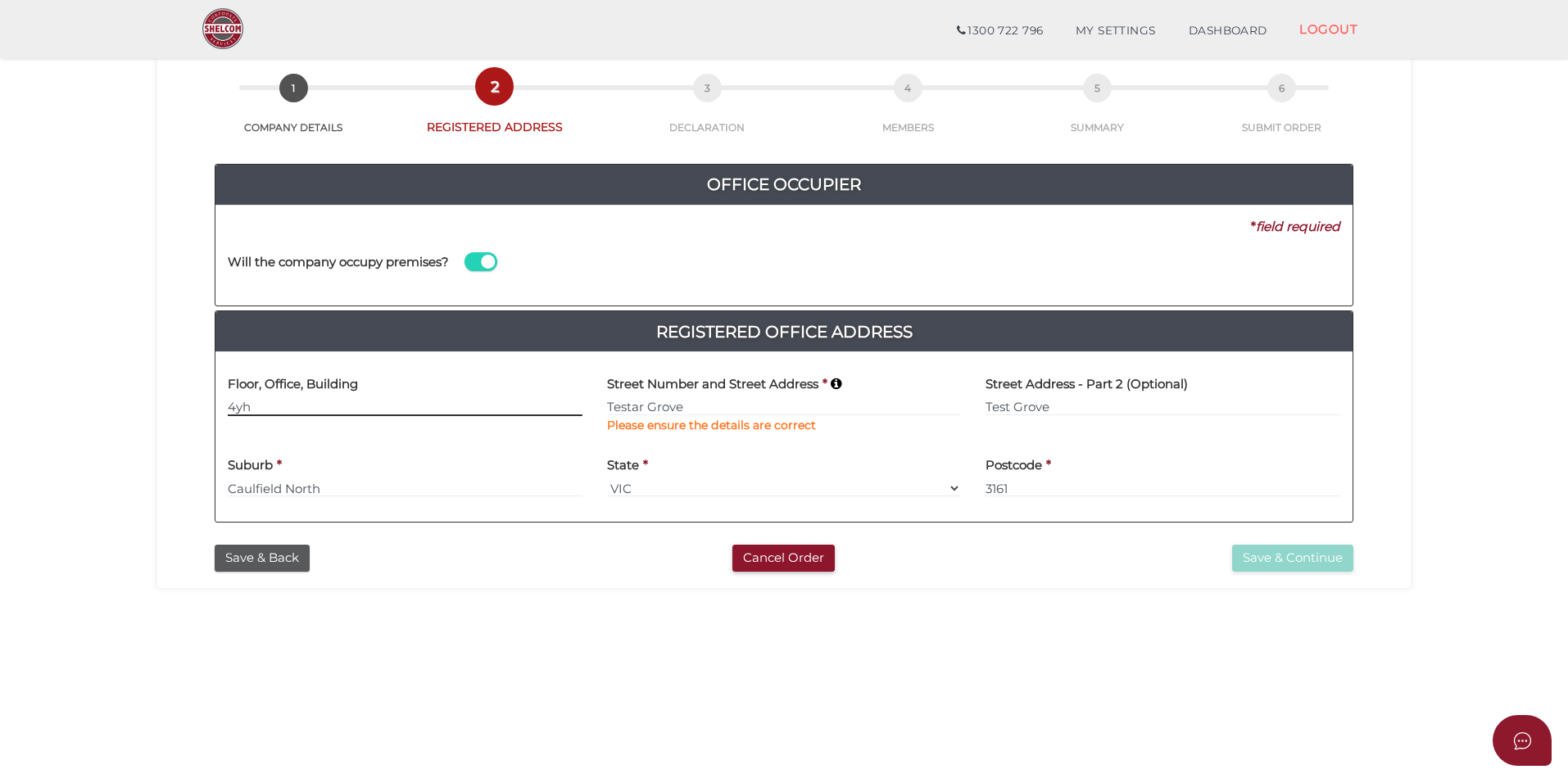
click at [413, 401] on input "4yh" at bounding box center [406, 407] width 355 height 18
click at [671, 406] on input "Testar Grove" at bounding box center [785, 407] width 355 height 18
type input "Testar Grove"
type input "Caulfield North"
select select "VIC"
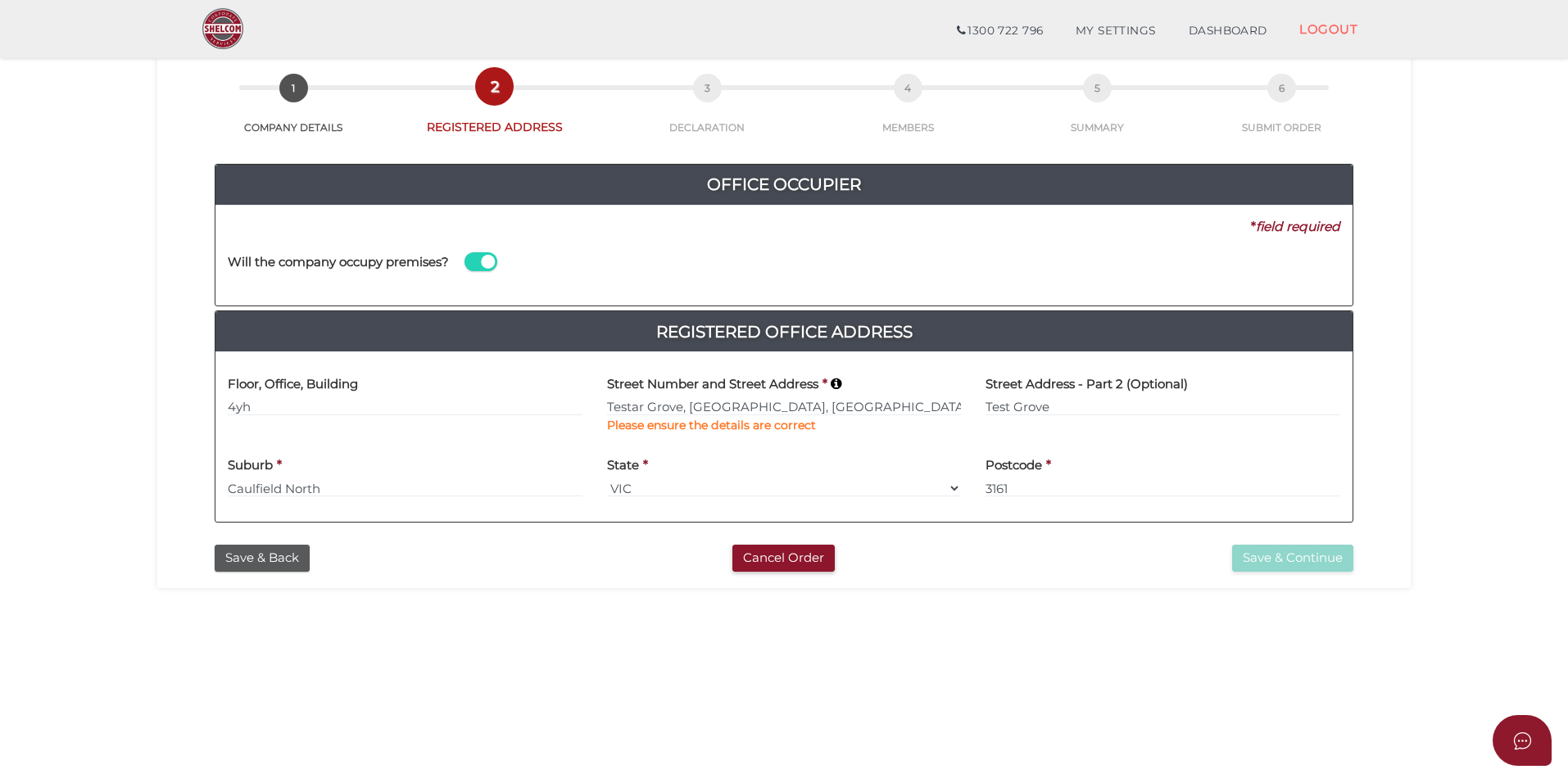
type input "3161"
click at [691, 429] on b "Please ensure the details are correct" at bounding box center [711, 425] width 209 height 14
click at [667, 409] on input "Testar Grove" at bounding box center [785, 407] width 355 height 18
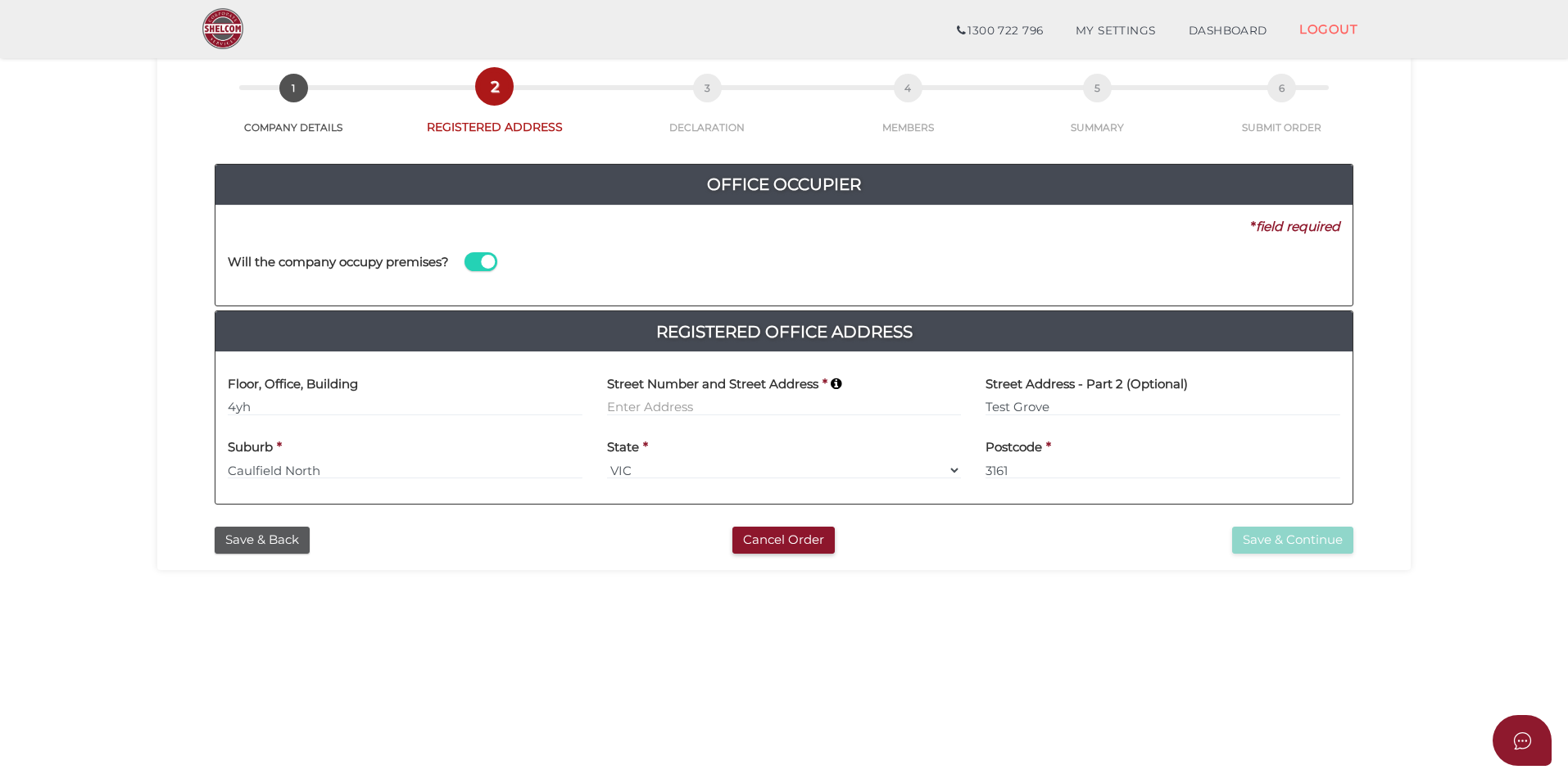
click at [1271, 557] on div "db5cfb98c49a54845033ffb017ba4b41 1 COMPANY DETAILS 2 REGISTERED ADDRESS 3 DECLA…" at bounding box center [784, 304] width 1254 height 530
click at [701, 409] on input at bounding box center [785, 407] width 355 height 18
click at [707, 404] on input at bounding box center [785, 407] width 355 height 18
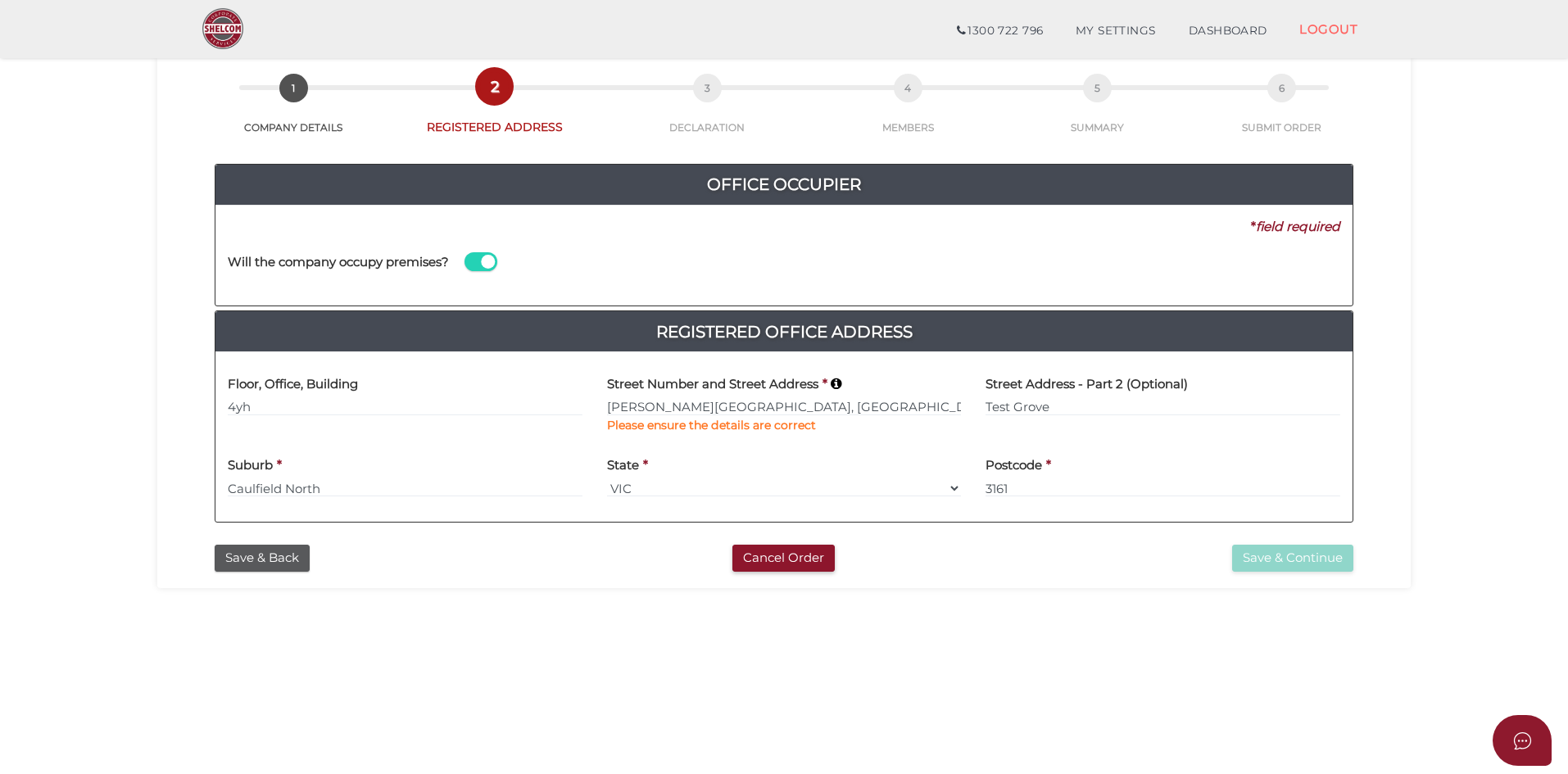
type input "[PERSON_NAME] Drive"
type input "Cliftleigh"
select select "[GEOGRAPHIC_DATA]"
type input "2321"
click at [1236, 31] on link "DASHBOARD" at bounding box center [1228, 31] width 112 height 32
